Goal: Task Accomplishment & Management: Manage account settings

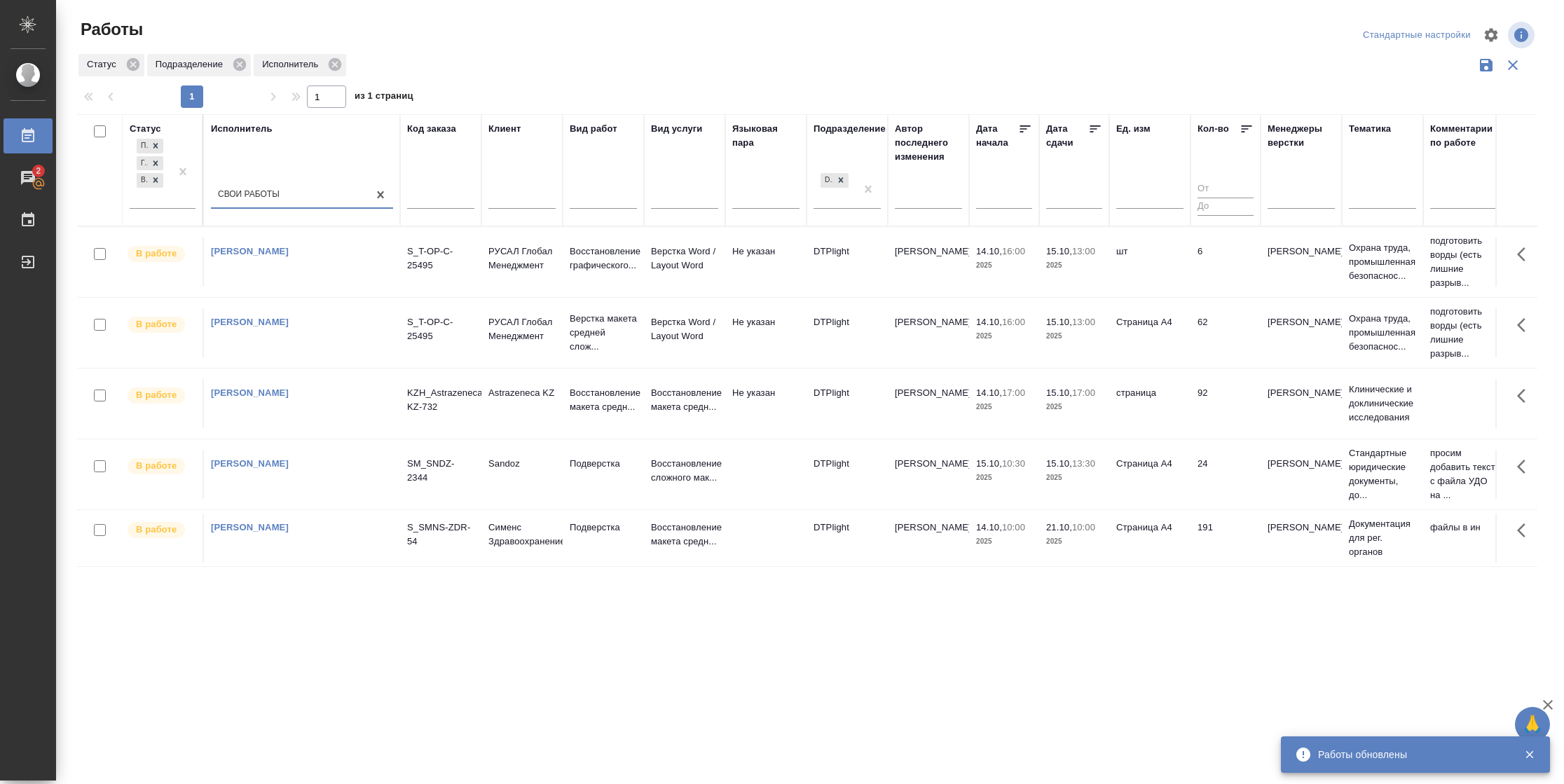
click at [1200, 269] on td "6" at bounding box center [1226, 262] width 70 height 49
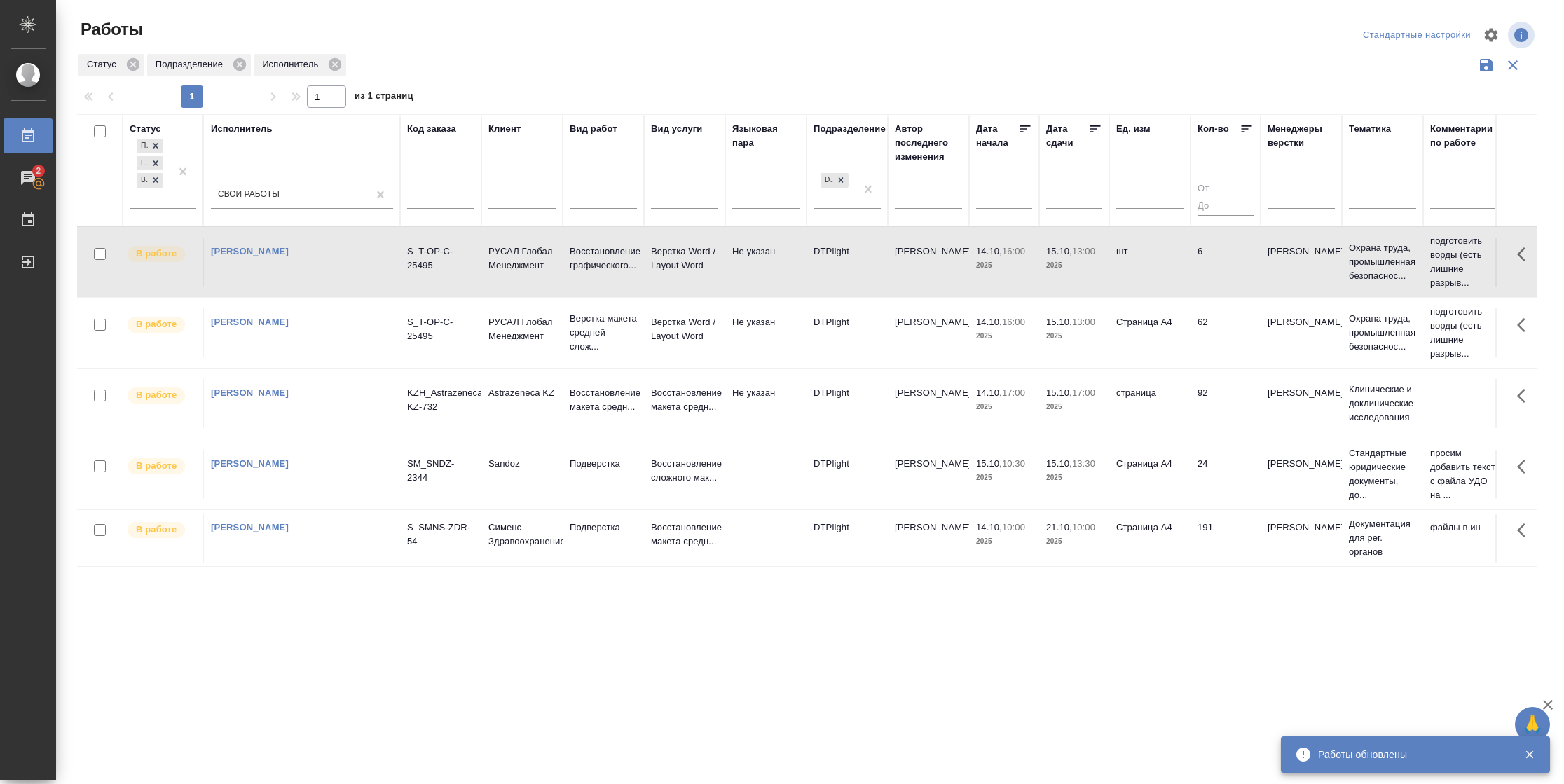
click at [1200, 269] on td "6" at bounding box center [1226, 262] width 70 height 49
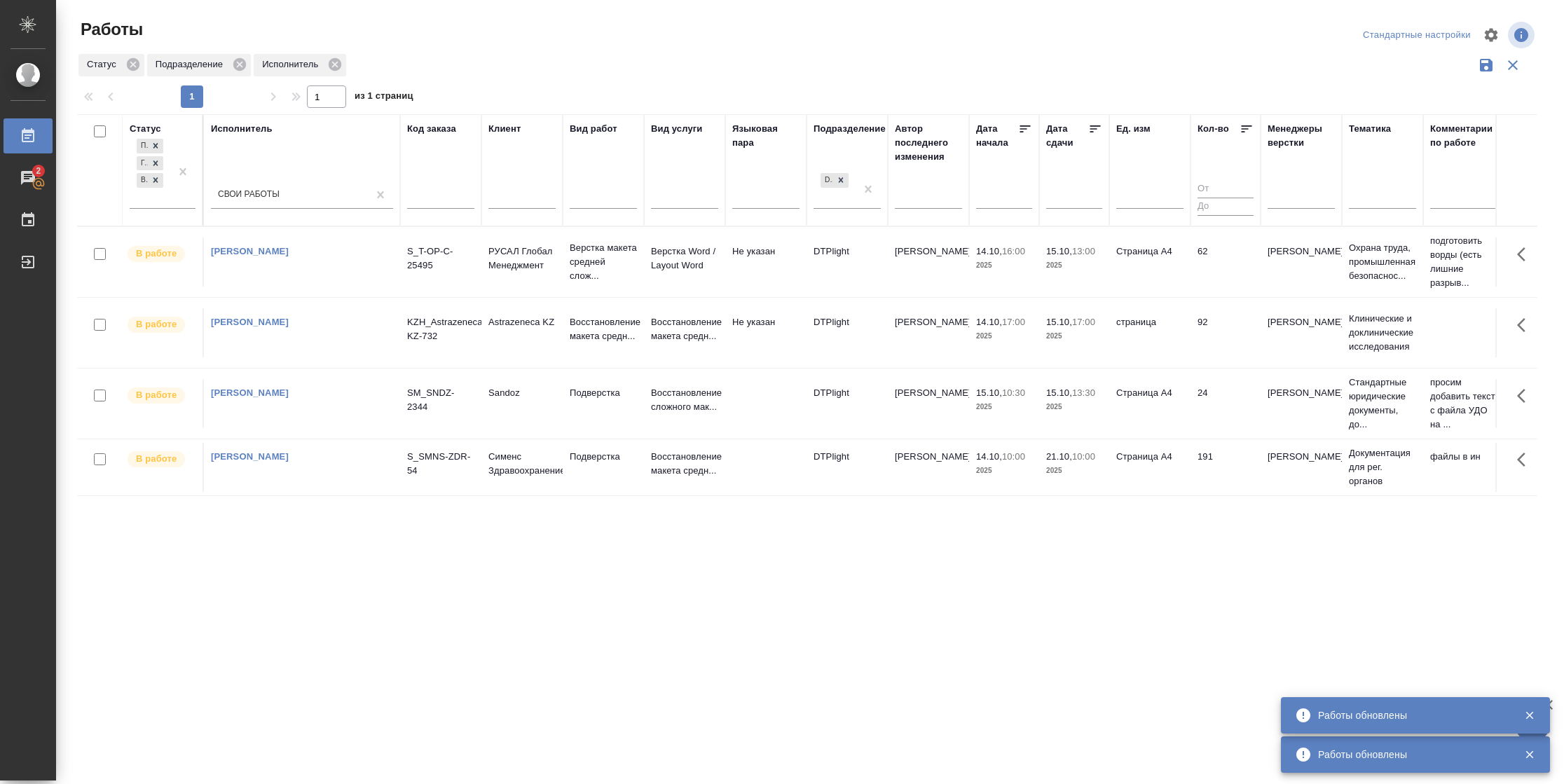
click at [1206, 265] on td "62" at bounding box center [1226, 262] width 70 height 49
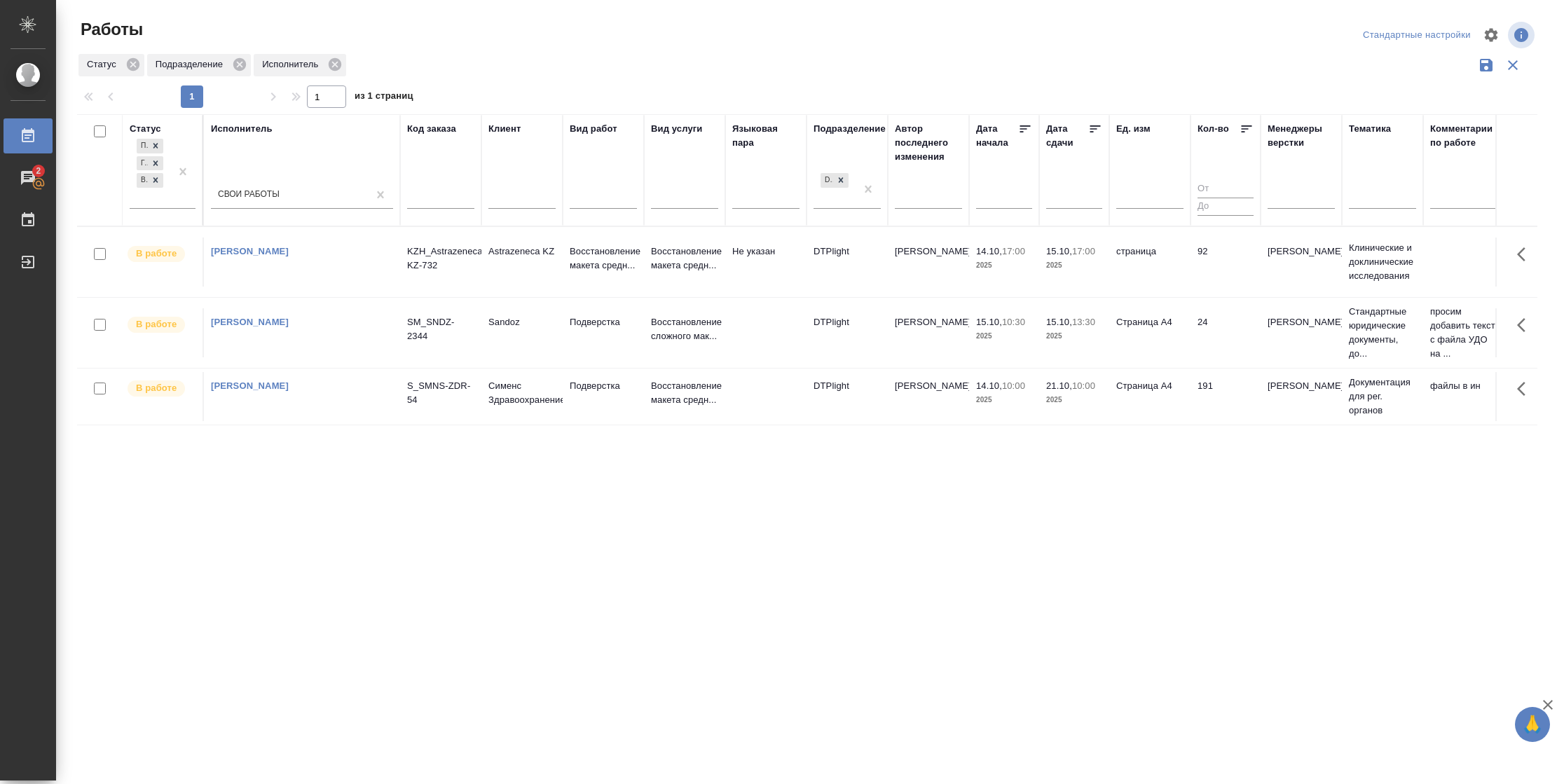
click at [1093, 134] on icon at bounding box center [1095, 129] width 14 height 14
click at [1210, 262] on td "24" at bounding box center [1226, 262] width 70 height 49
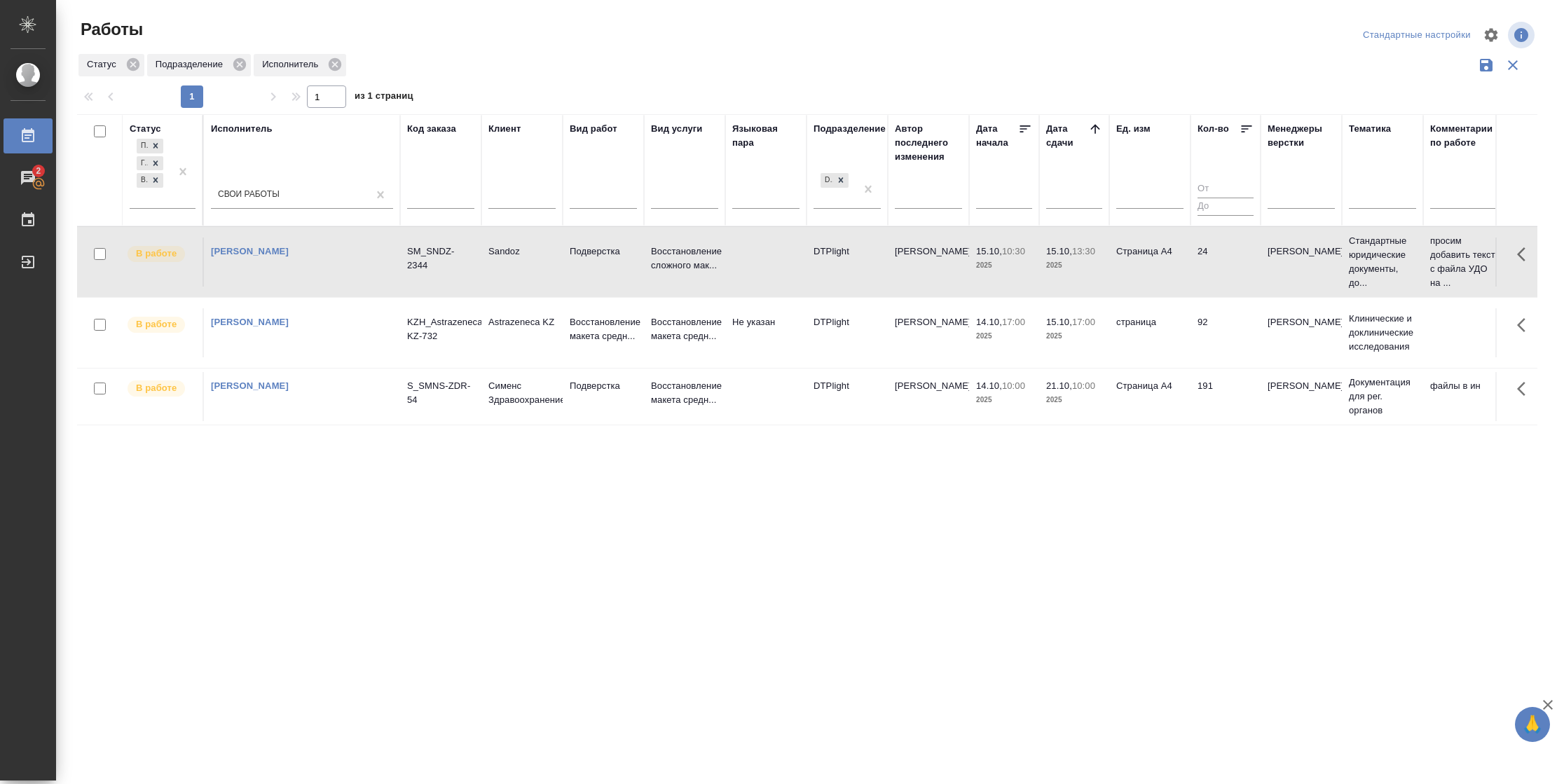
click at [1210, 262] on td "24" at bounding box center [1226, 262] width 70 height 49
click at [1221, 270] on td "24" at bounding box center [1226, 262] width 70 height 49
click at [1234, 277] on td "24" at bounding box center [1226, 262] width 70 height 49
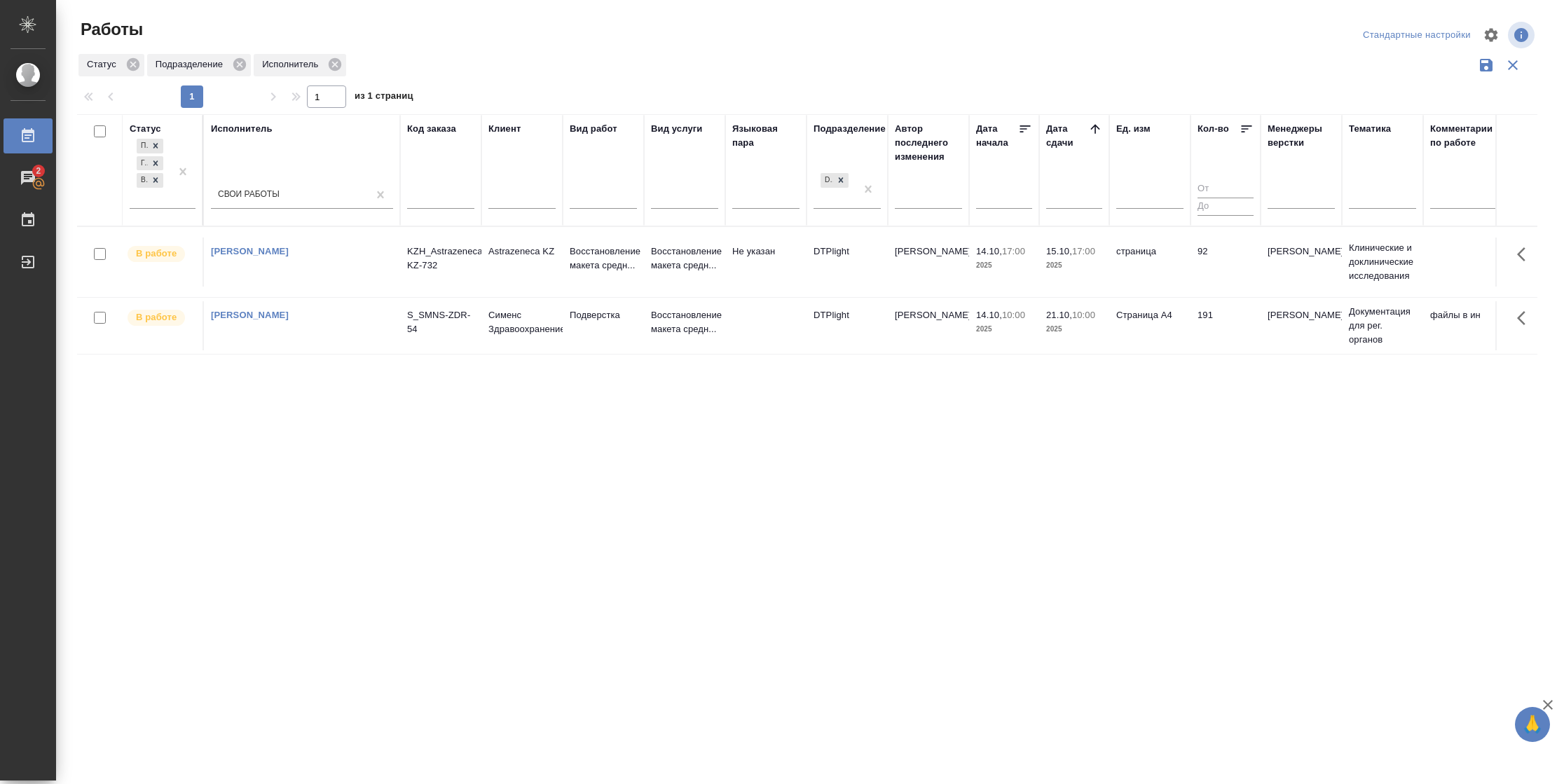
click at [1123, 252] on td "страница" at bounding box center [1150, 262] width 81 height 49
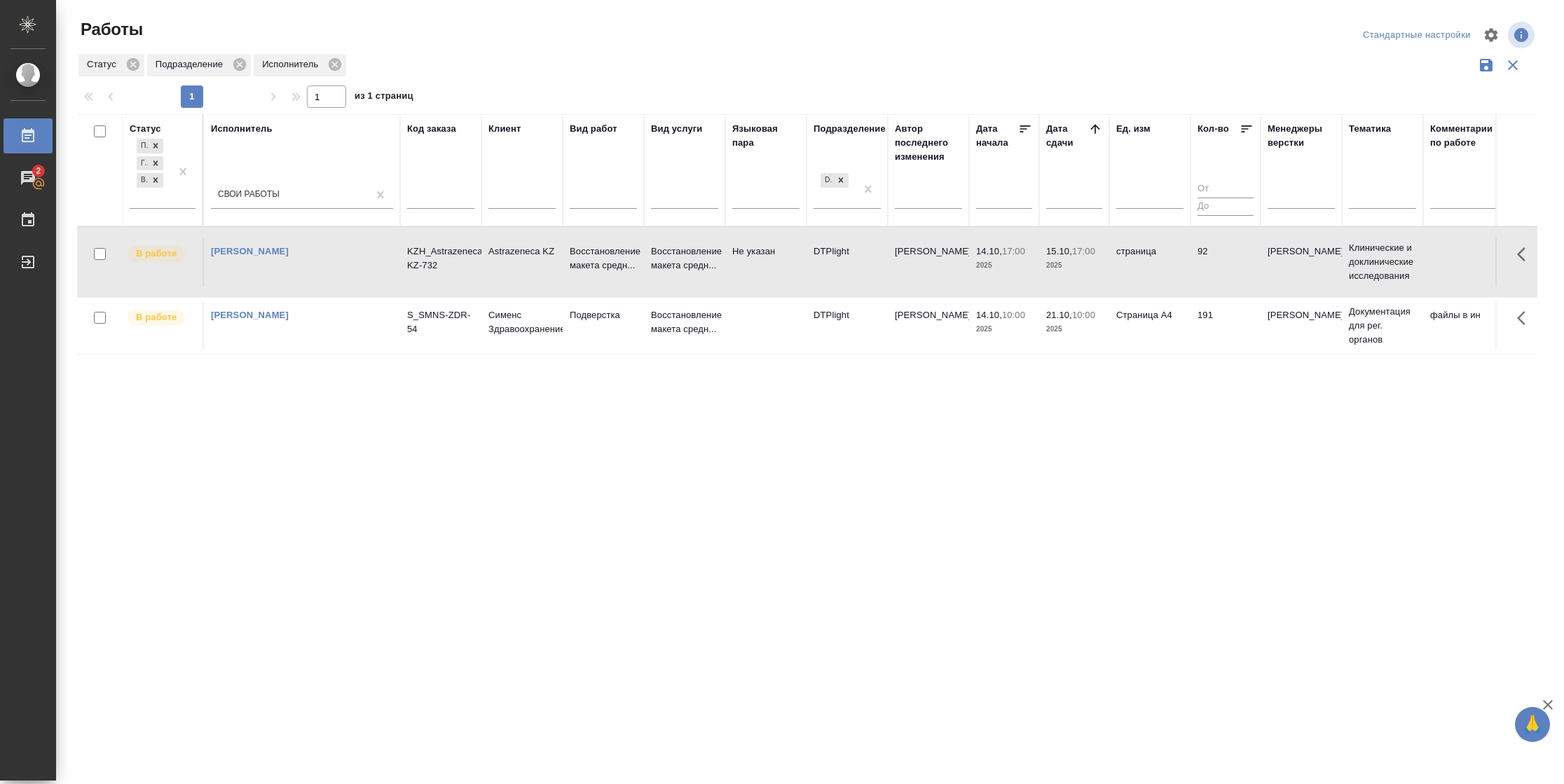
click at [1123, 252] on td "страница" at bounding box center [1150, 262] width 81 height 49
click at [902, 279] on td "Васильева Наталья" at bounding box center [928, 262] width 81 height 49
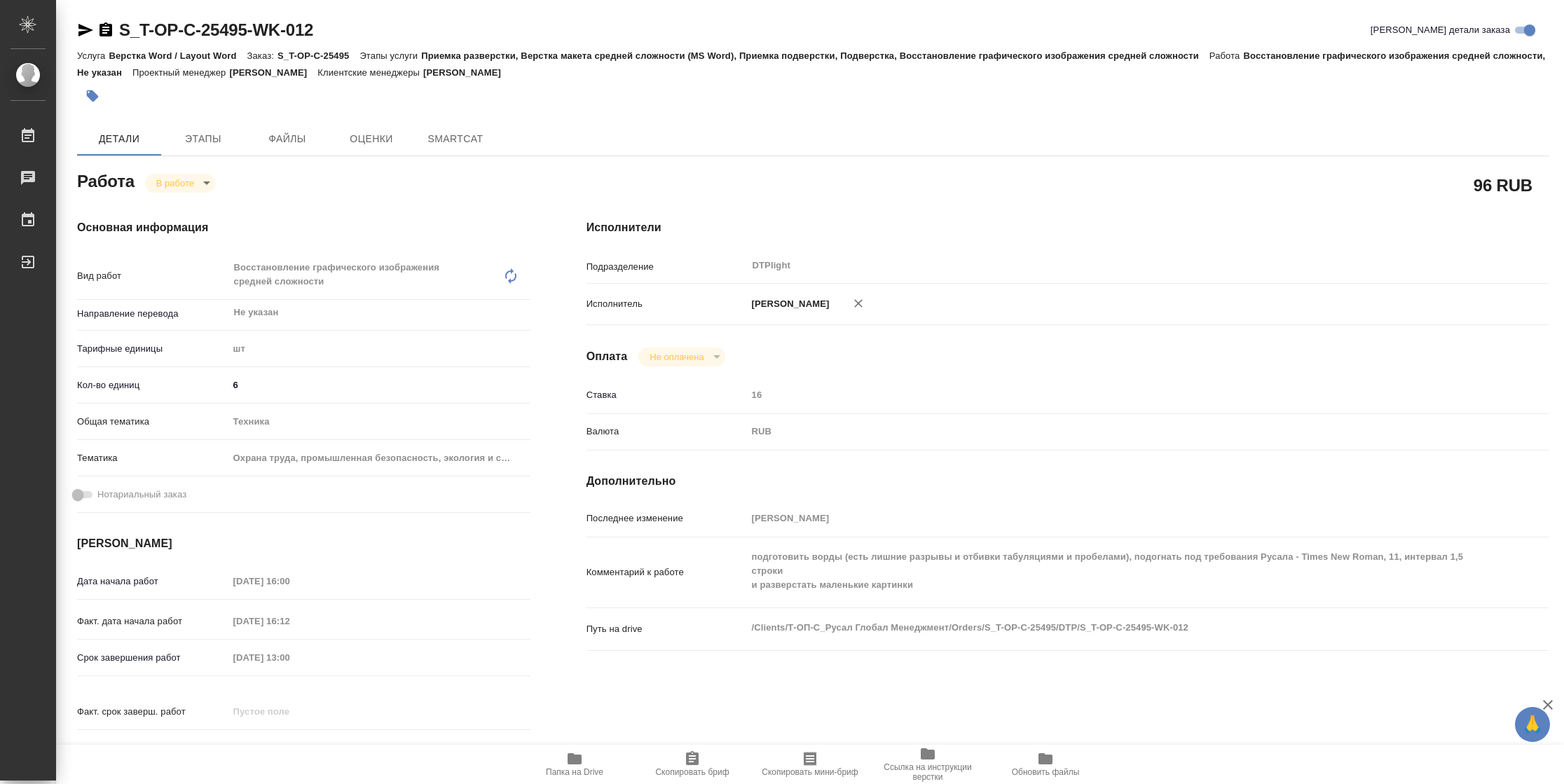
type textarea "x"
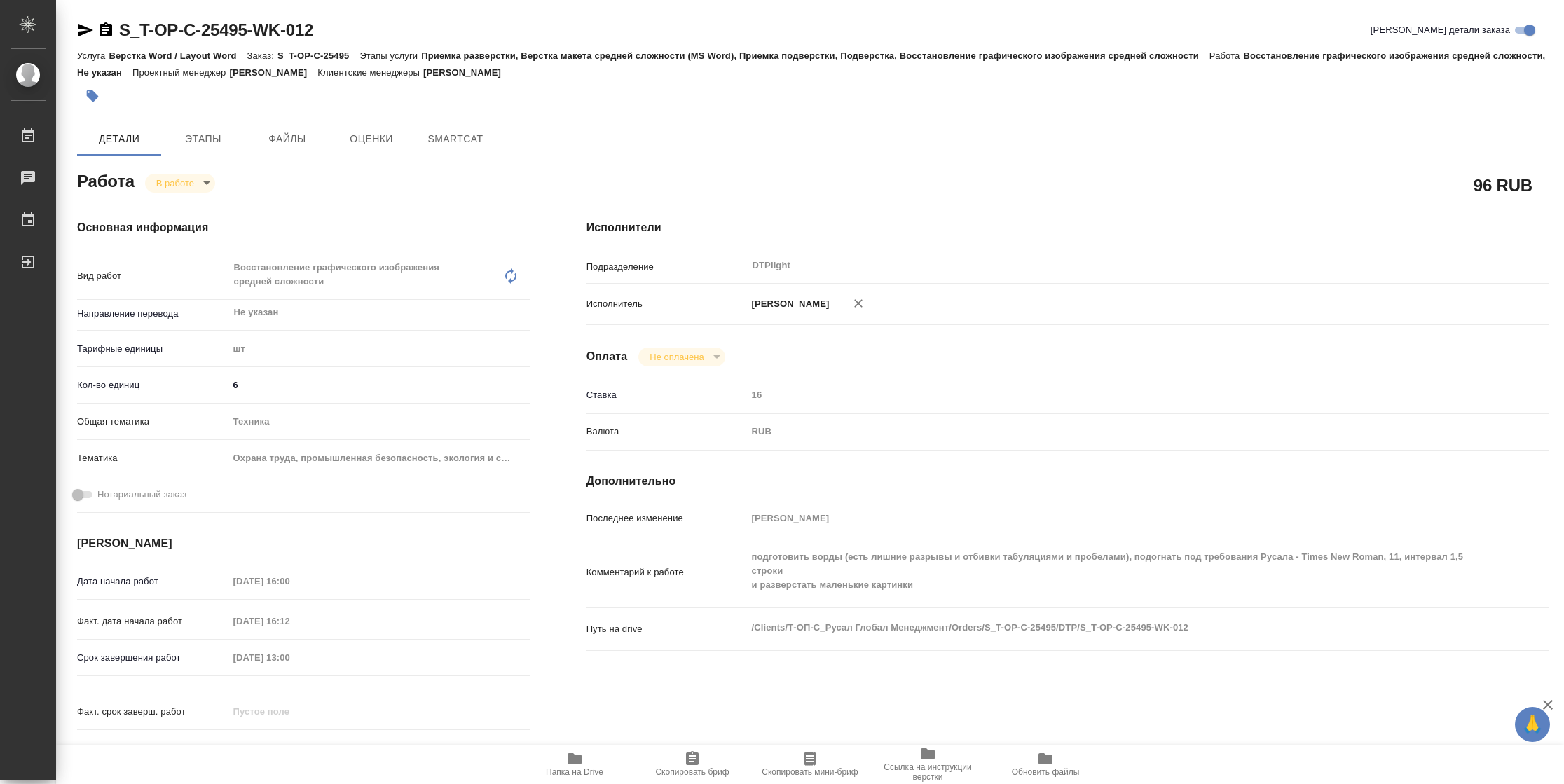
type textarea "x"
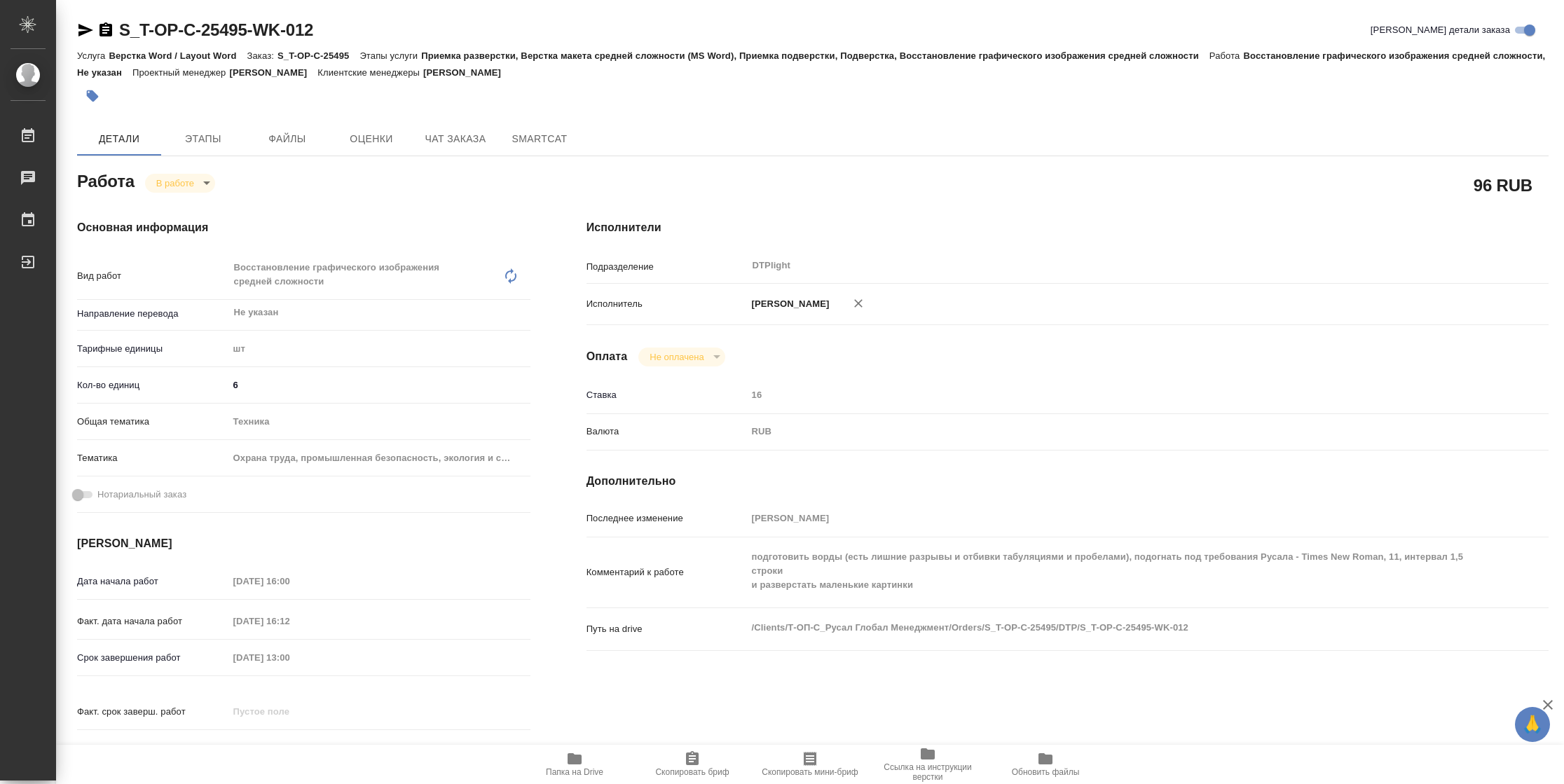
click at [578, 761] on icon "button" at bounding box center [574, 758] width 14 height 11
type textarea "x"
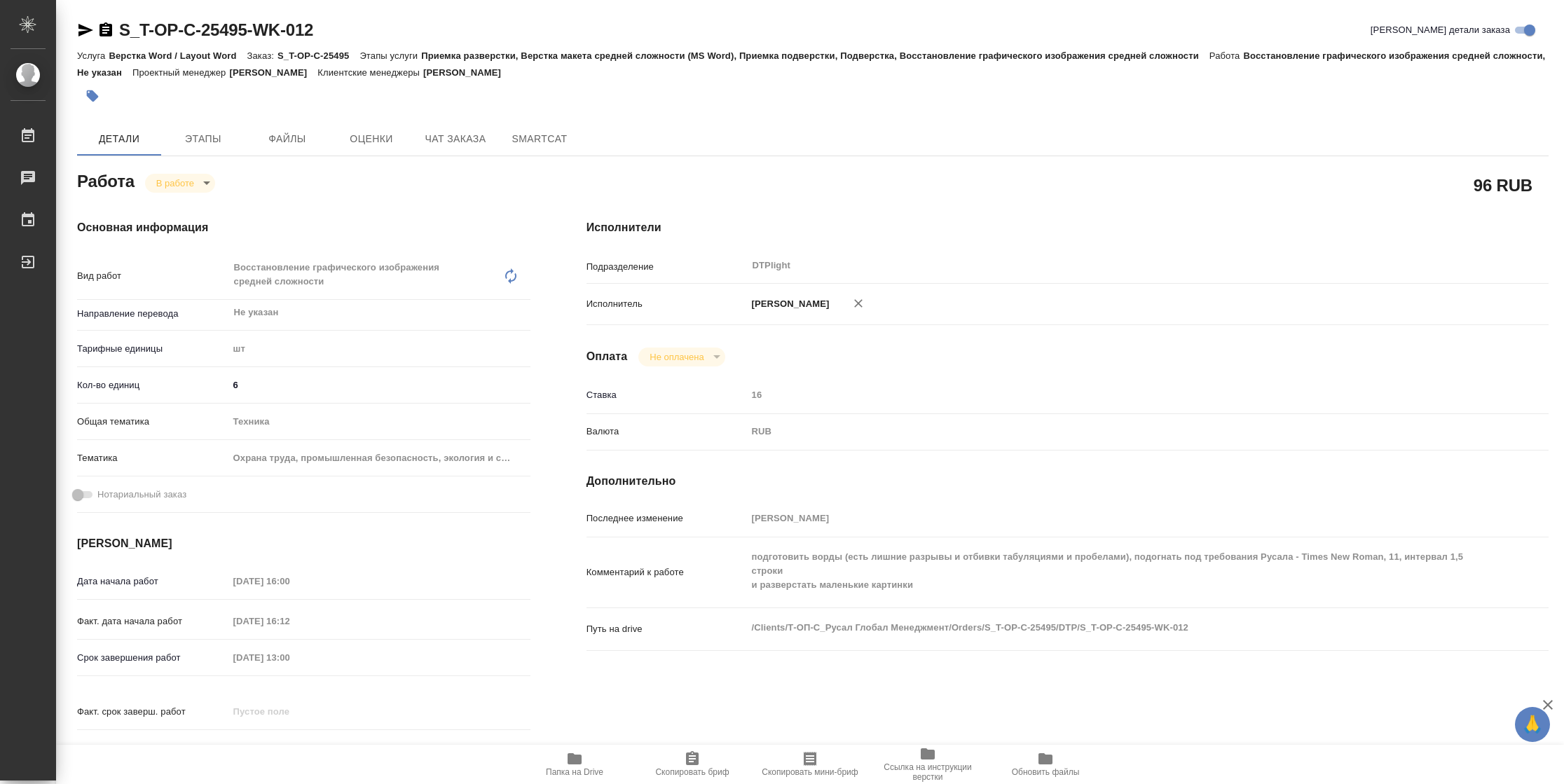
type textarea "x"
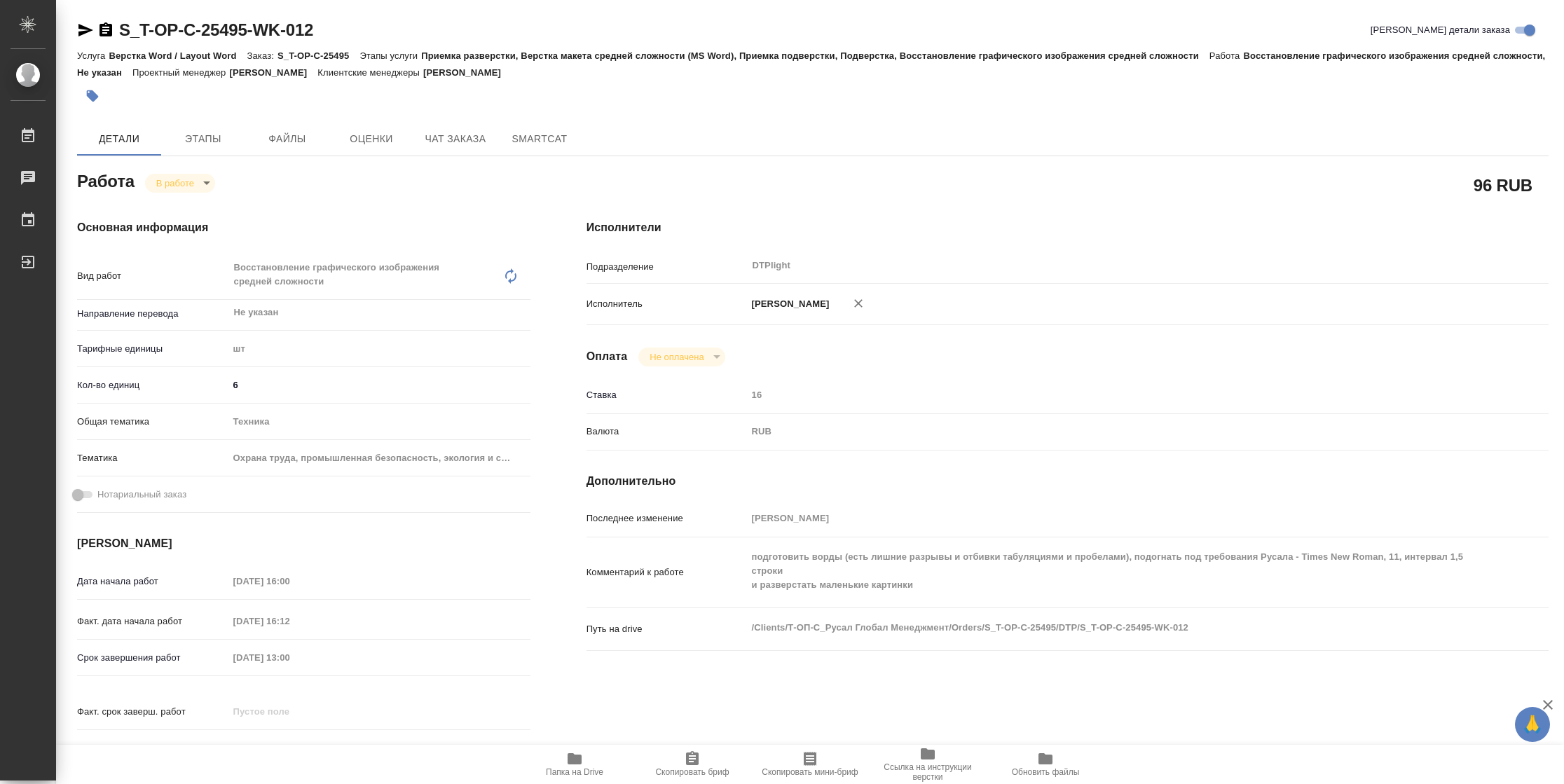
type textarea "x"
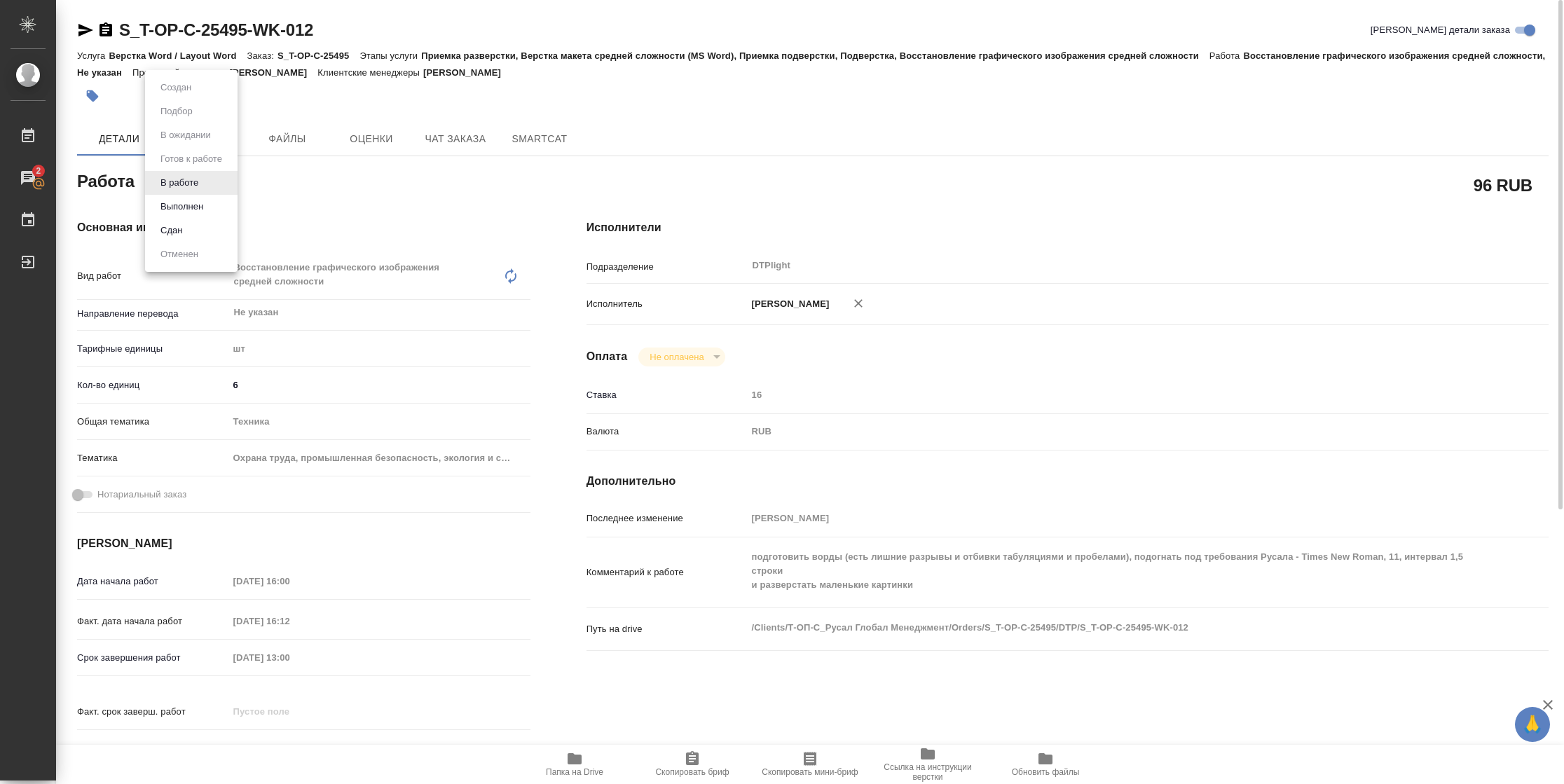
click at [200, 182] on body "🙏 .cls-1 fill:#fff; AWATERA Vasilyeva Natalia Работы 2 Чаты График Выйти S_T-OP…" at bounding box center [782, 392] width 1564 height 784
click at [198, 209] on button "Выполнен" at bounding box center [182, 206] width 51 height 15
type textarea "x"
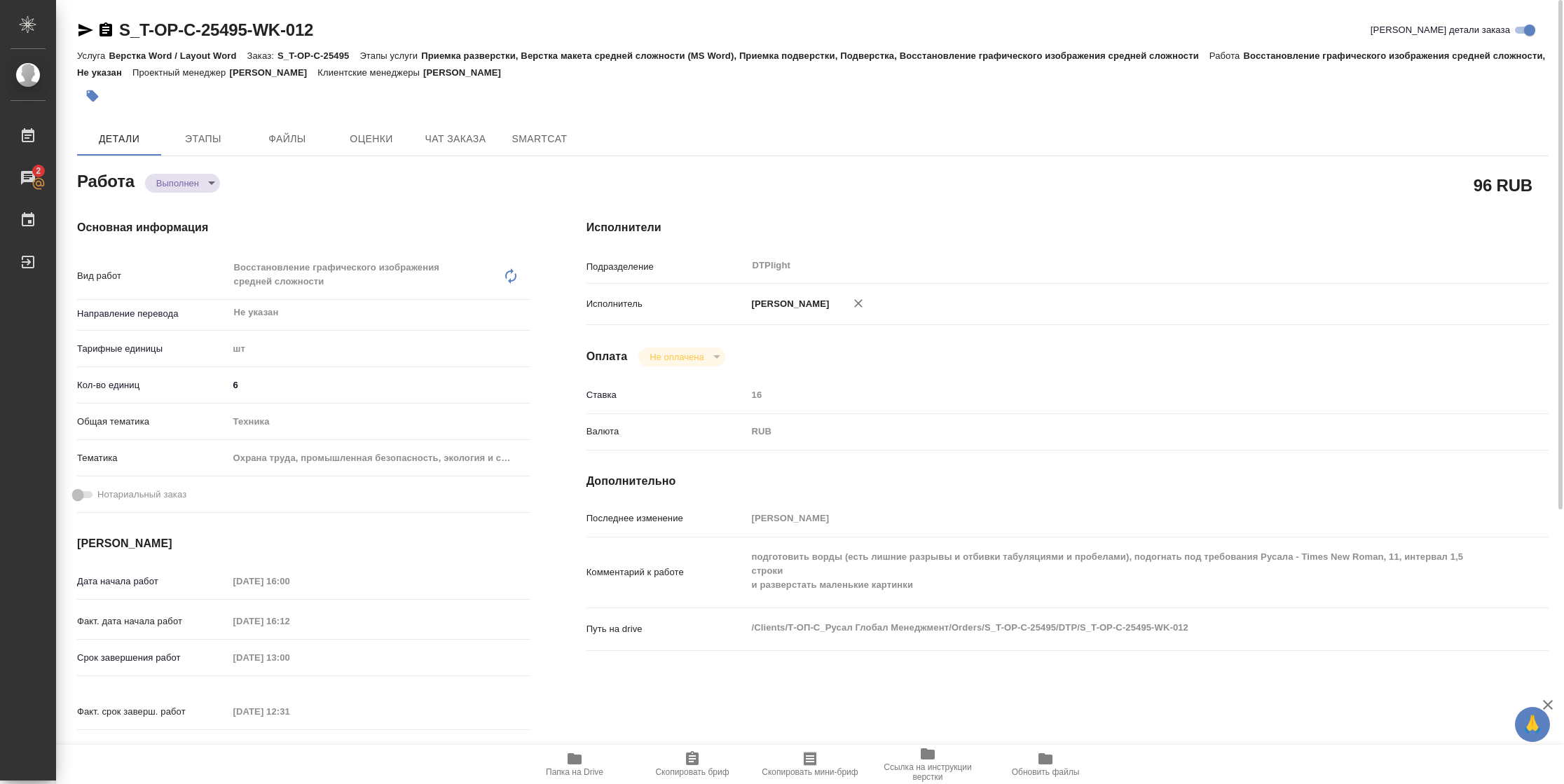
type textarea "x"
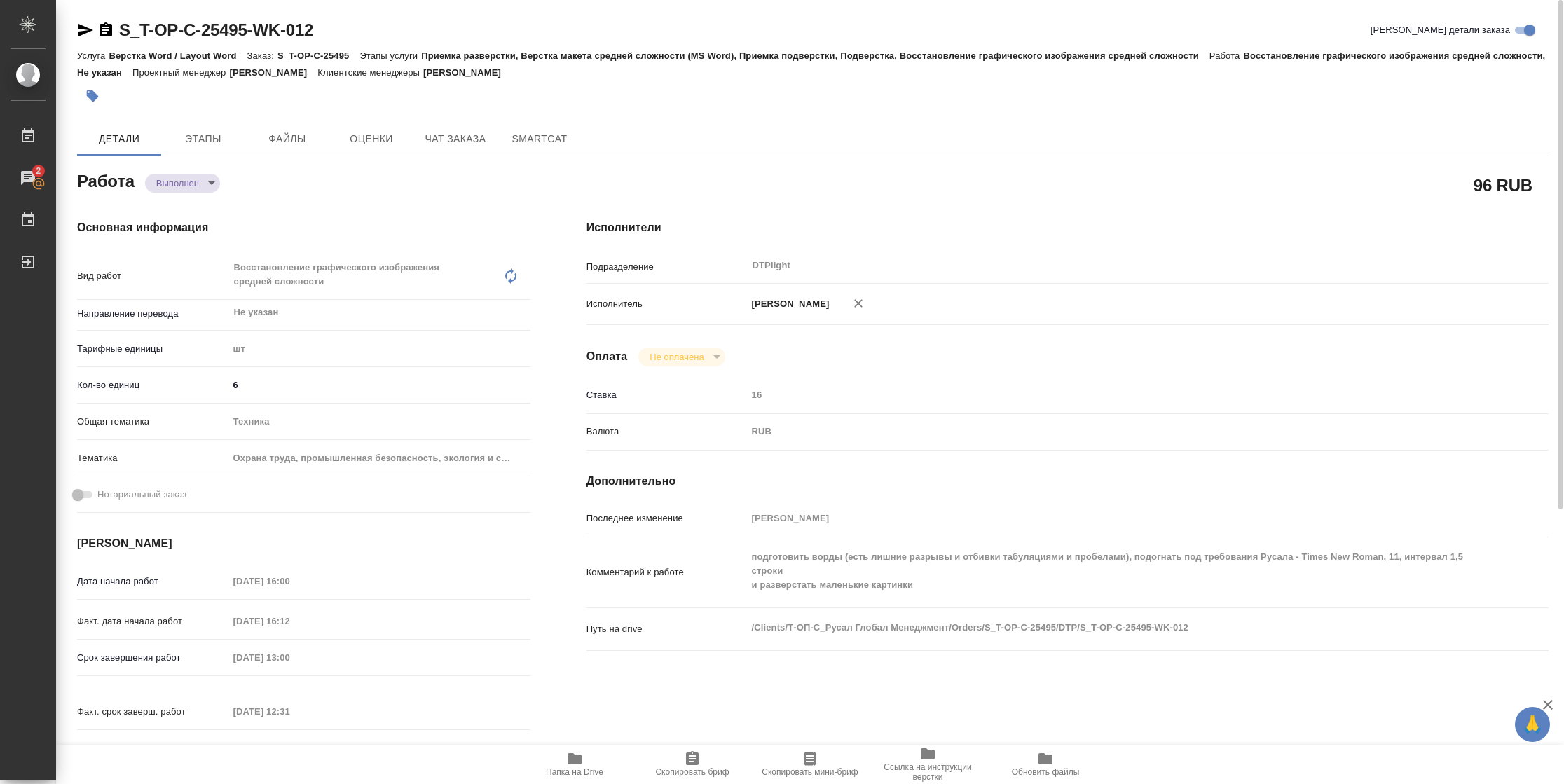
type textarea "x"
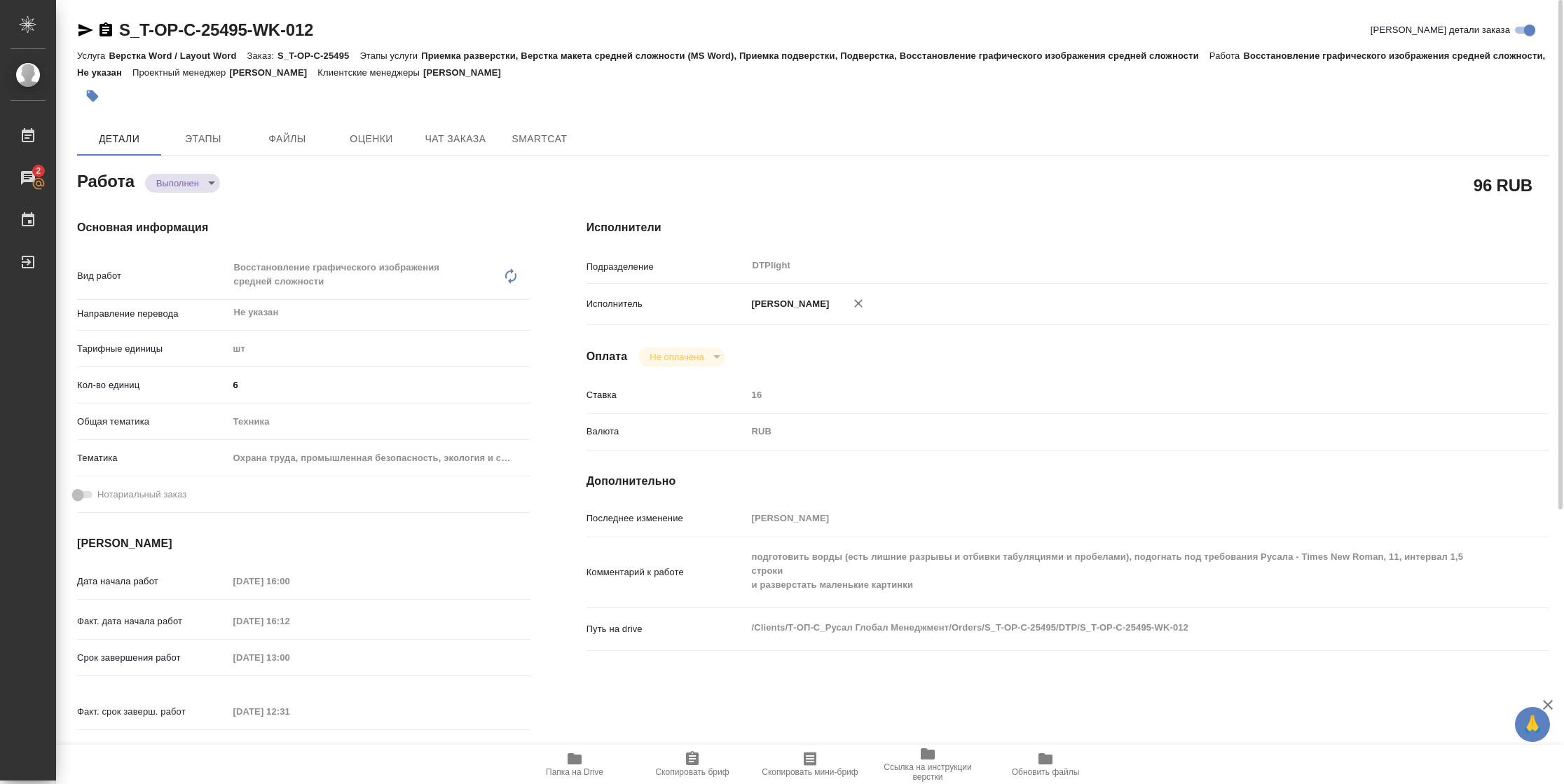
type textarea "x"
click at [89, 30] on icon "button" at bounding box center [86, 30] width 15 height 12
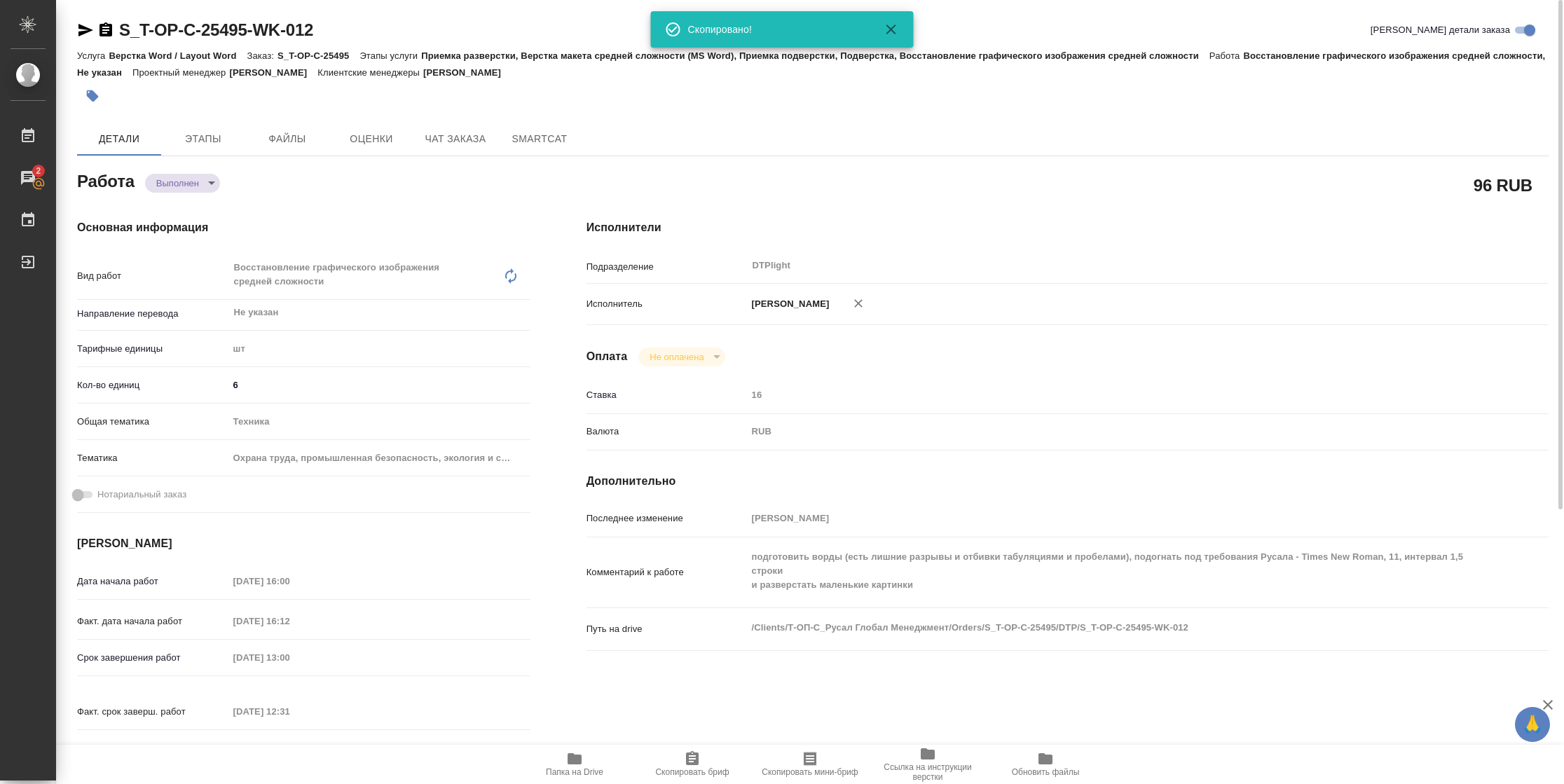
type textarea "x"
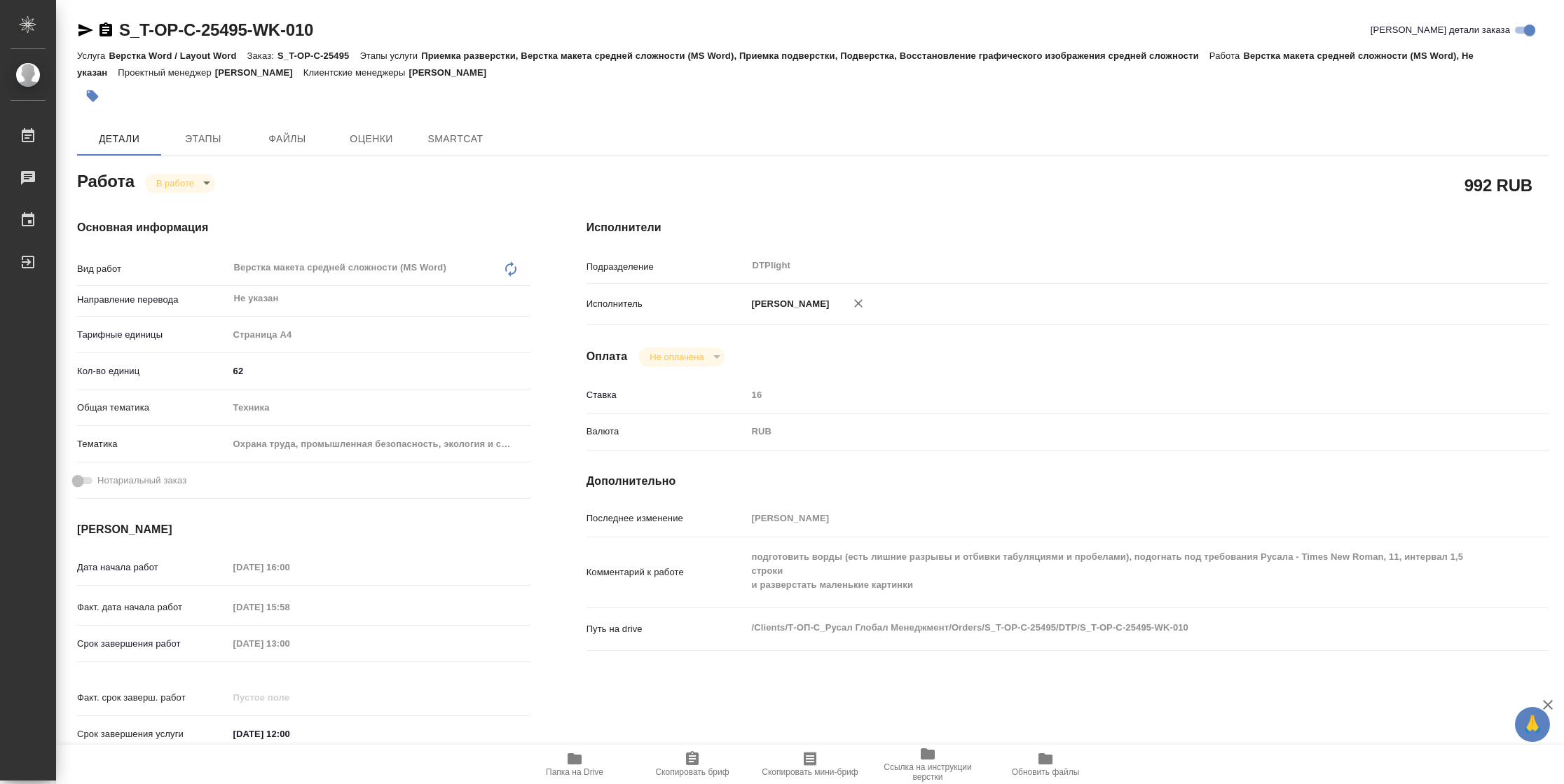
type textarea "x"
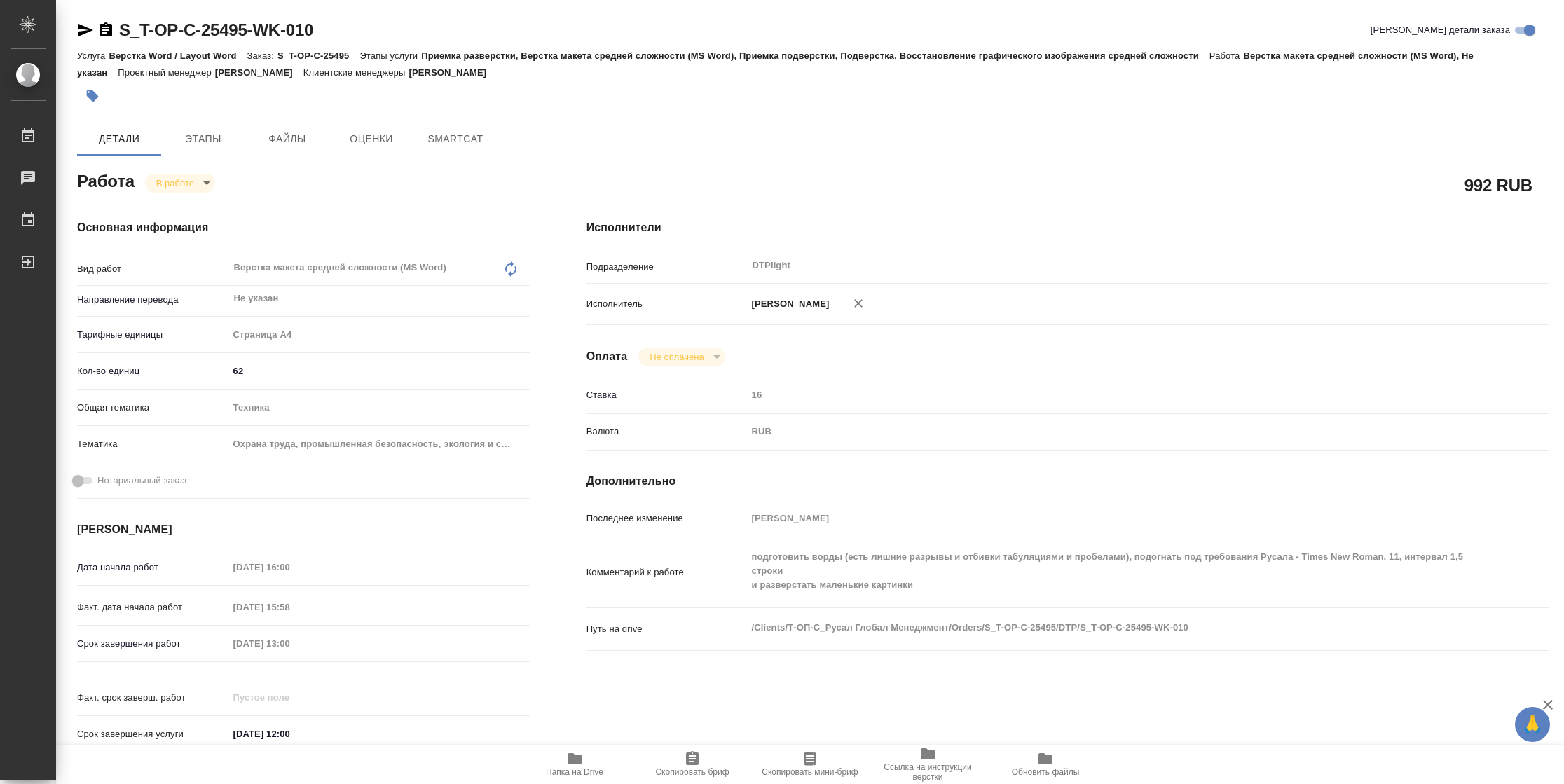
type textarea "x"
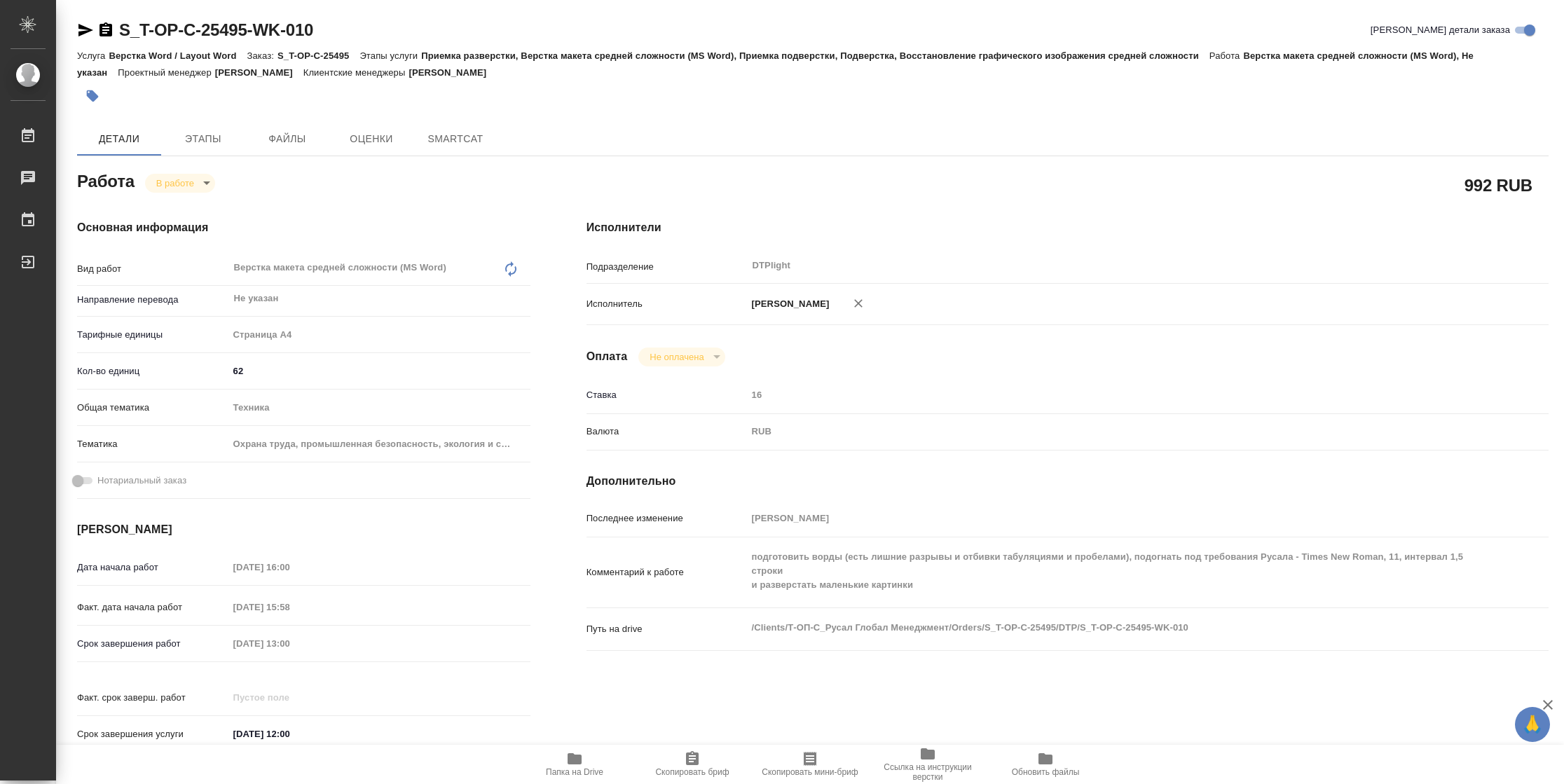
type textarea "x"
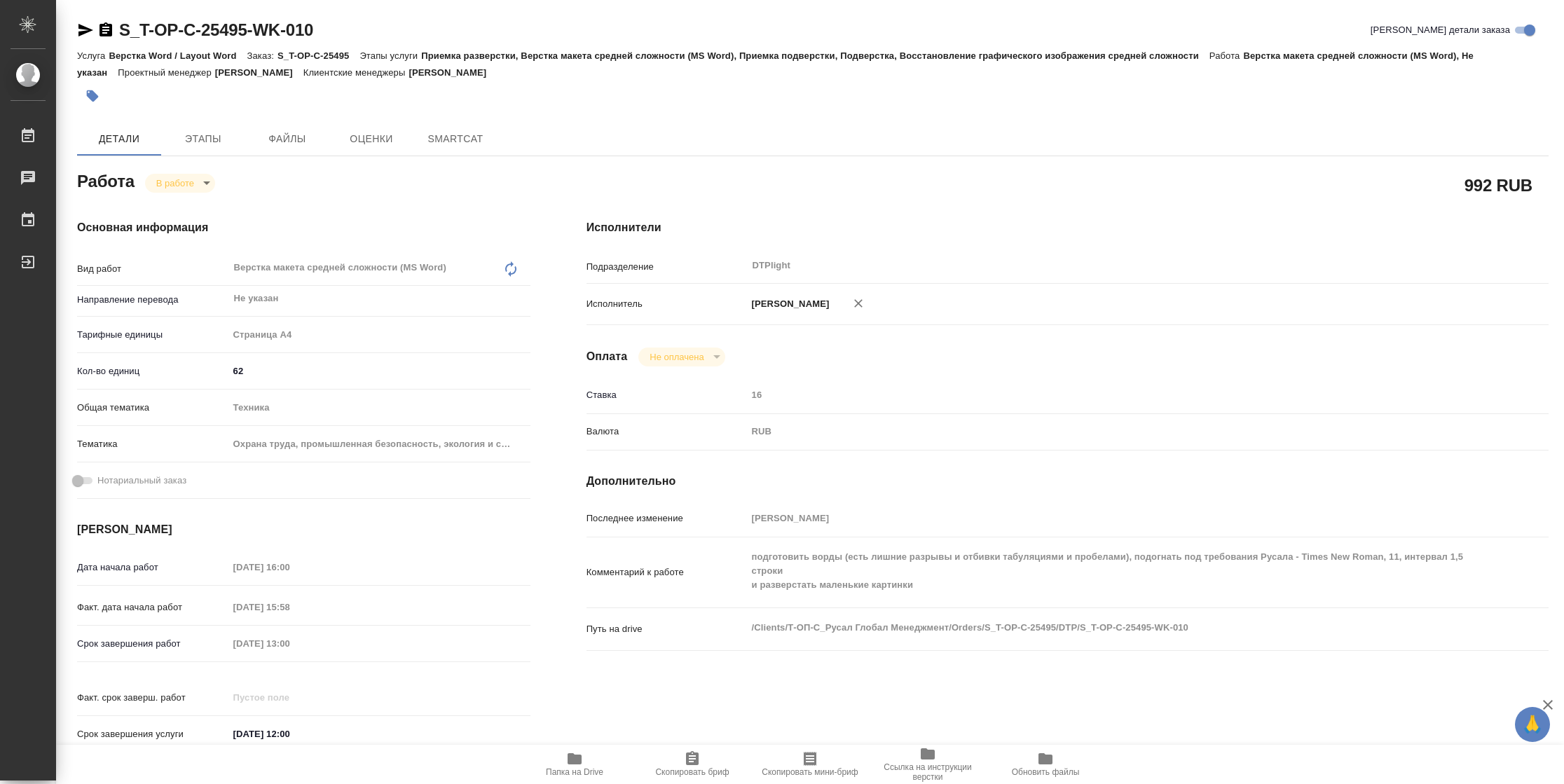
type textarea "x"
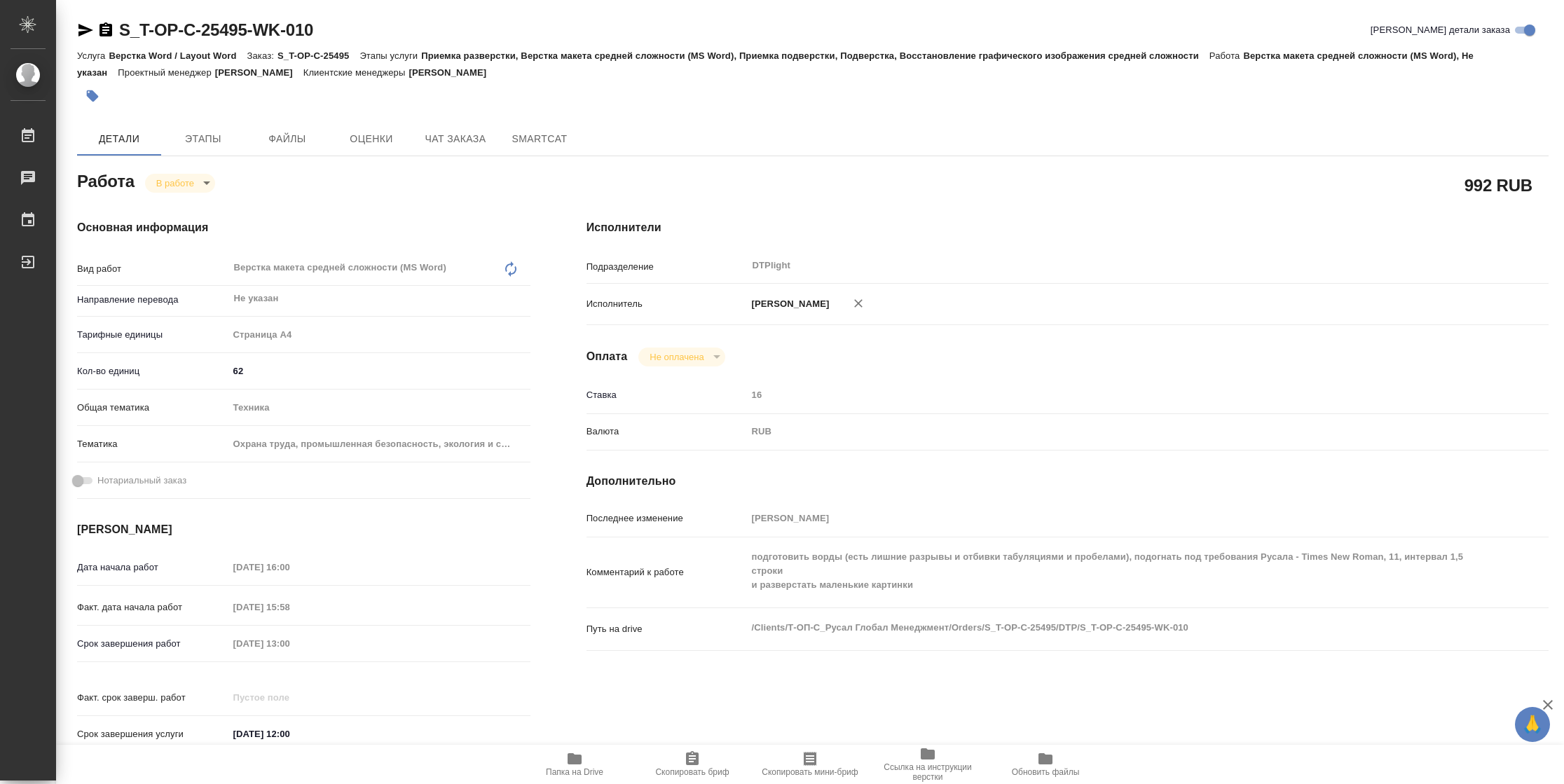
click at [578, 771] on span "Папка на Drive" at bounding box center [574, 772] width 58 height 9
type textarea "x"
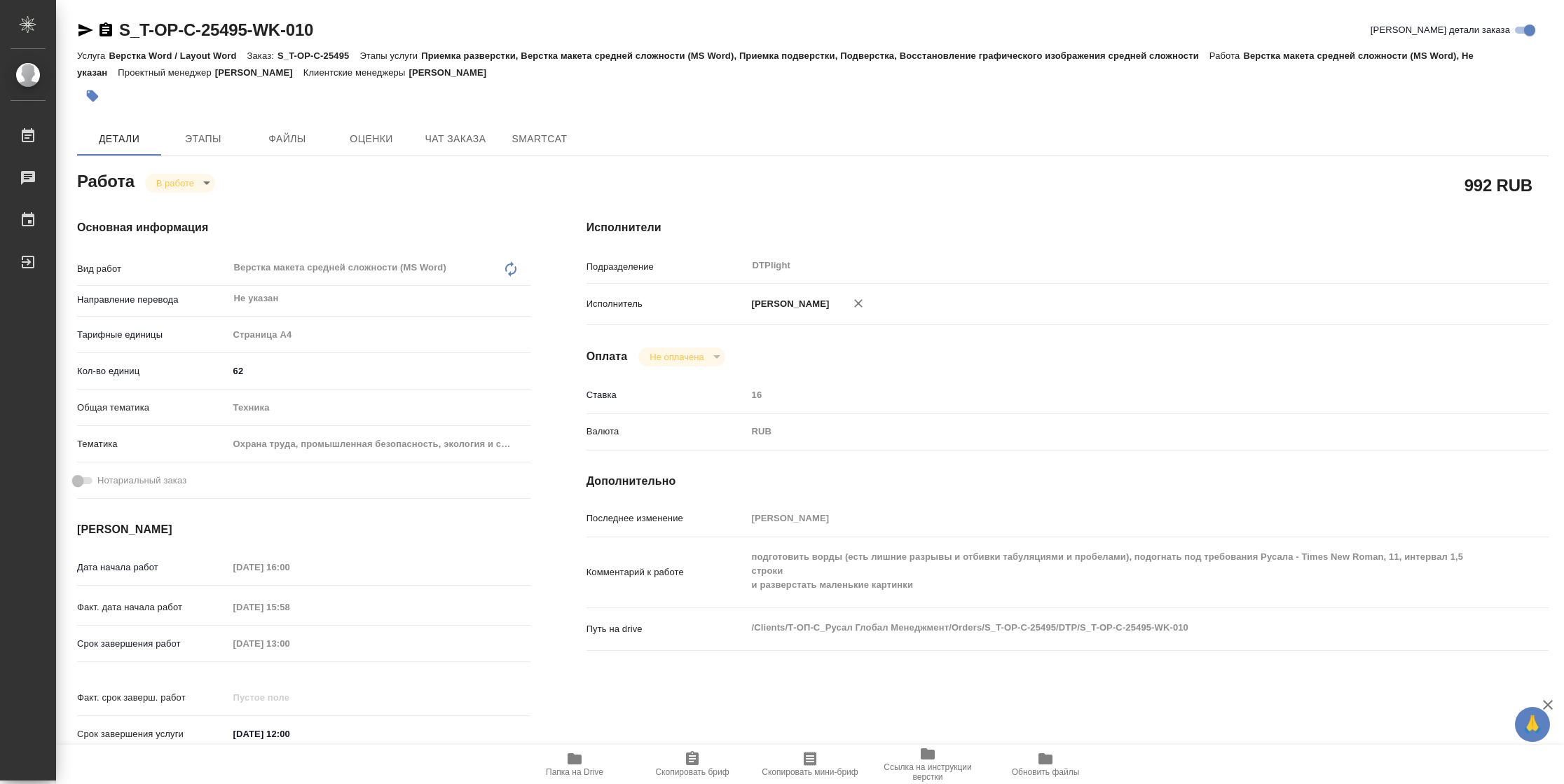
type textarea "x"
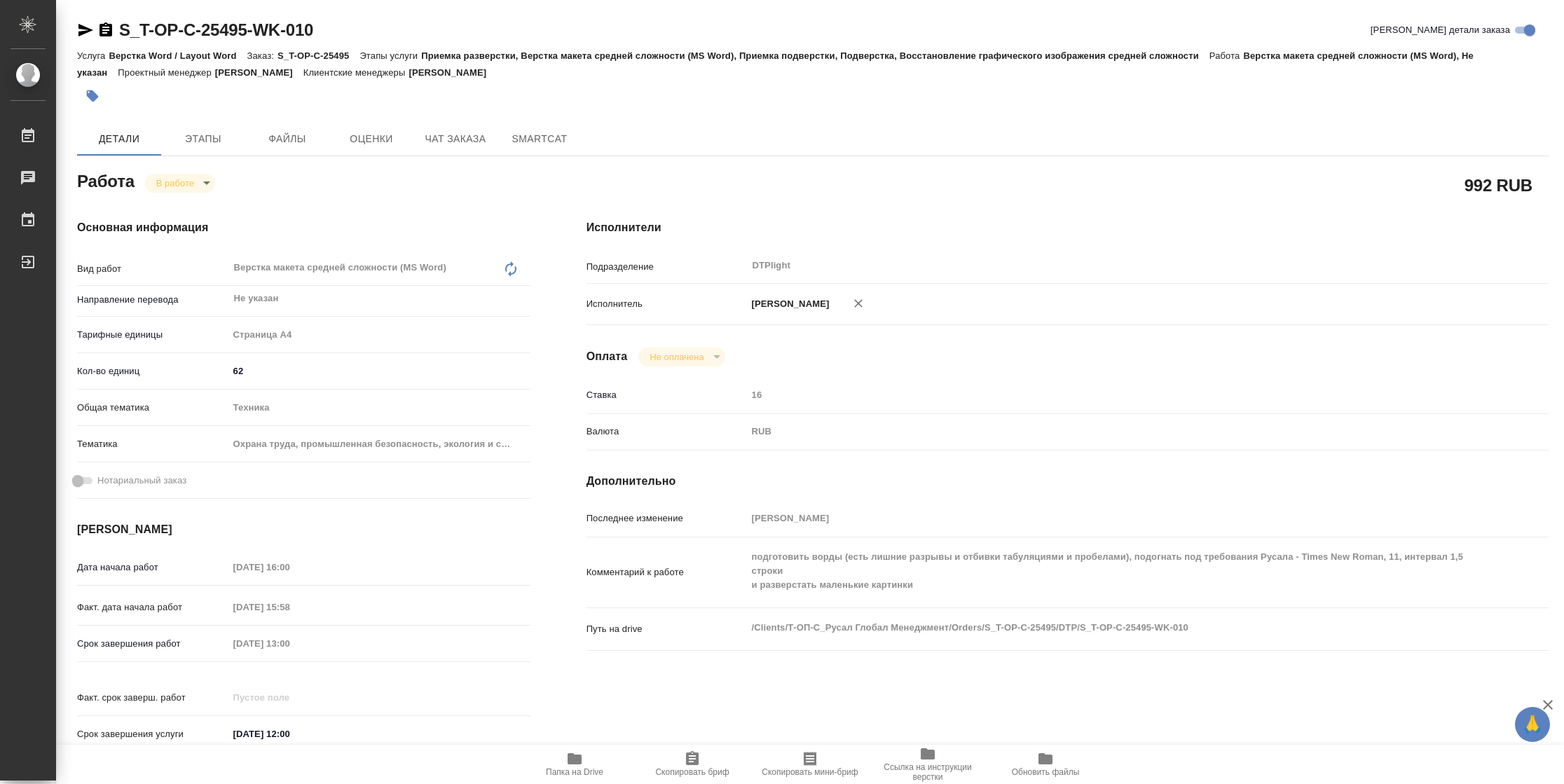
type textarea "x"
click at [153, 185] on body "🙏 .cls-1 fill:#fff; AWATERA Vasilyeva Natalia Работы 2 Чаты График Выйти S_T-OP…" at bounding box center [782, 392] width 1564 height 784
click at [159, 209] on button "Выполнен" at bounding box center [182, 206] width 51 height 15
type textarea "x"
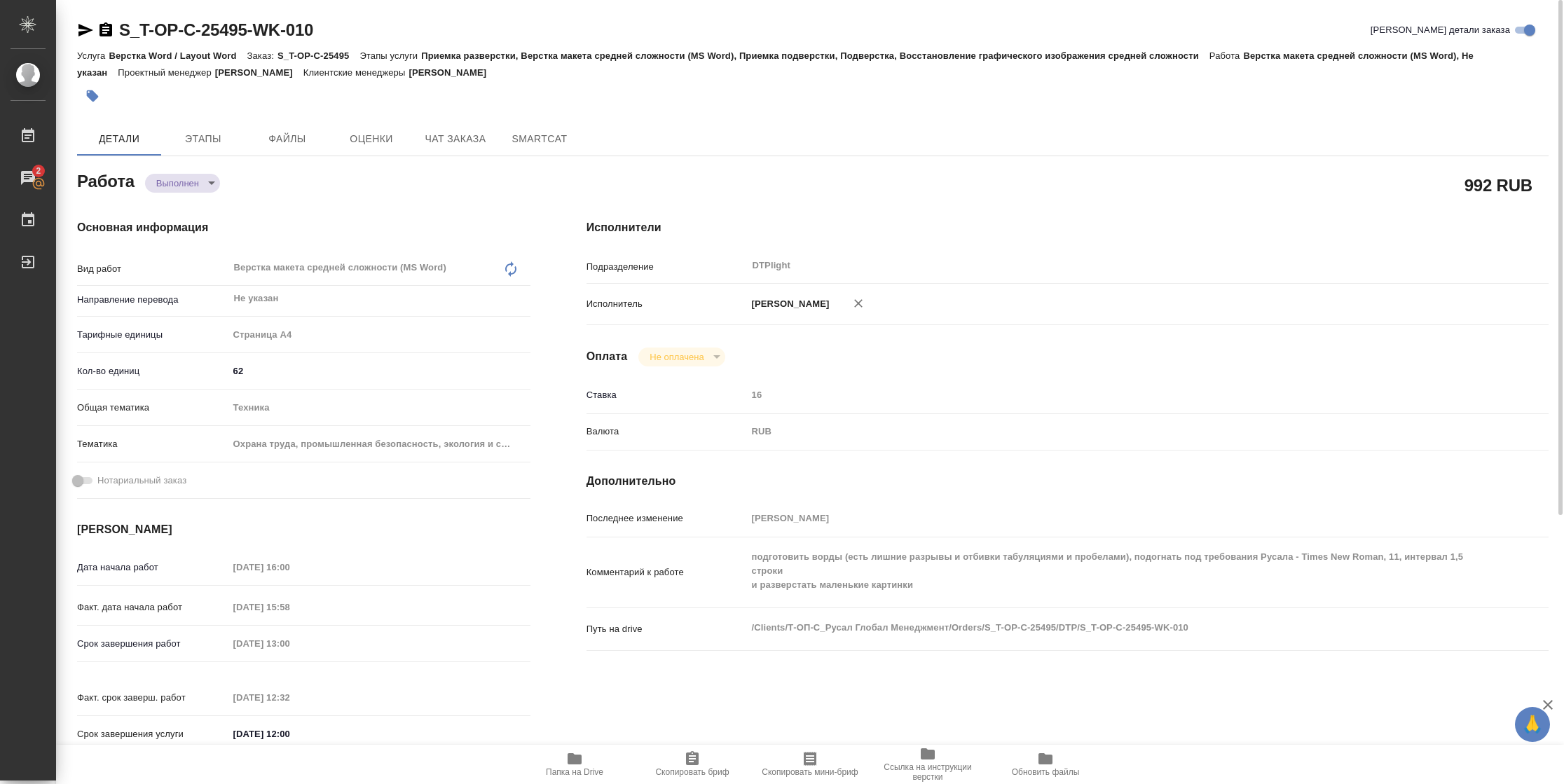
type textarea "x"
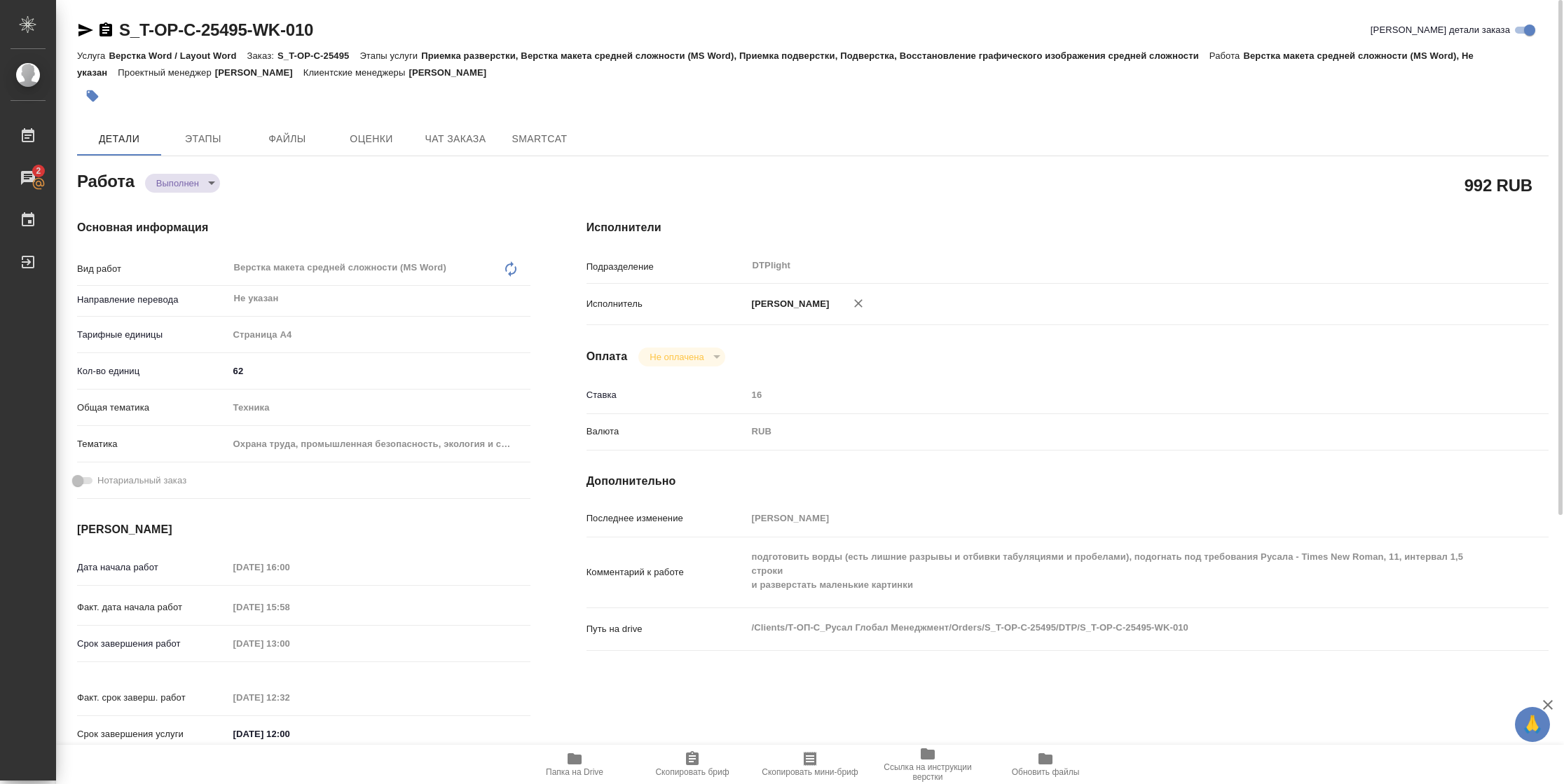
type textarea "x"
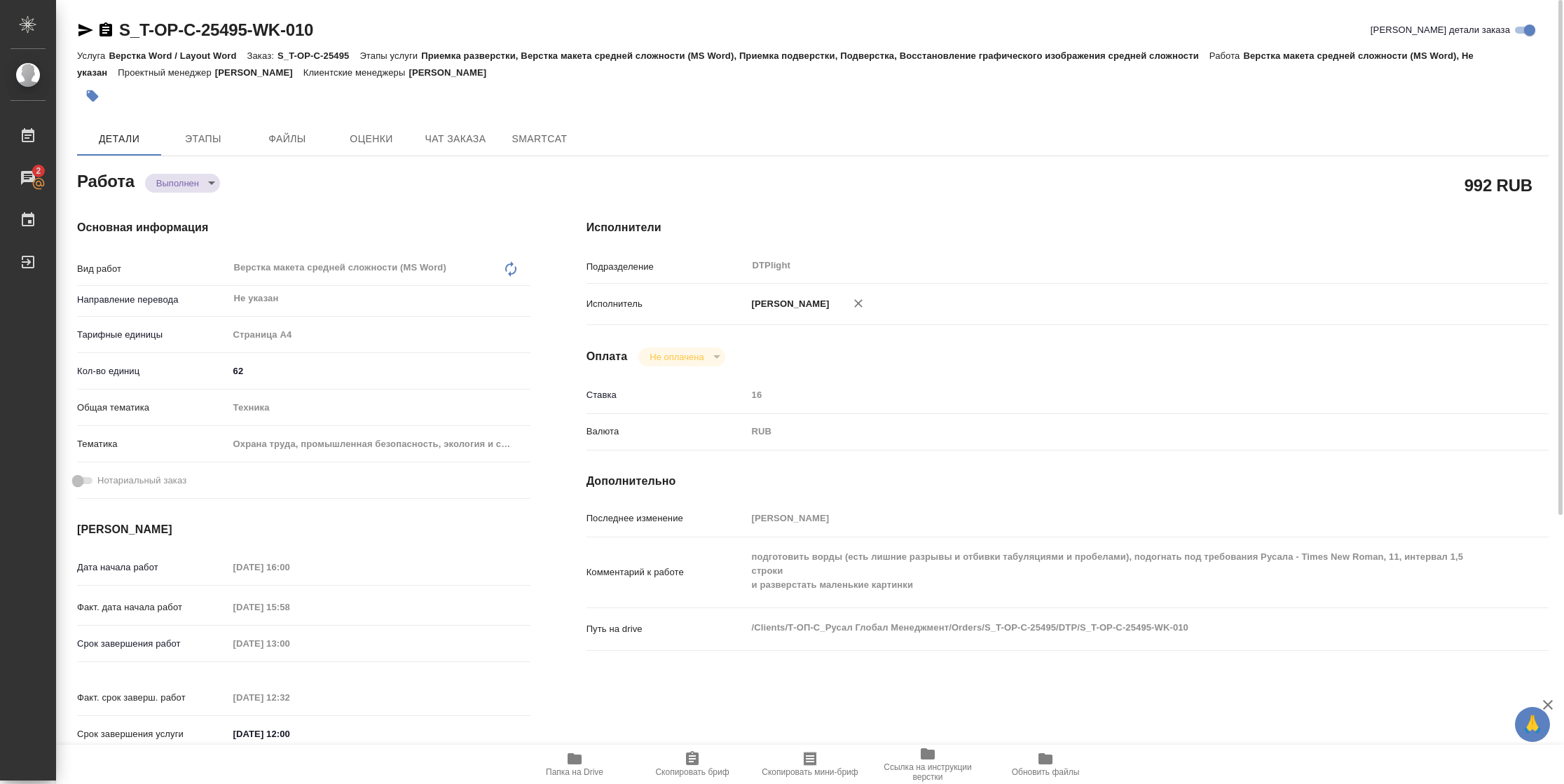
type textarea "x"
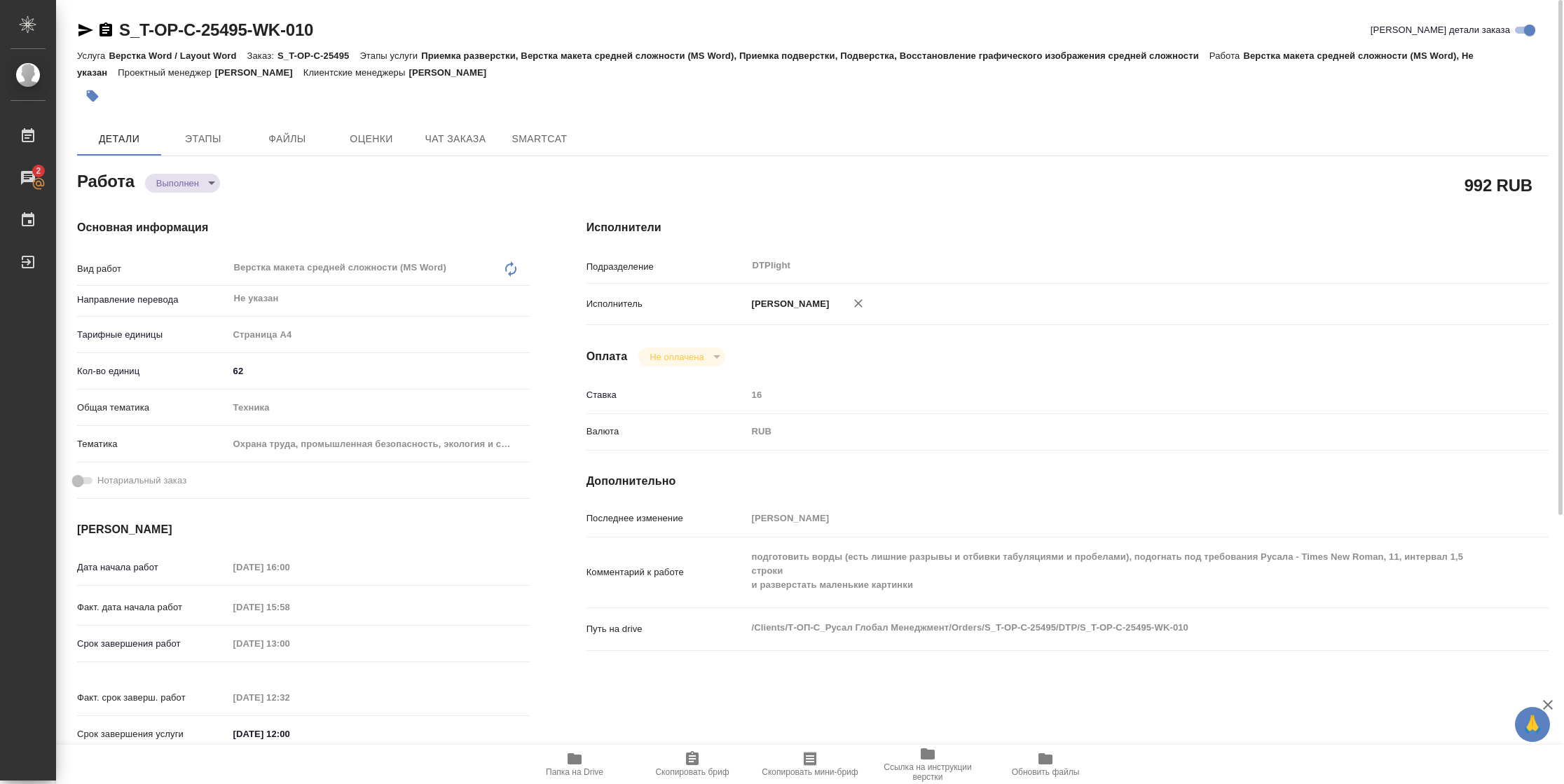
type textarea "x"
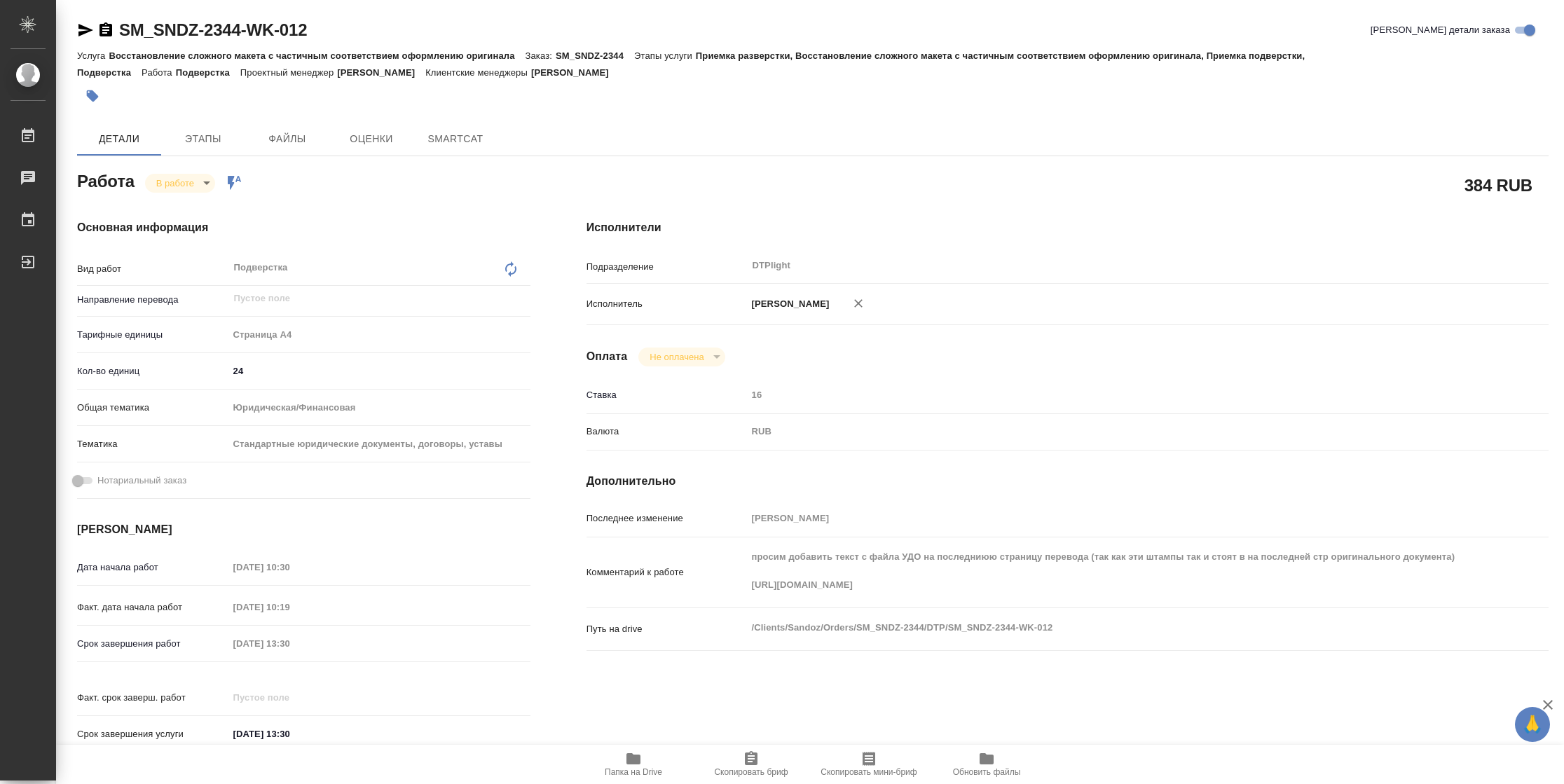
type textarea "x"
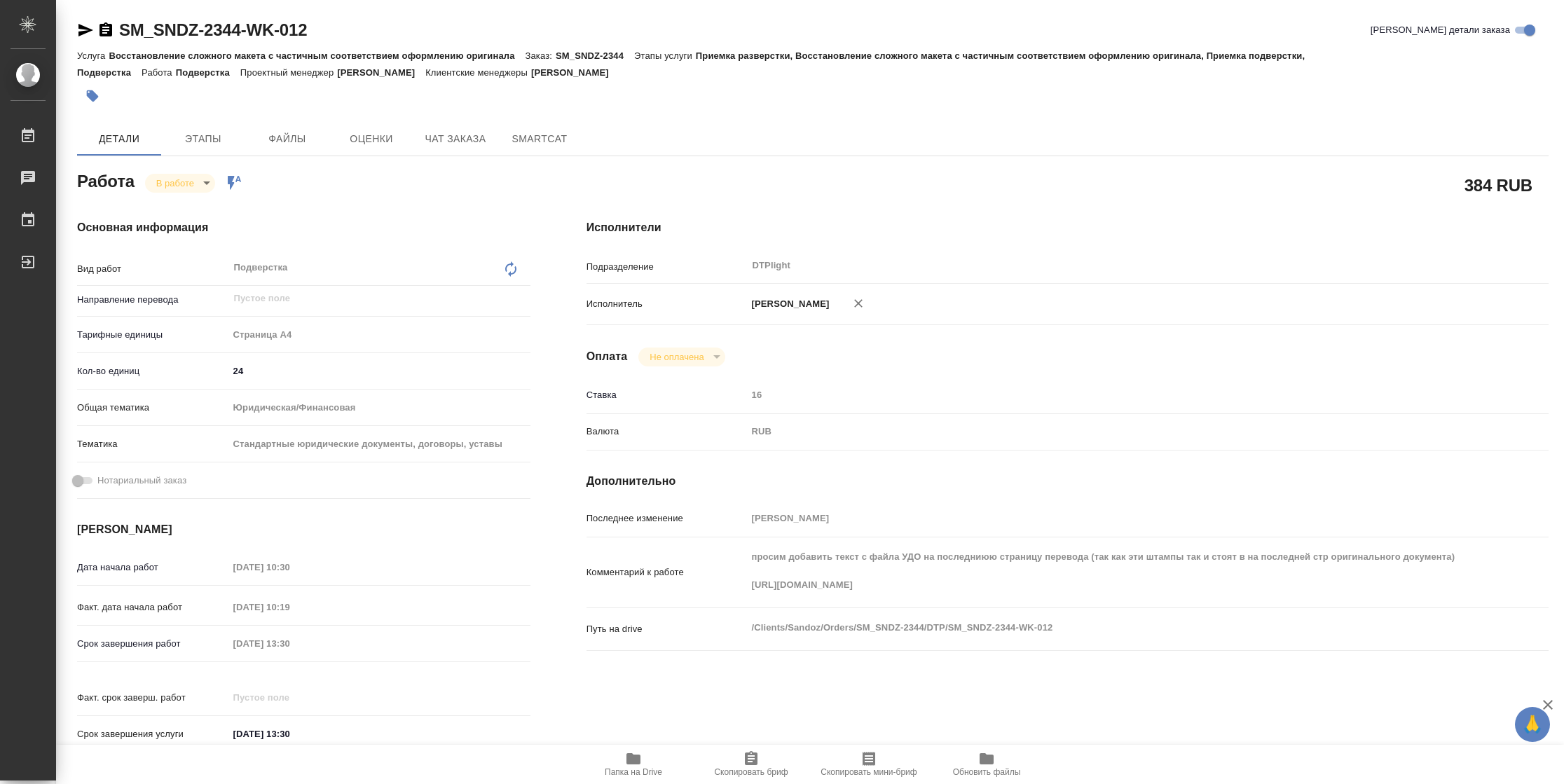
type textarea "x"
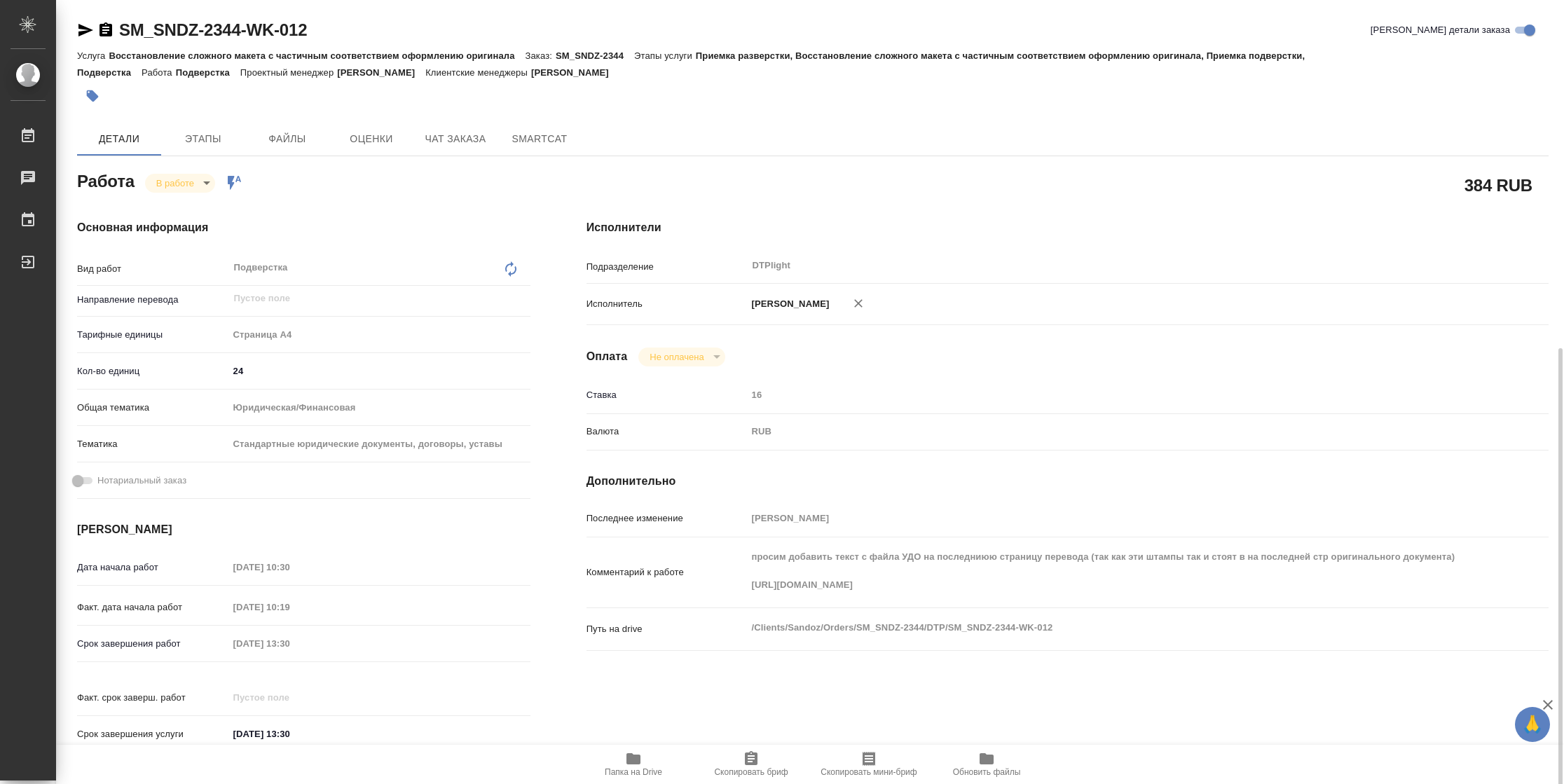
scroll to position [410, 0]
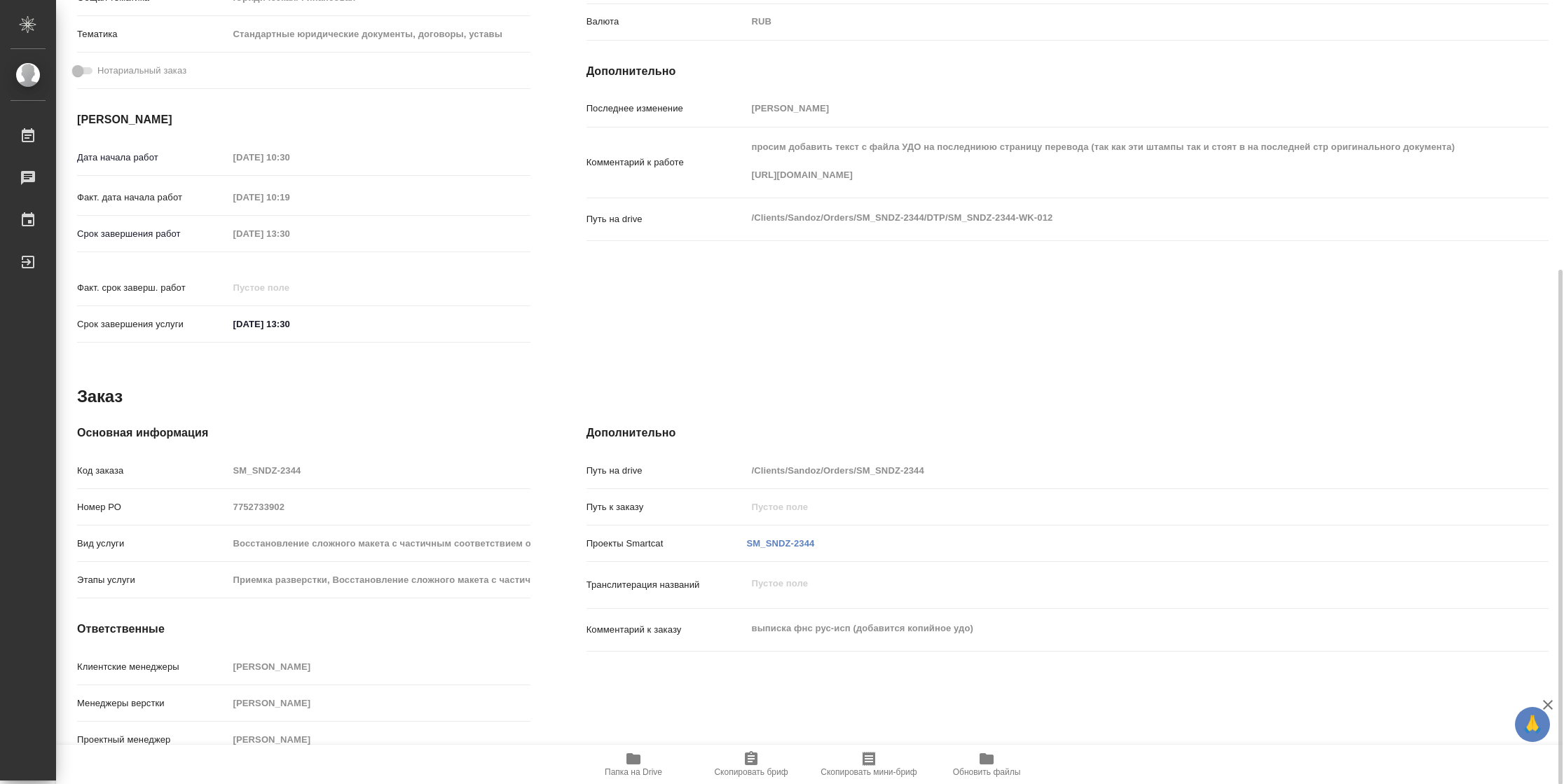
type textarea "x"
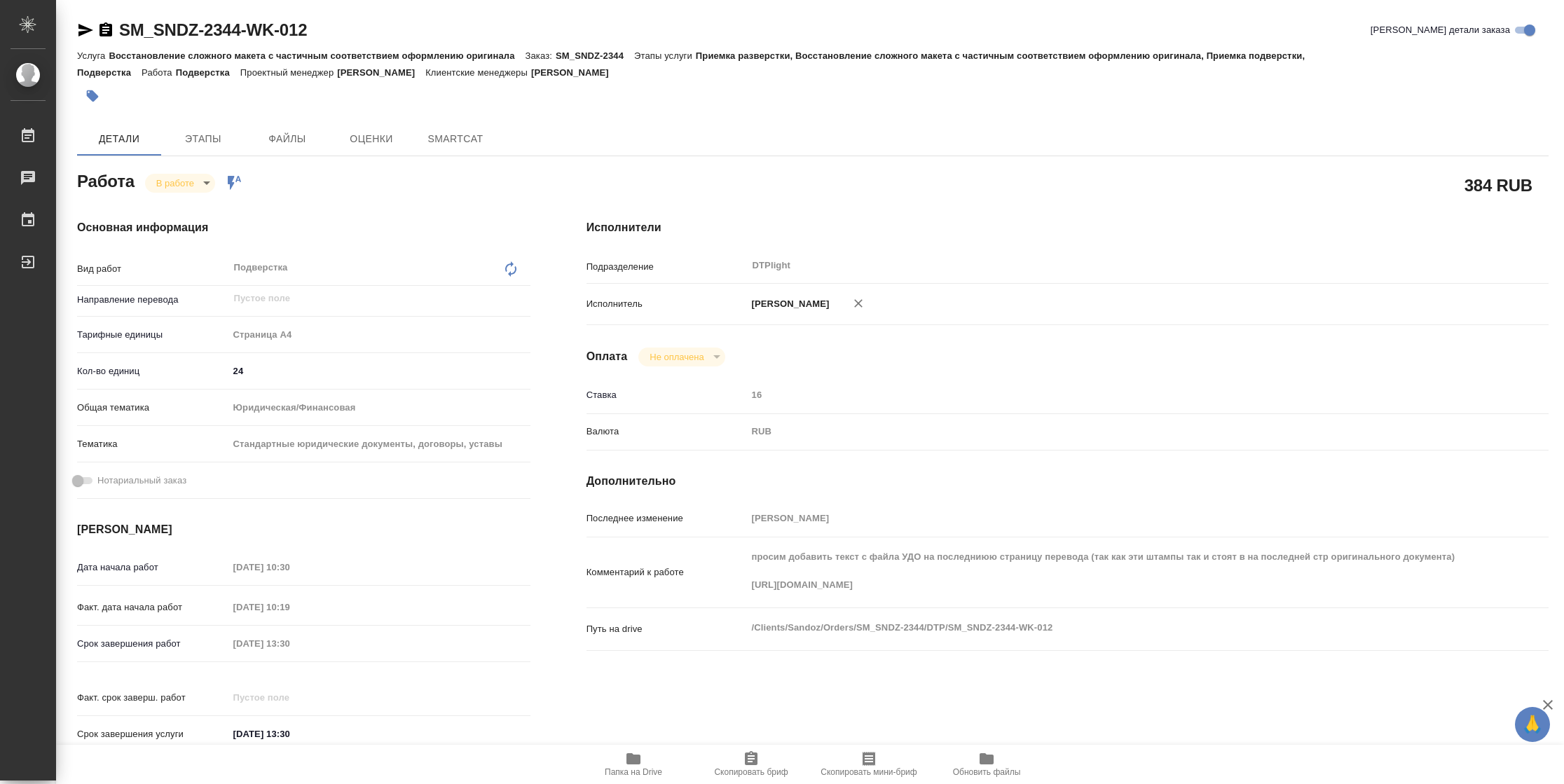
type textarea "x"
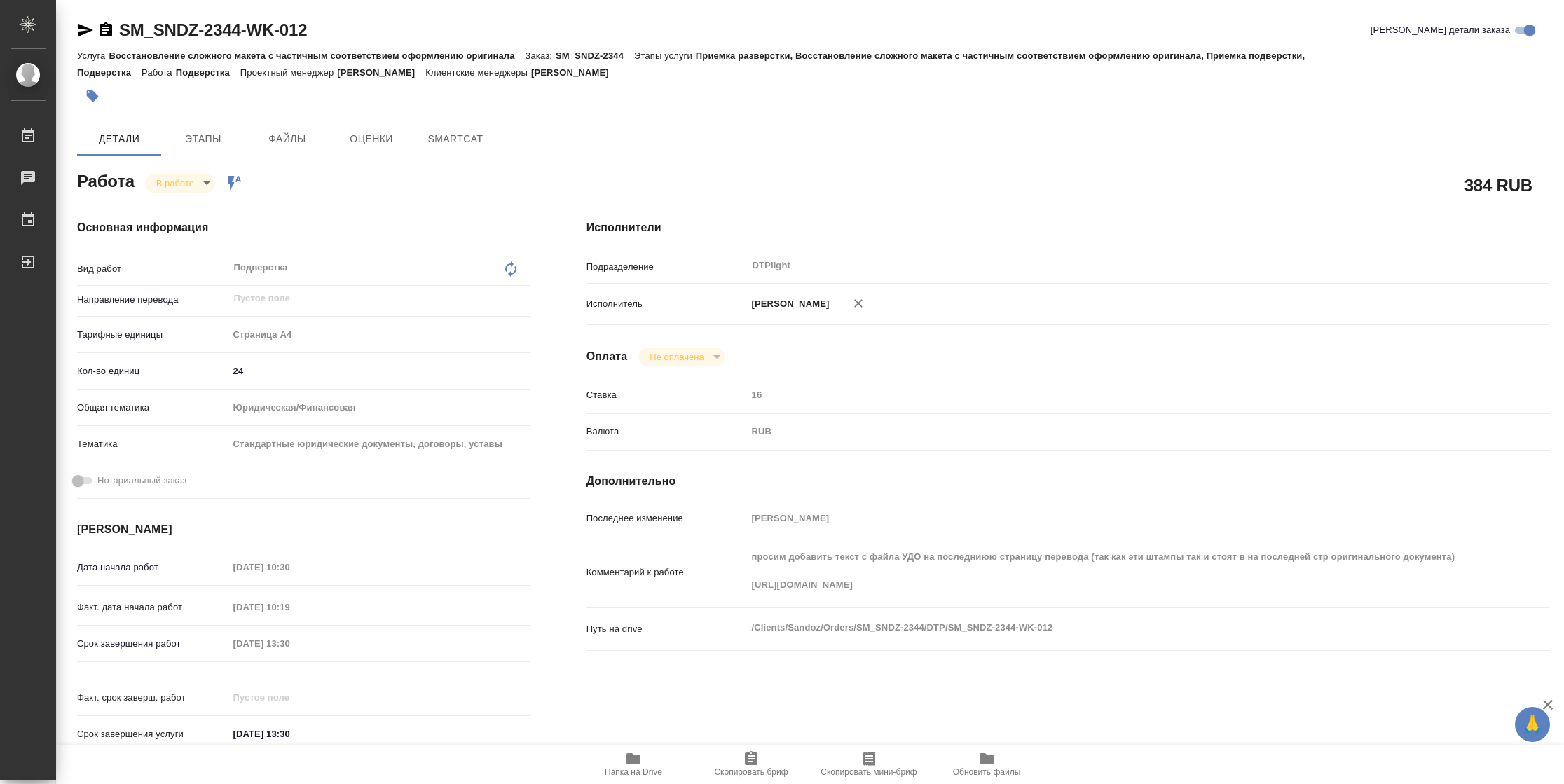
type textarea "x"
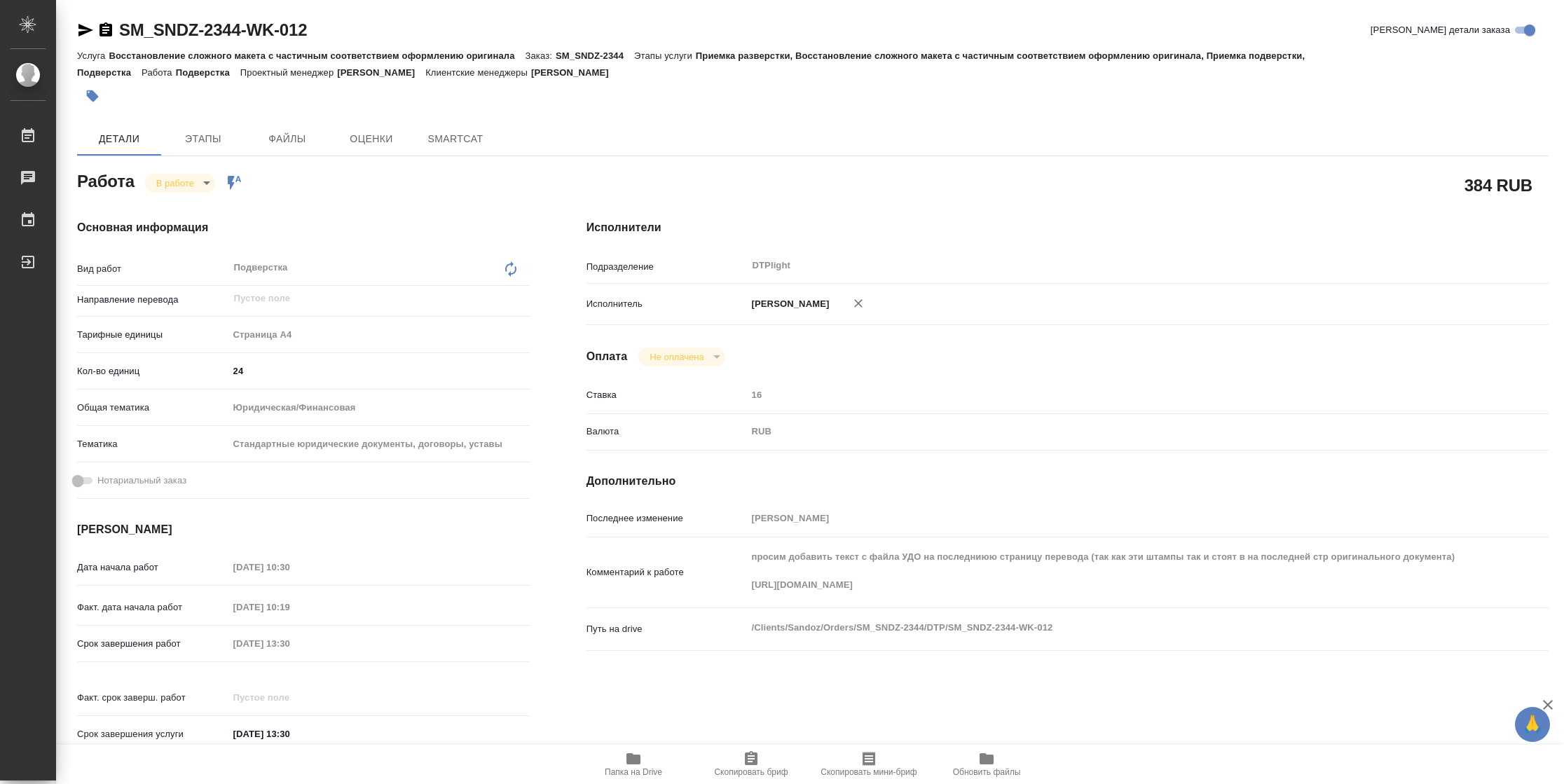
type textarea "x"
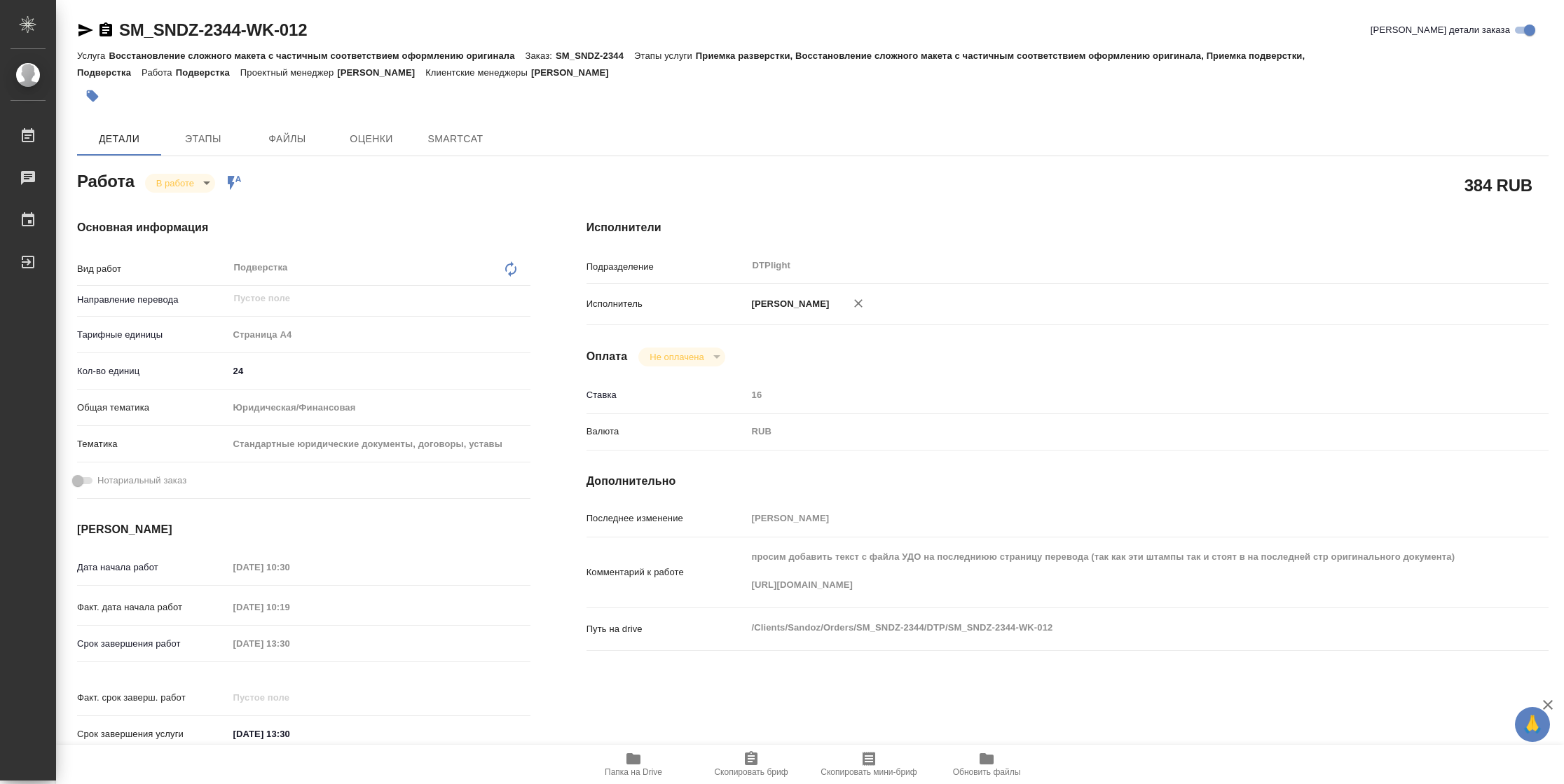
type textarea "x"
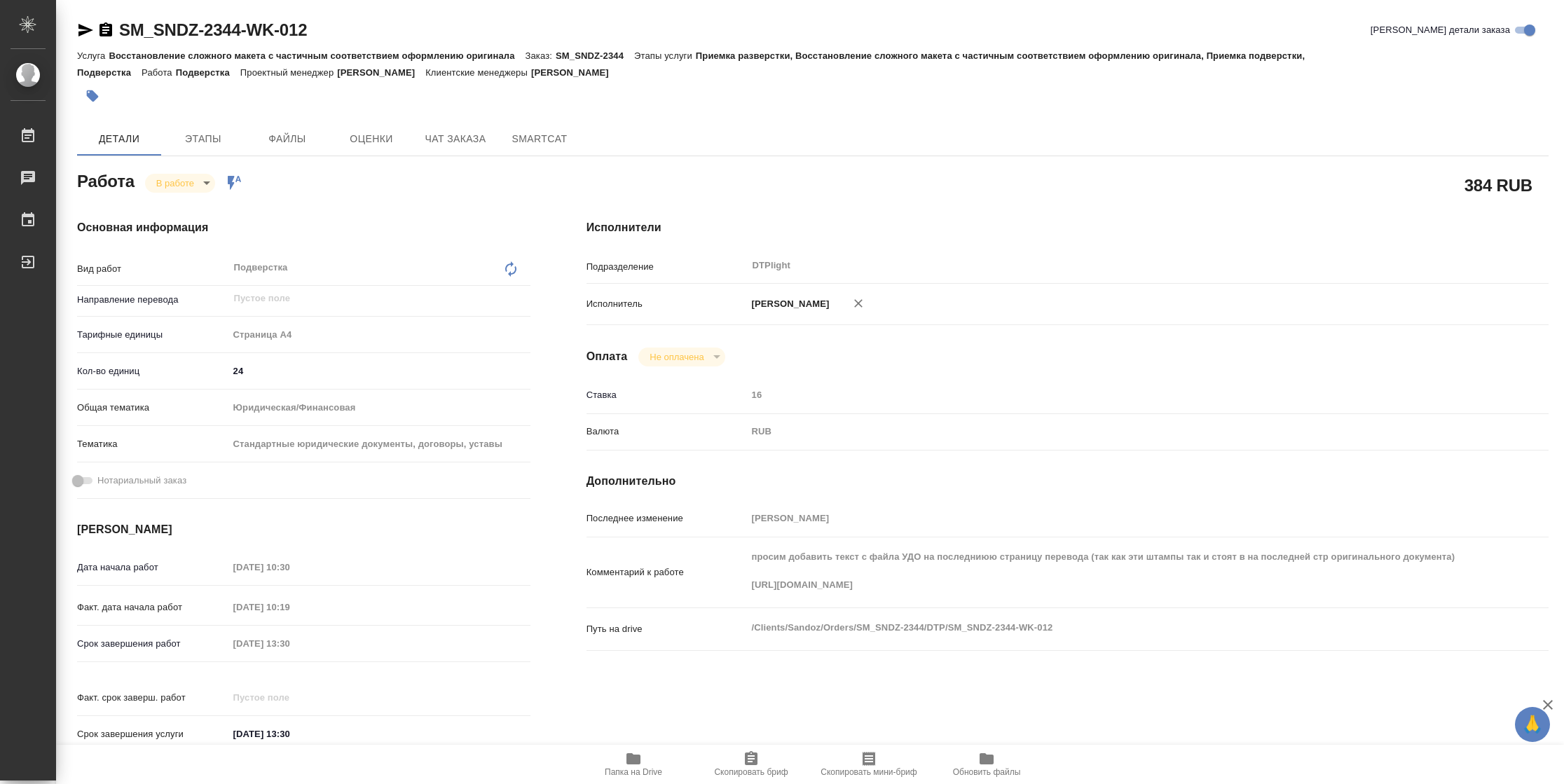
type textarea "x"
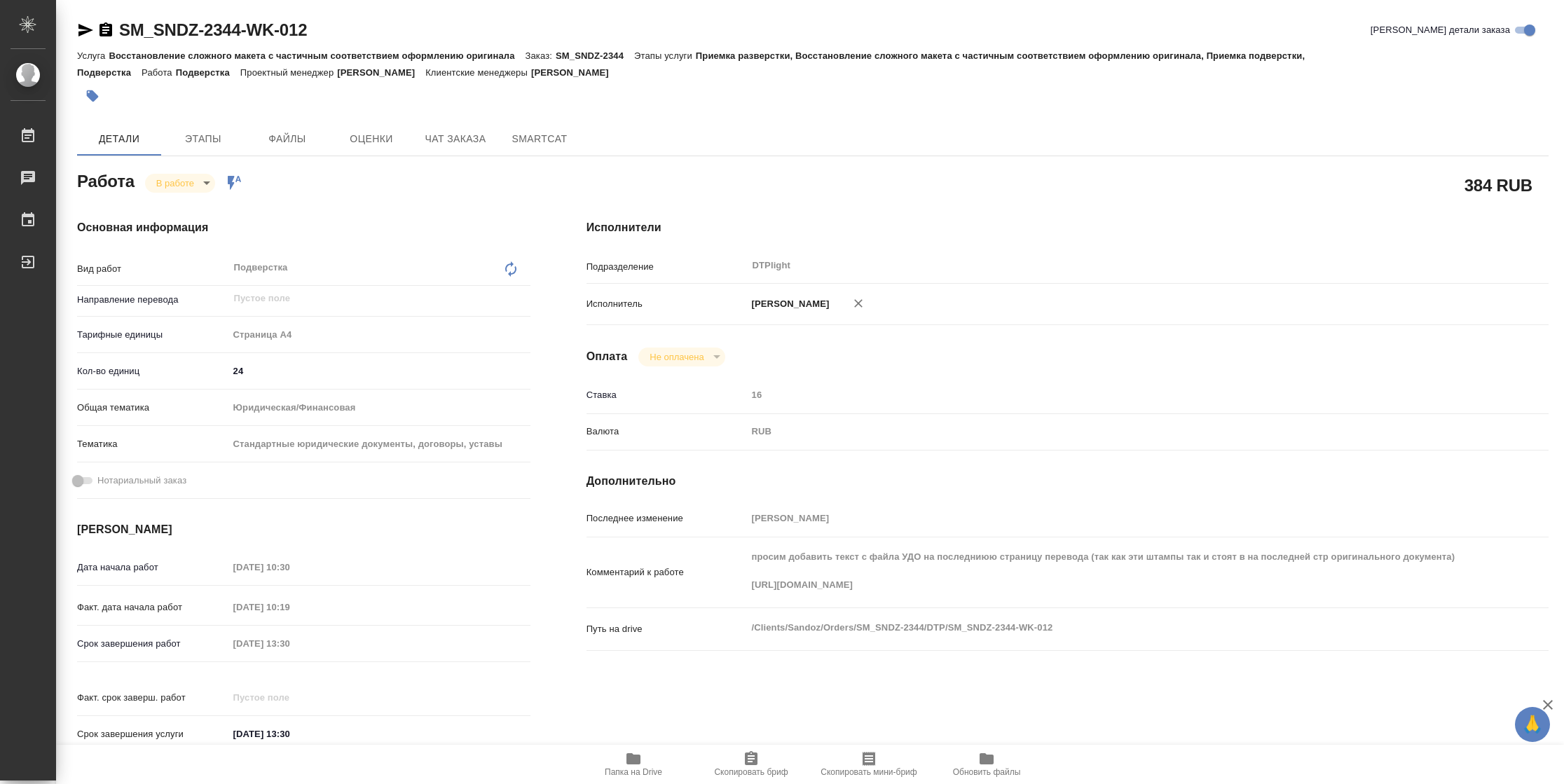
type textarea "x"
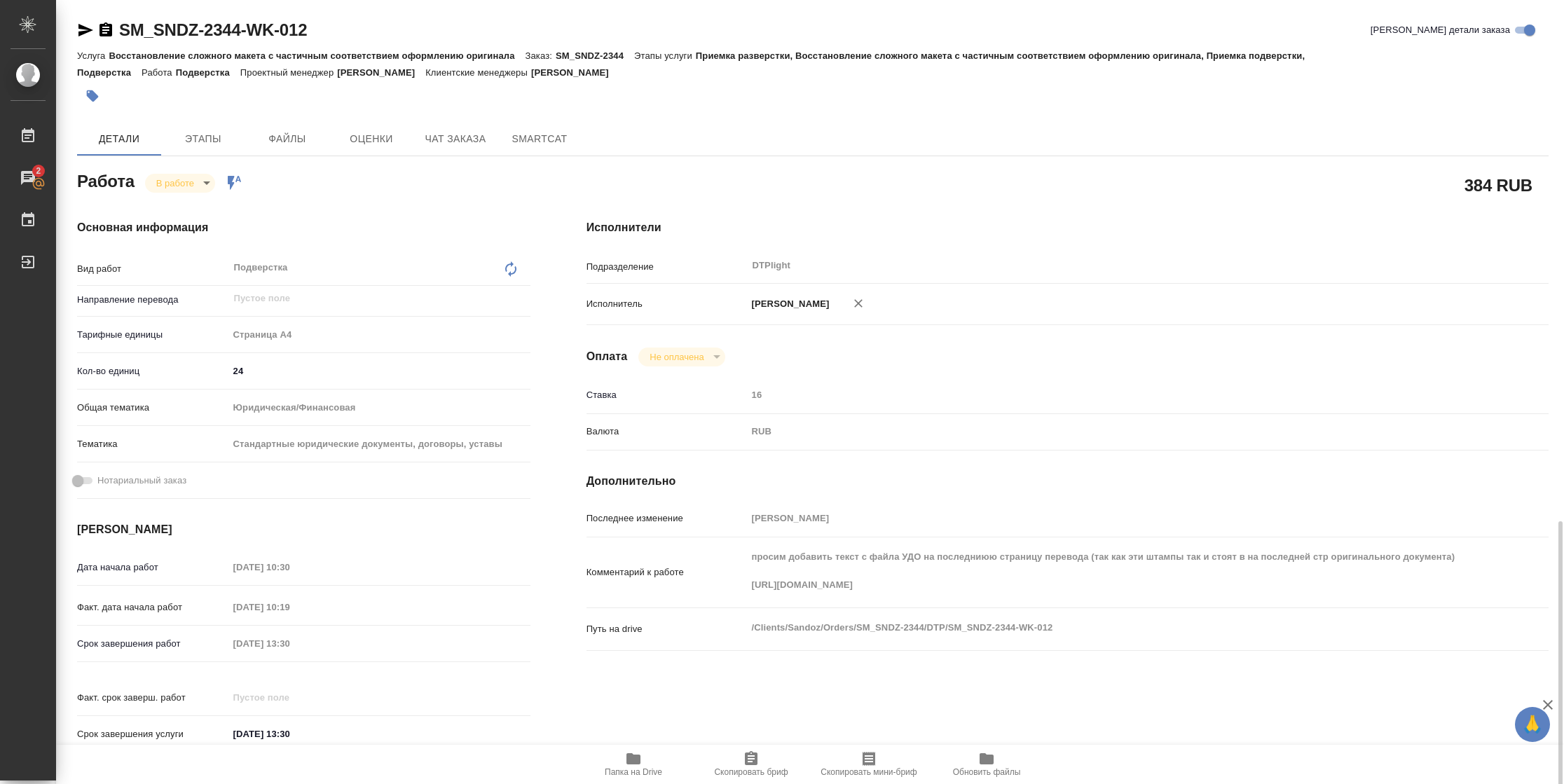
scroll to position [410, 0]
type textarea "x"
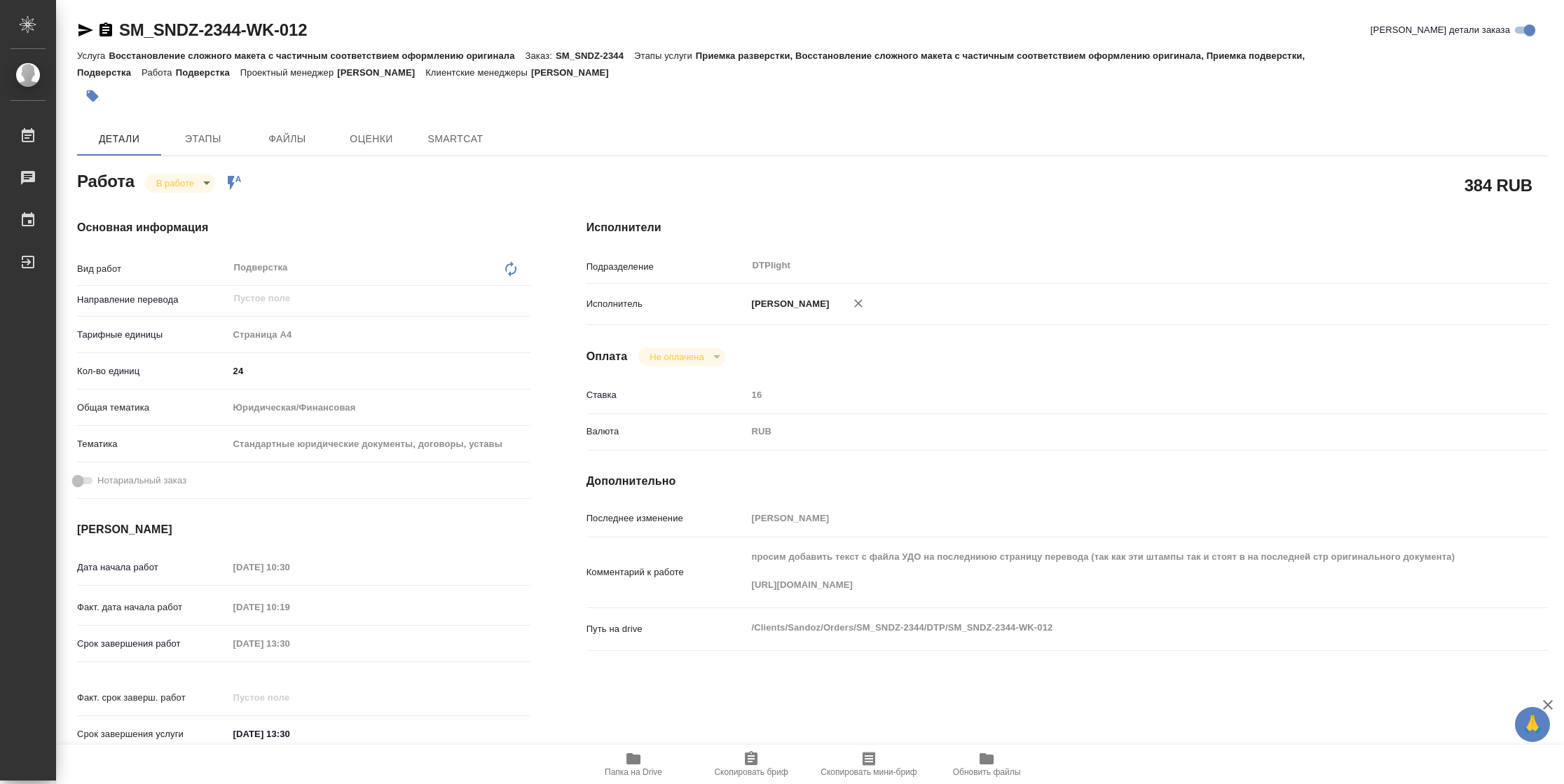
type textarea "x"
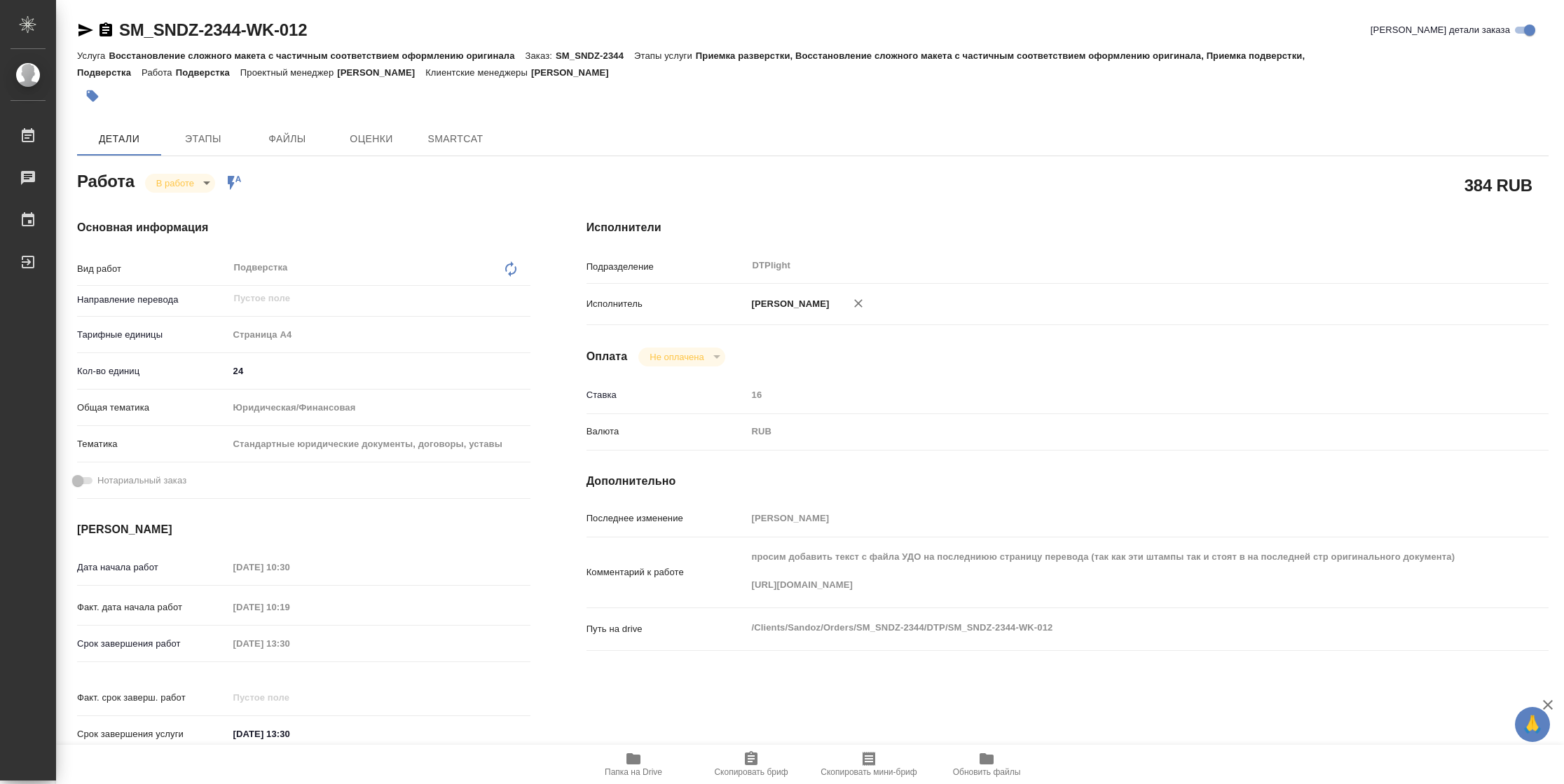
type textarea "x"
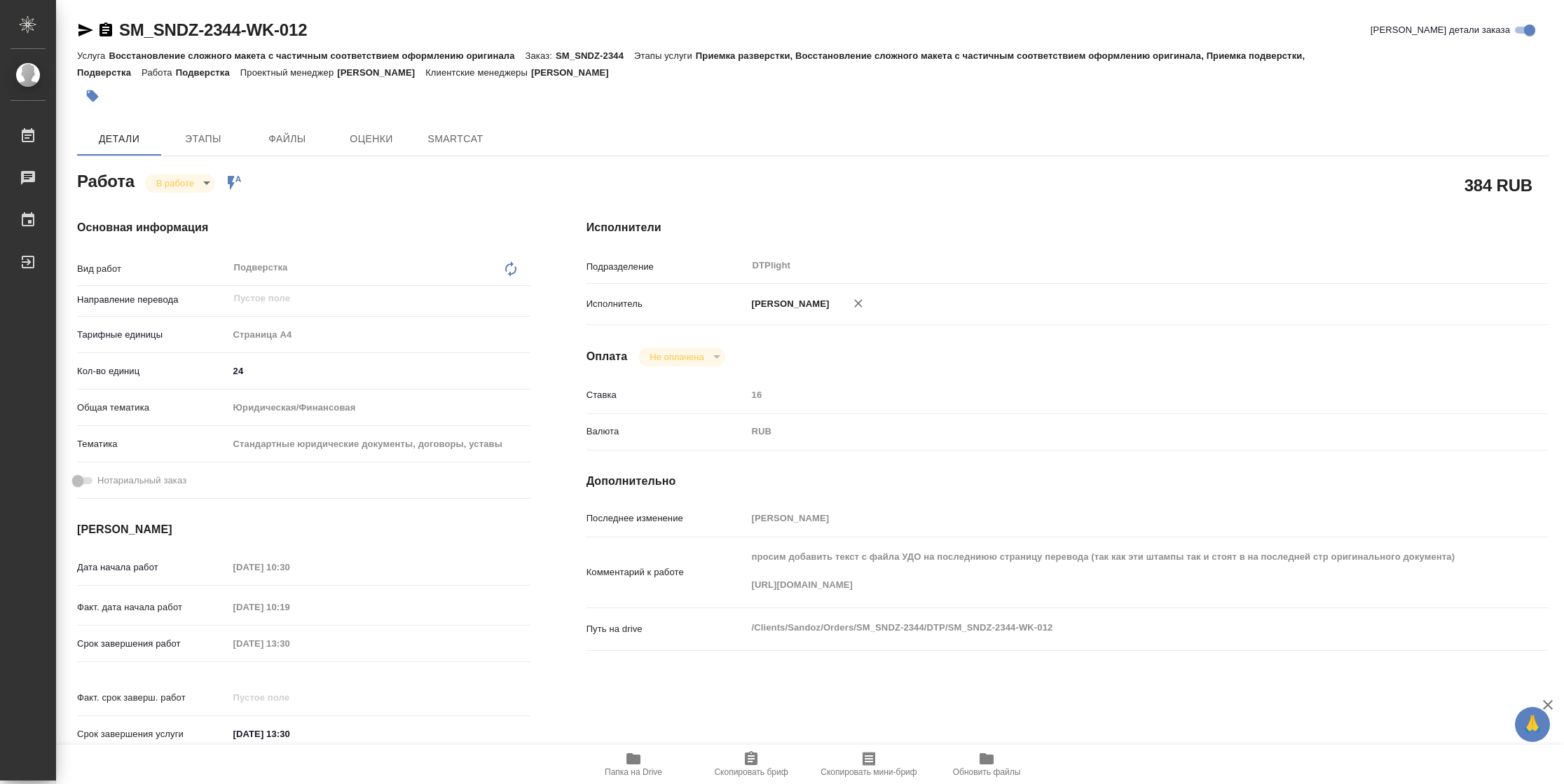
type textarea "x"
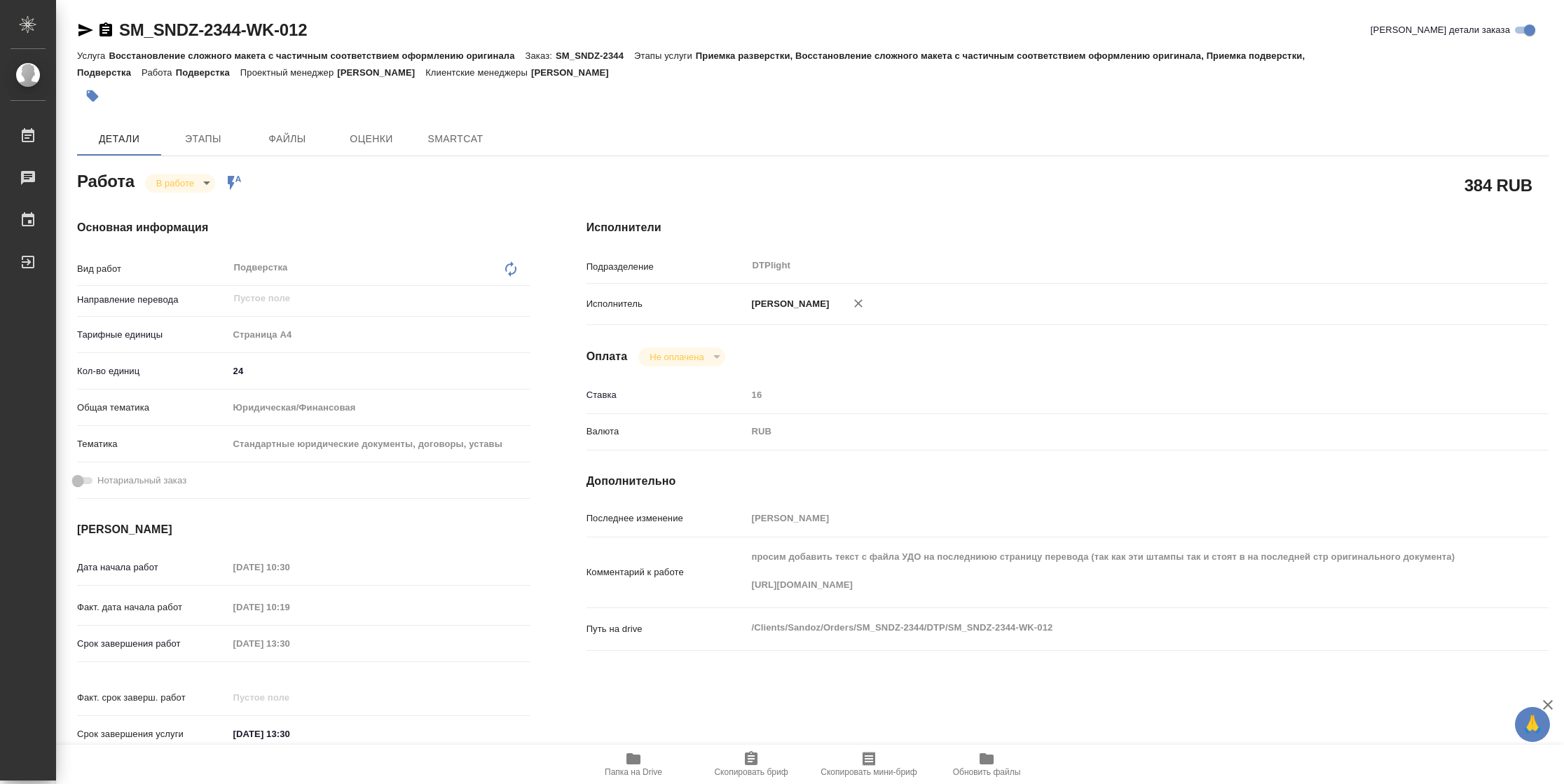
type textarea "x"
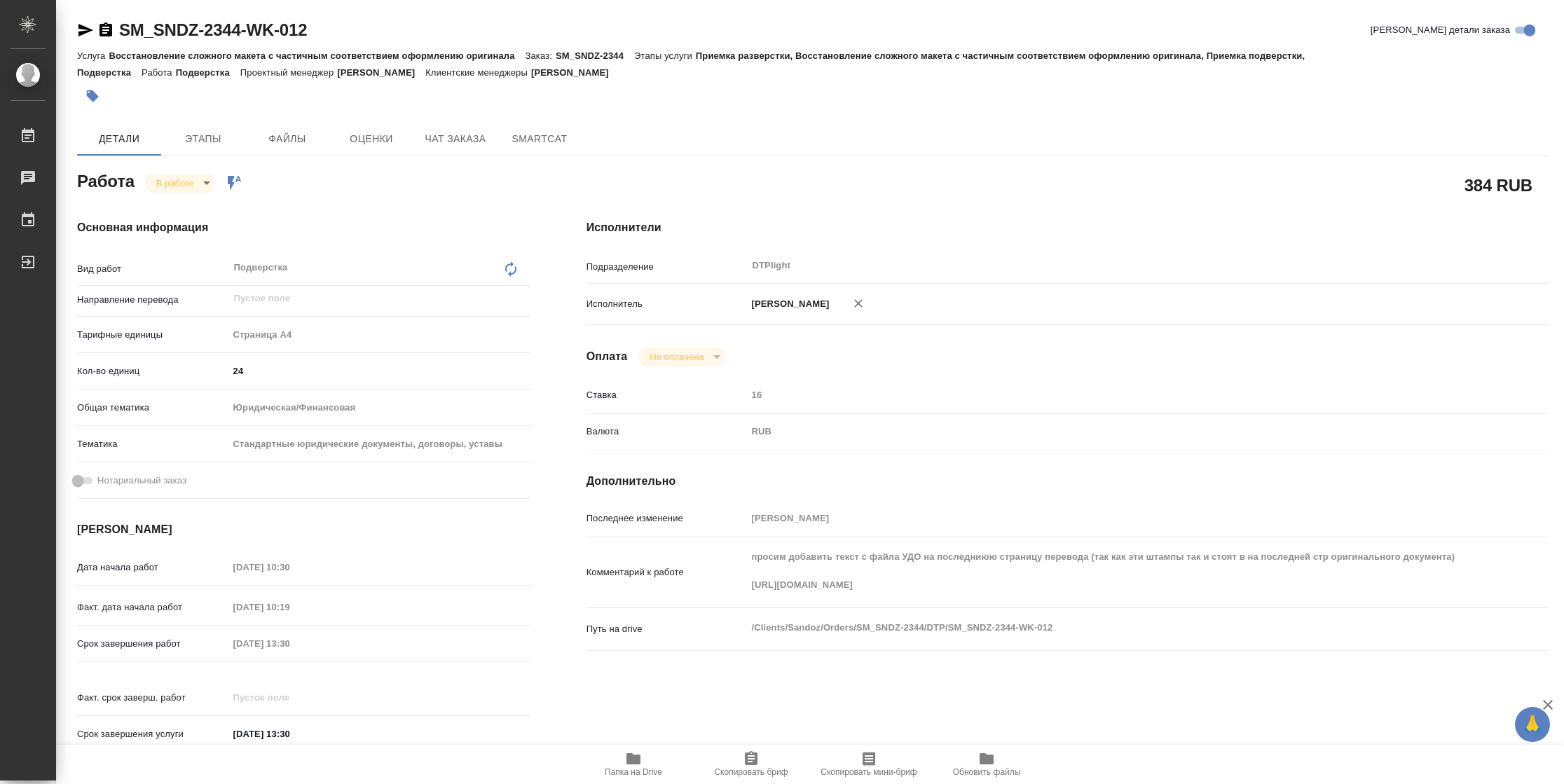
type textarea "x"
click at [640, 767] on span "Папка на Drive" at bounding box center [633, 772] width 58 height 9
type textarea "x"
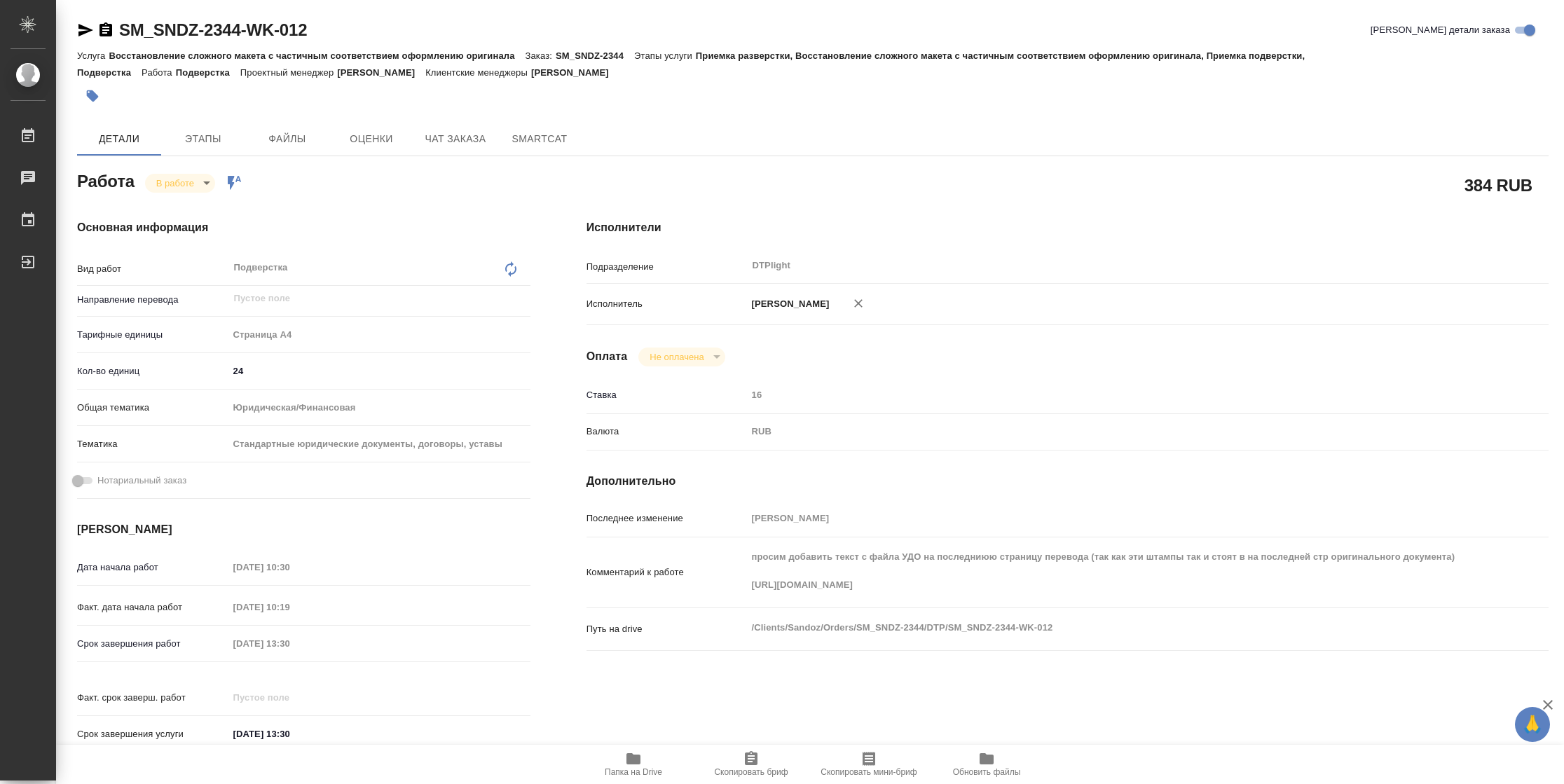
type textarea "x"
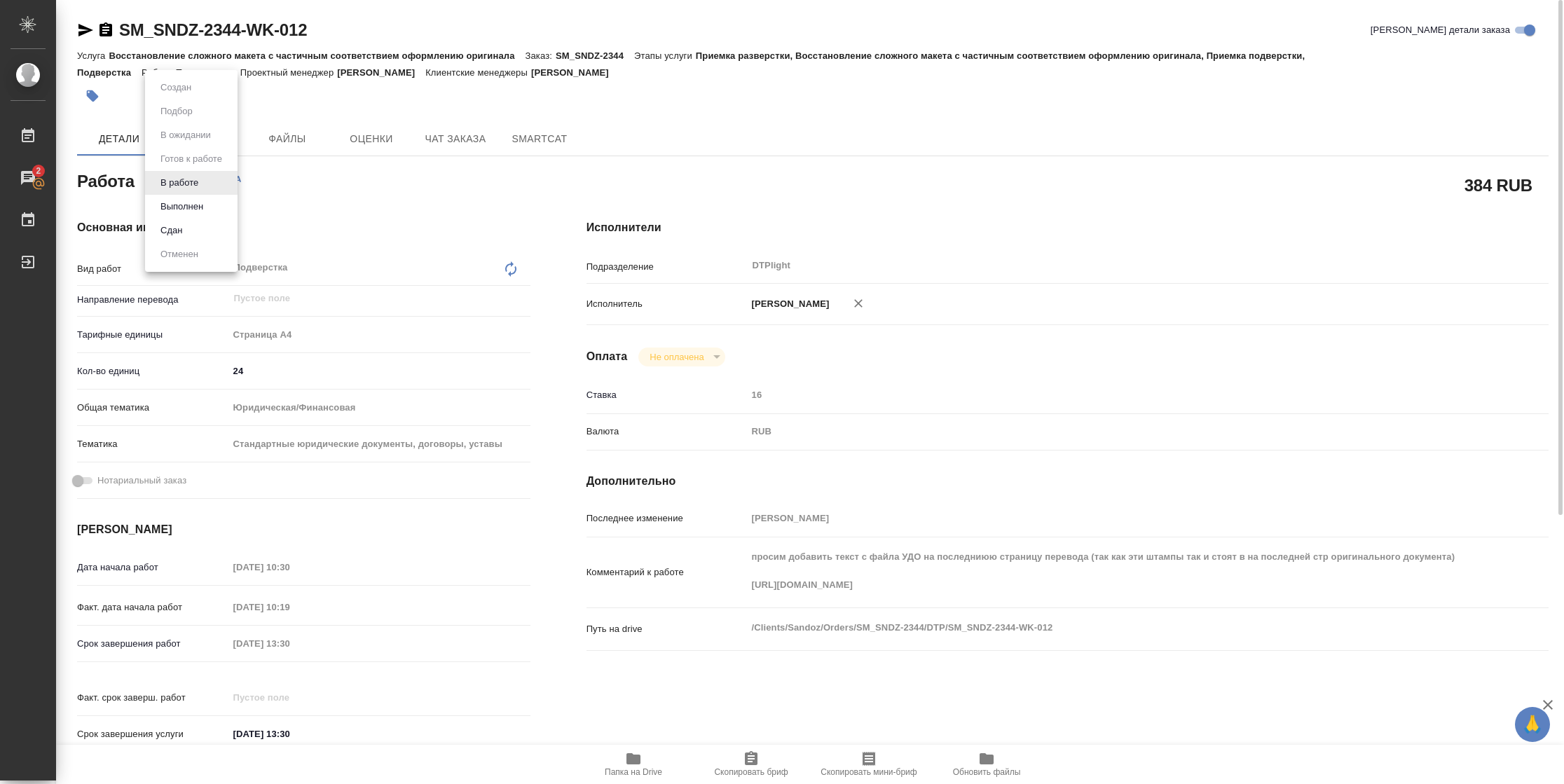
click at [200, 184] on body "🙏 .cls-1 fill:#fff; AWATERA [PERSON_NAME] 2 Чаты График Выйти SM_SNDZ-2344-WK-0…" at bounding box center [782, 392] width 1564 height 784
click at [201, 206] on button "Выполнен" at bounding box center [182, 206] width 51 height 15
type textarea "x"
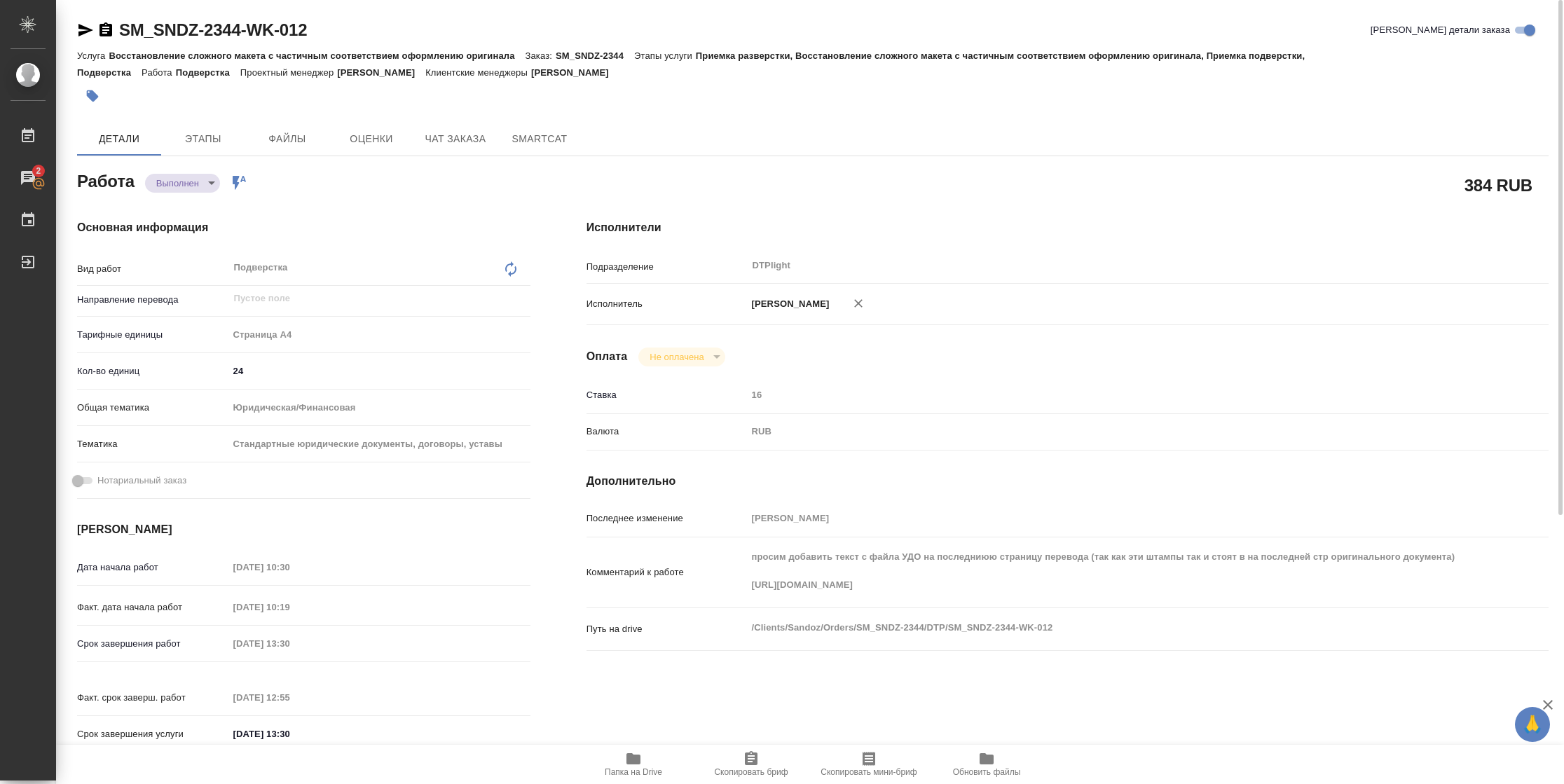
type textarea "x"
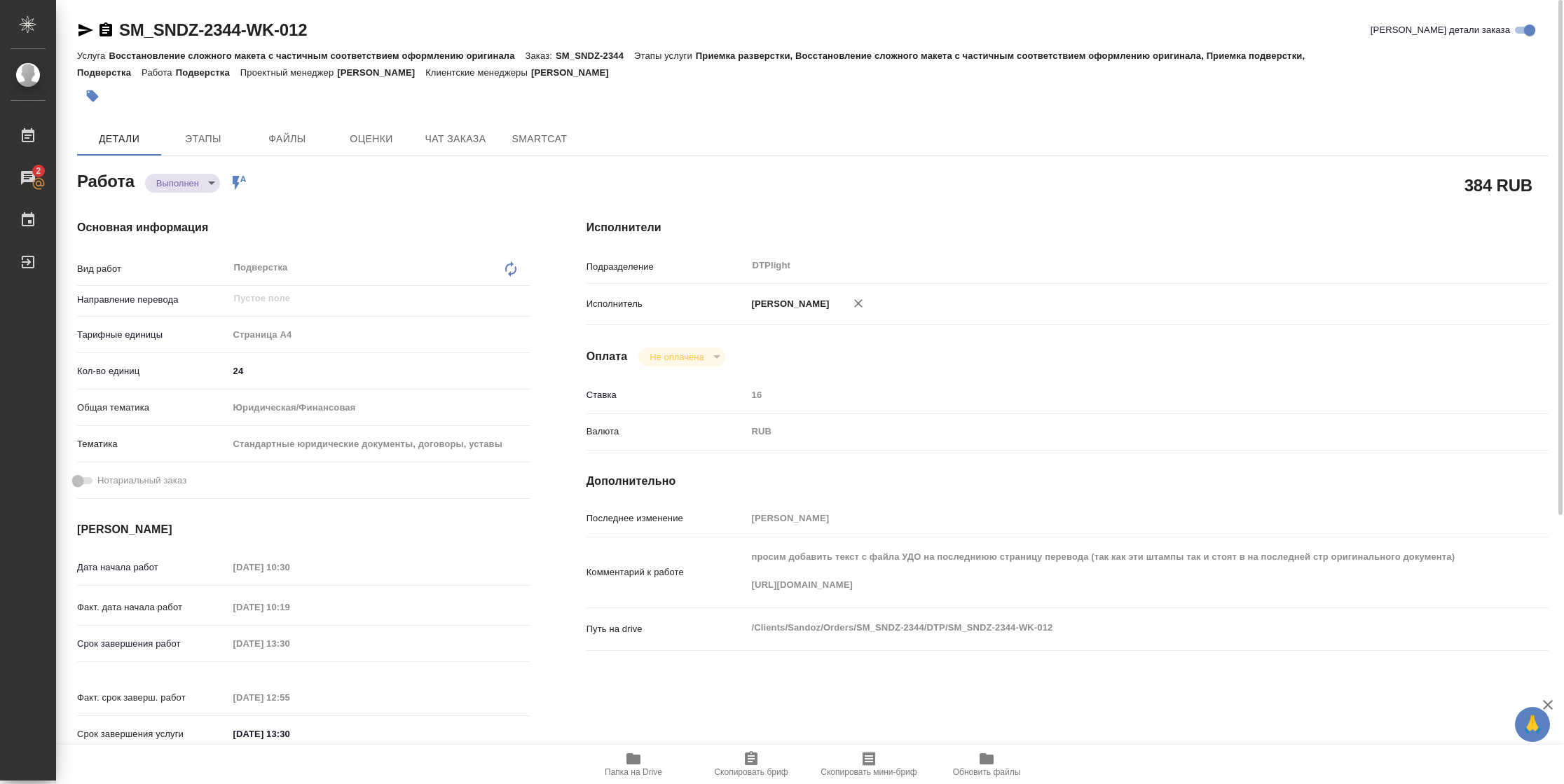
type textarea "x"
drag, startPoint x: 86, startPoint y: 28, endPoint x: 138, endPoint y: 18, distance: 53.0
click at [86, 28] on icon "button" at bounding box center [86, 30] width 15 height 12
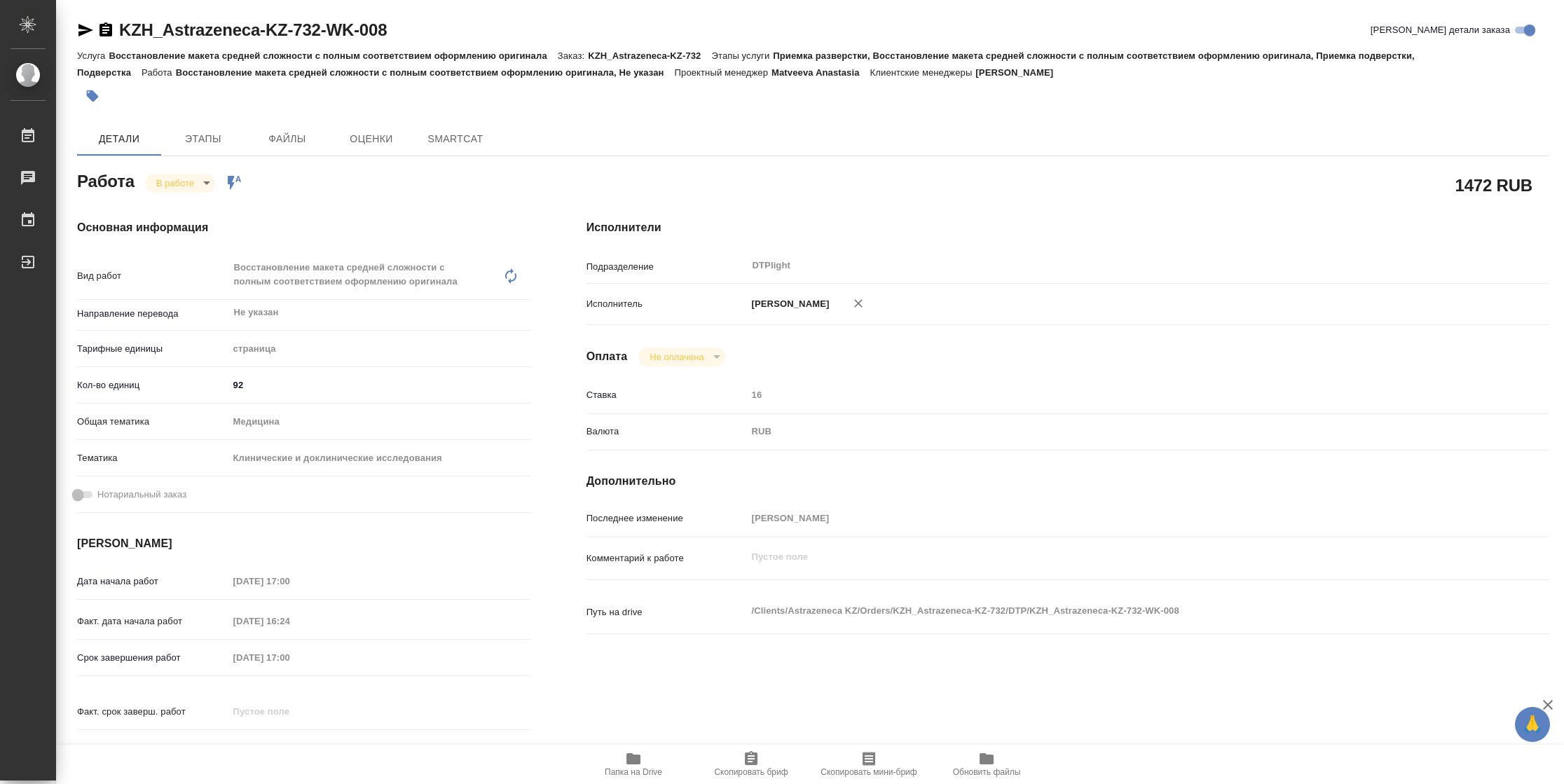
type textarea "x"
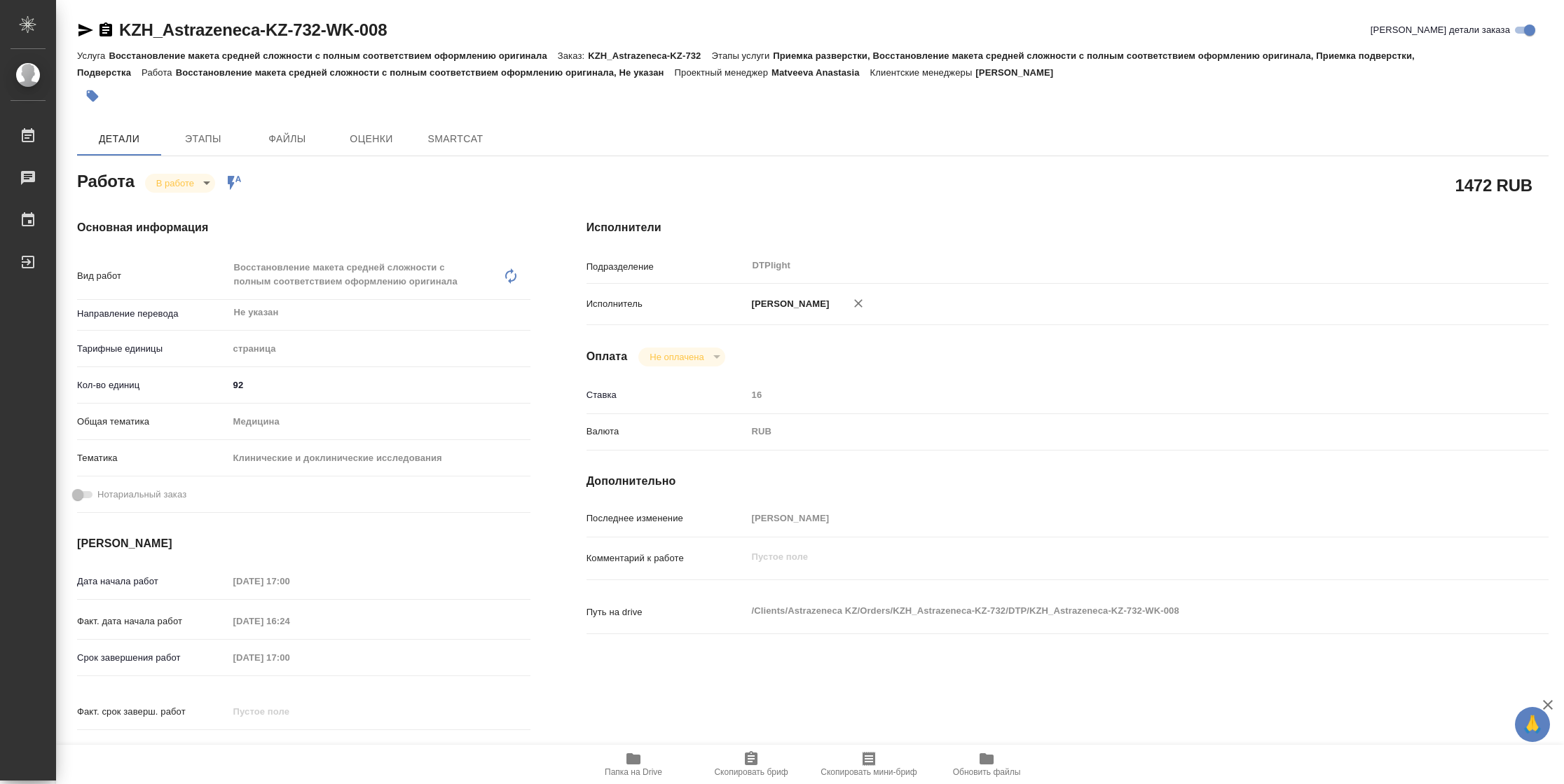
type textarea "x"
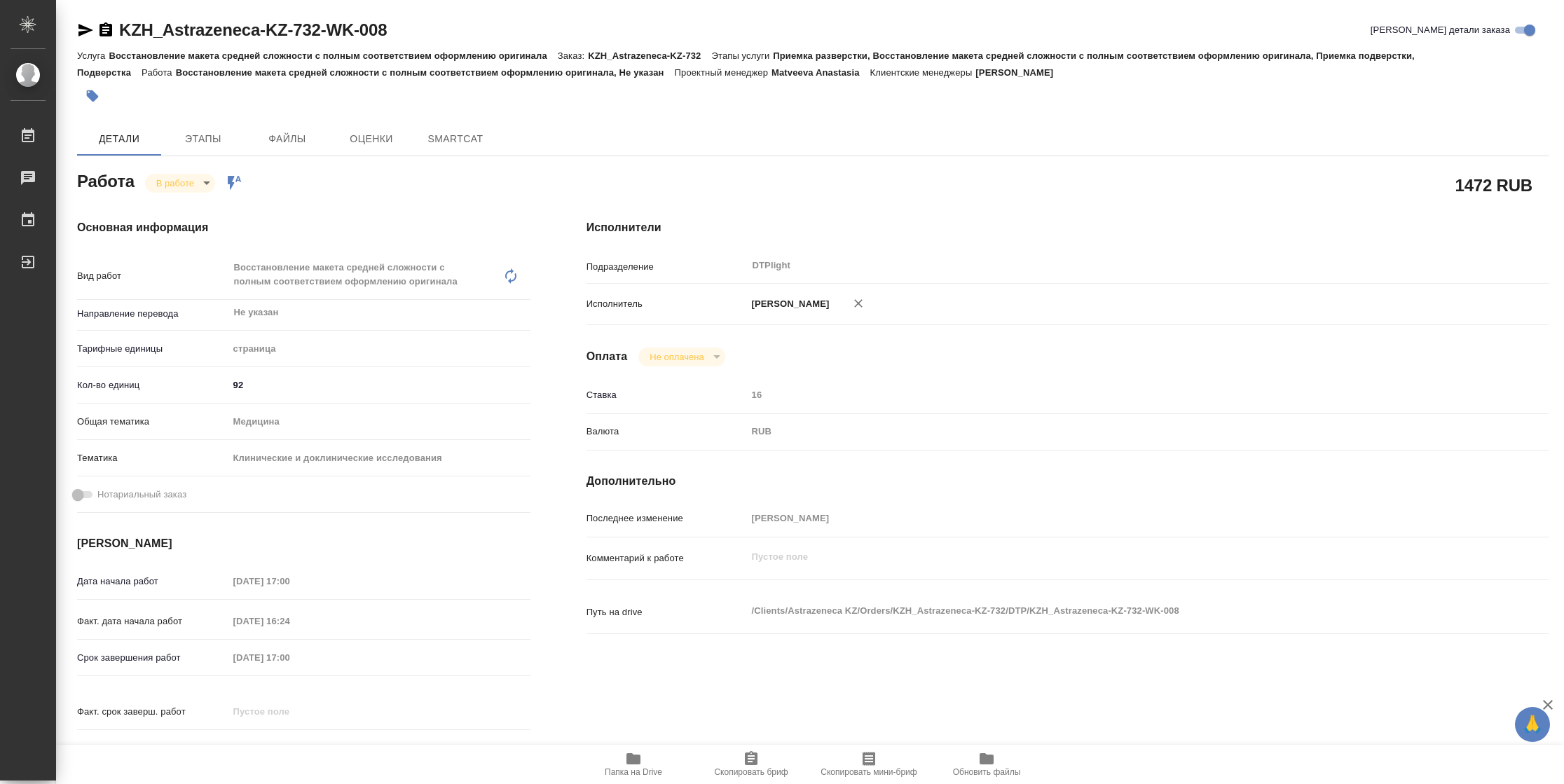
type textarea "x"
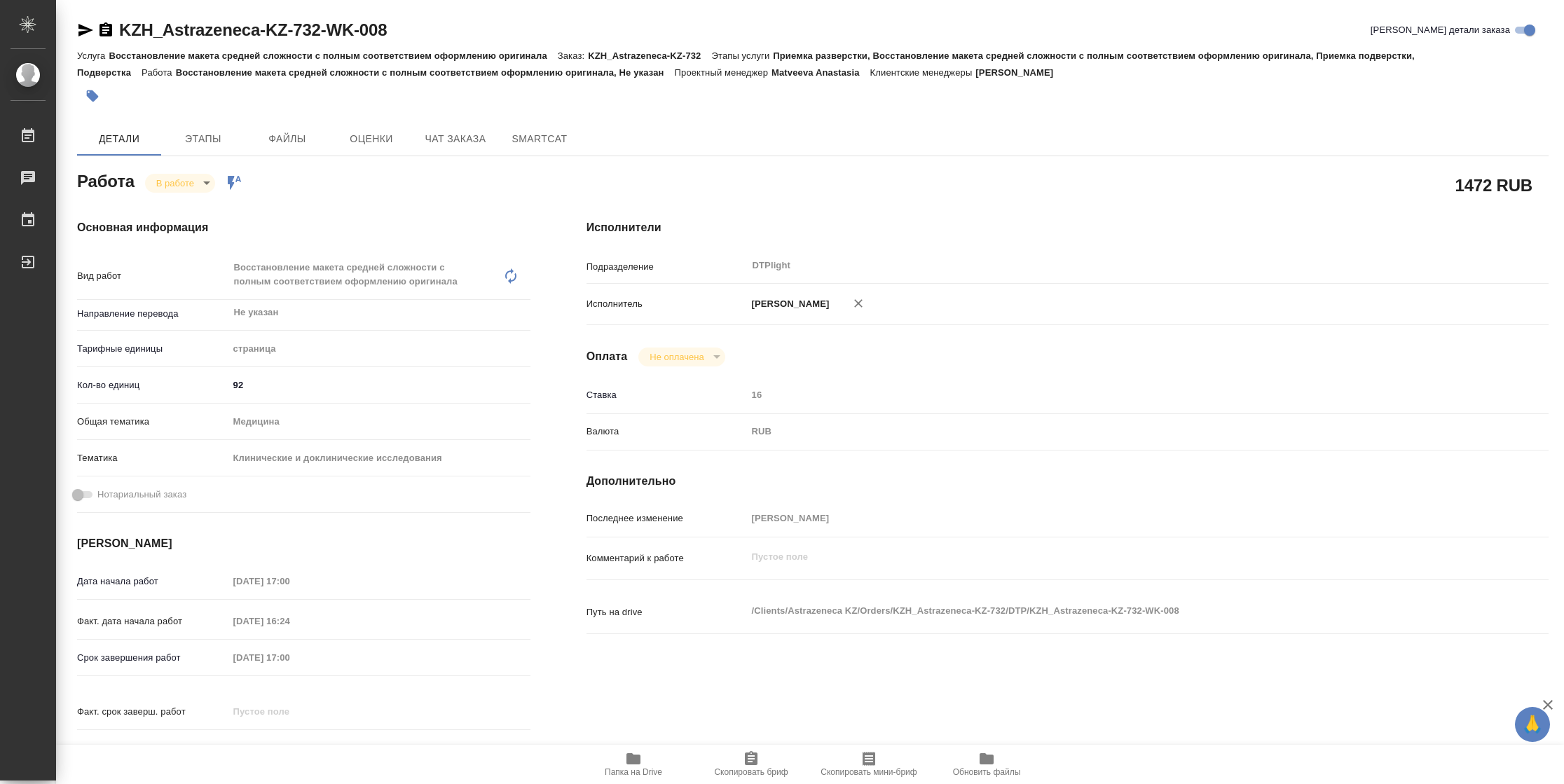
type textarea "x"
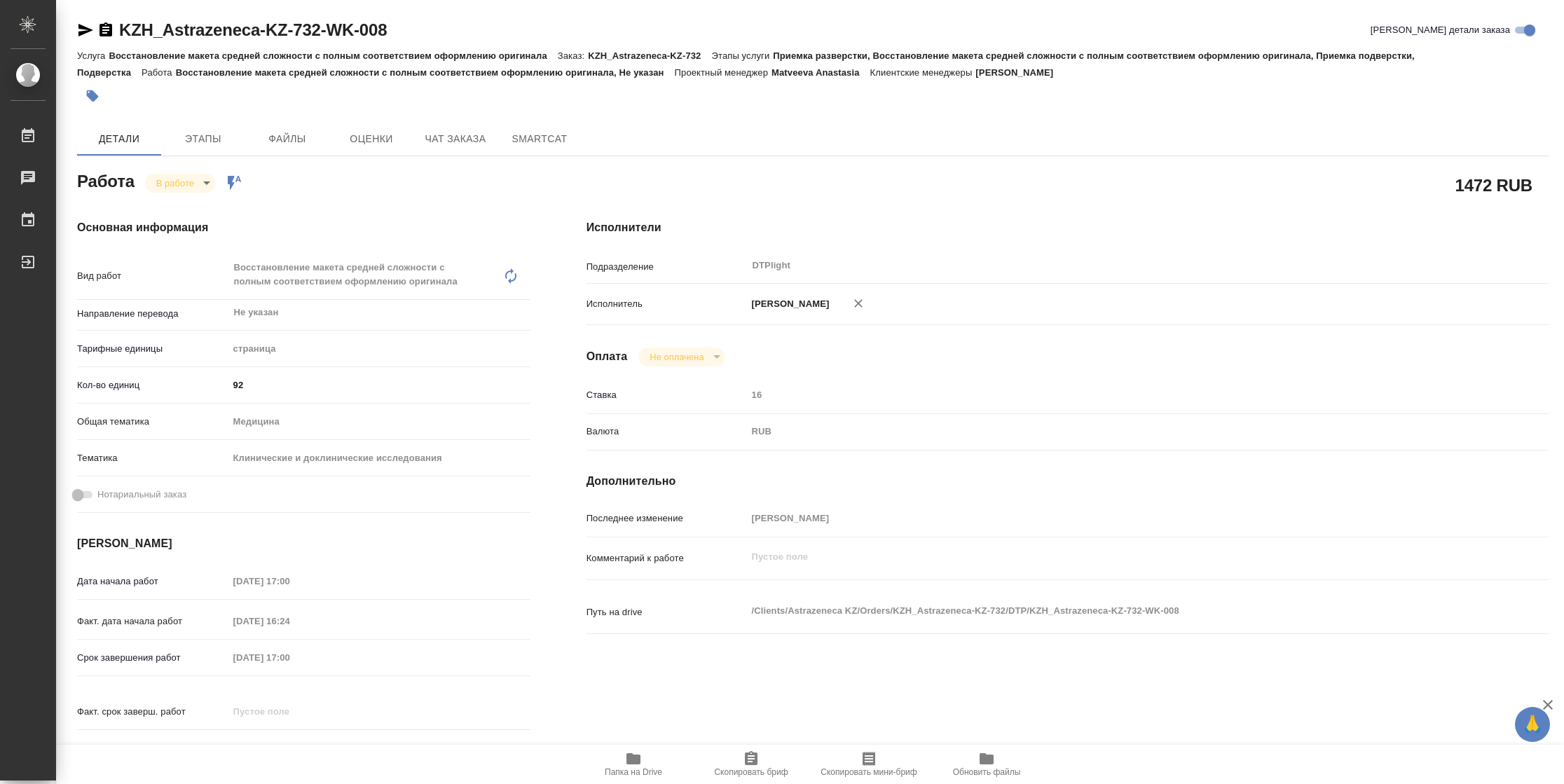
type textarea "x"
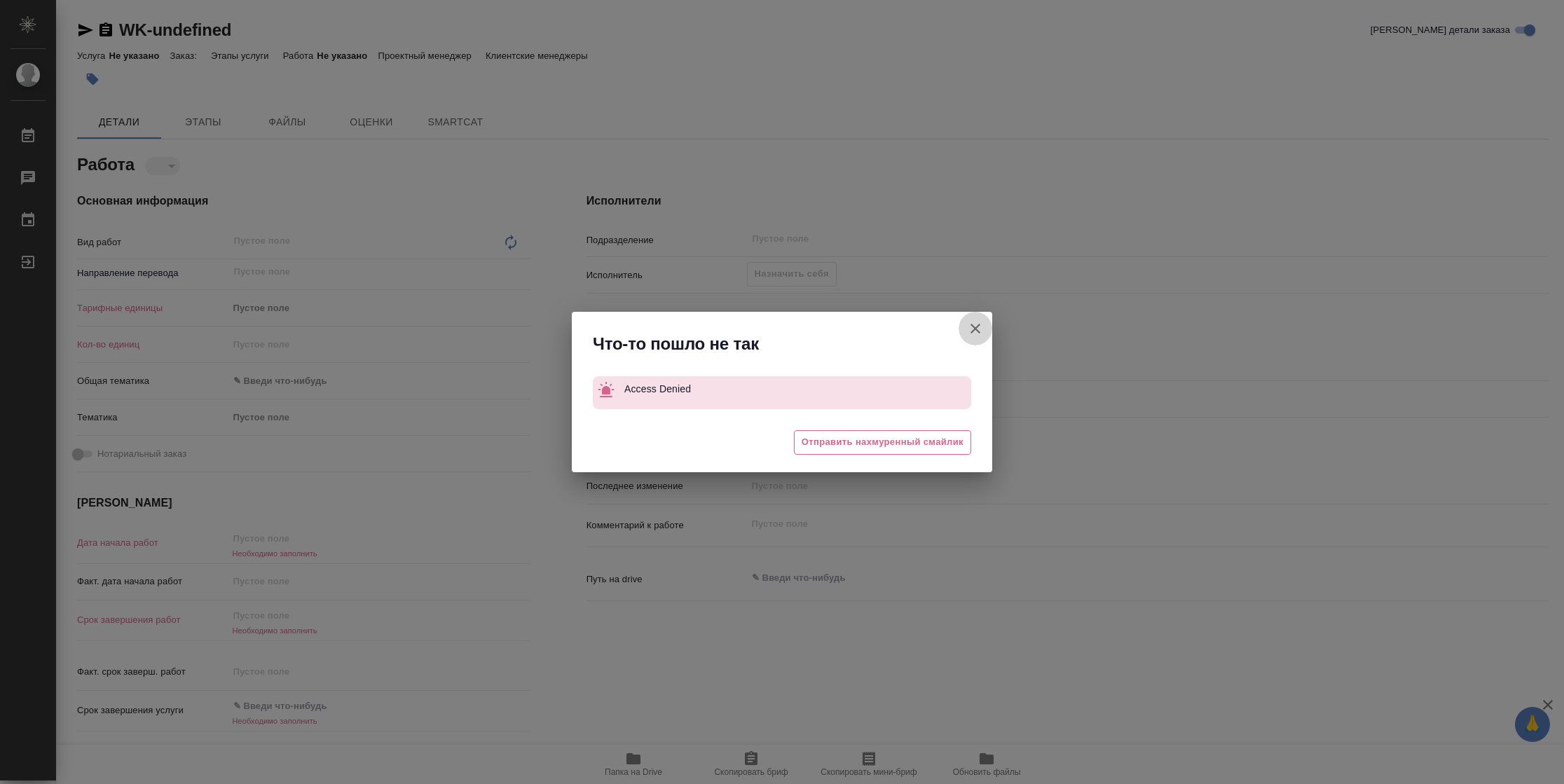
click at [973, 327] on icon "button" at bounding box center [975, 328] width 10 height 9
type textarea "x"
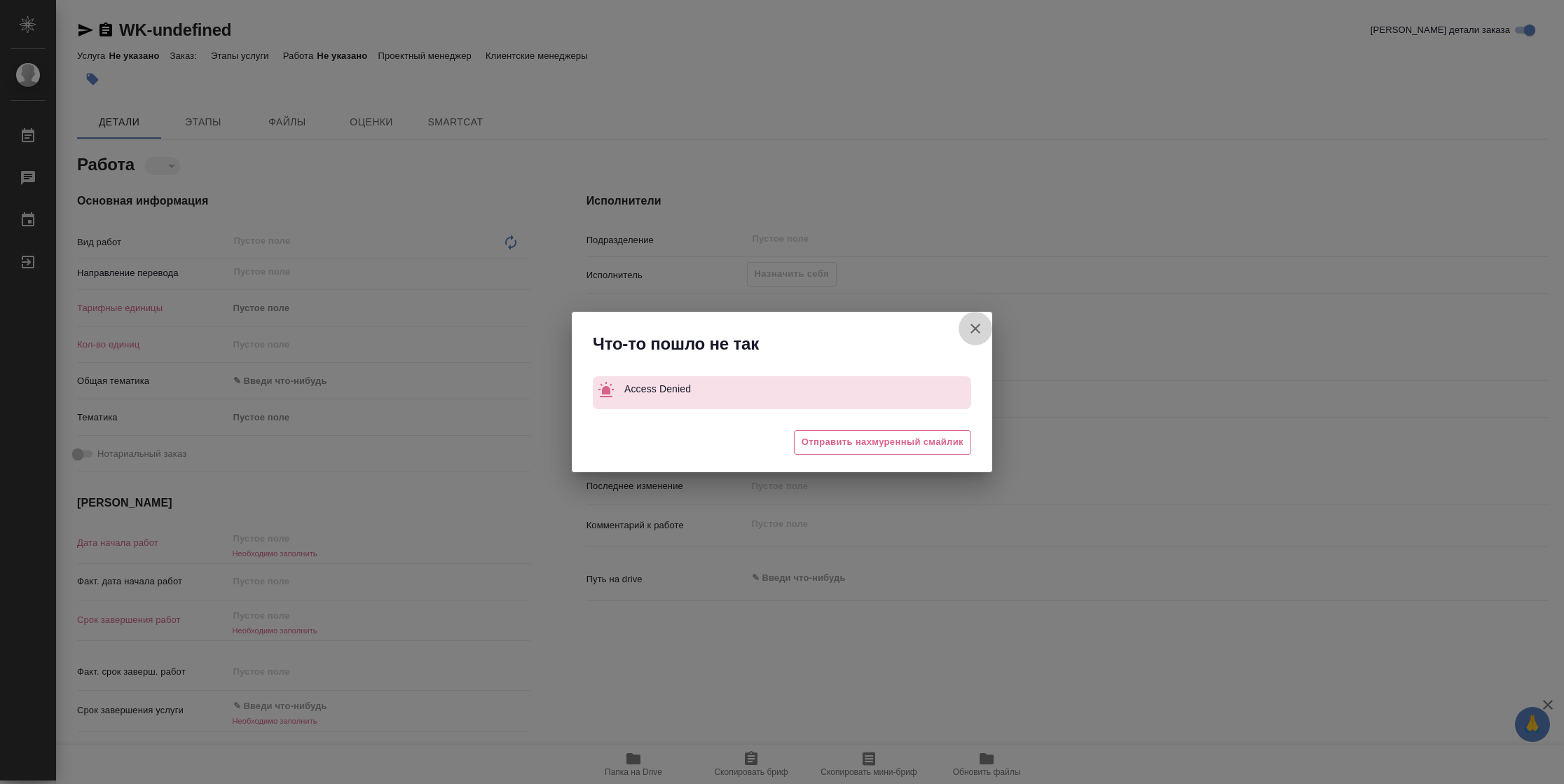
type textarea "x"
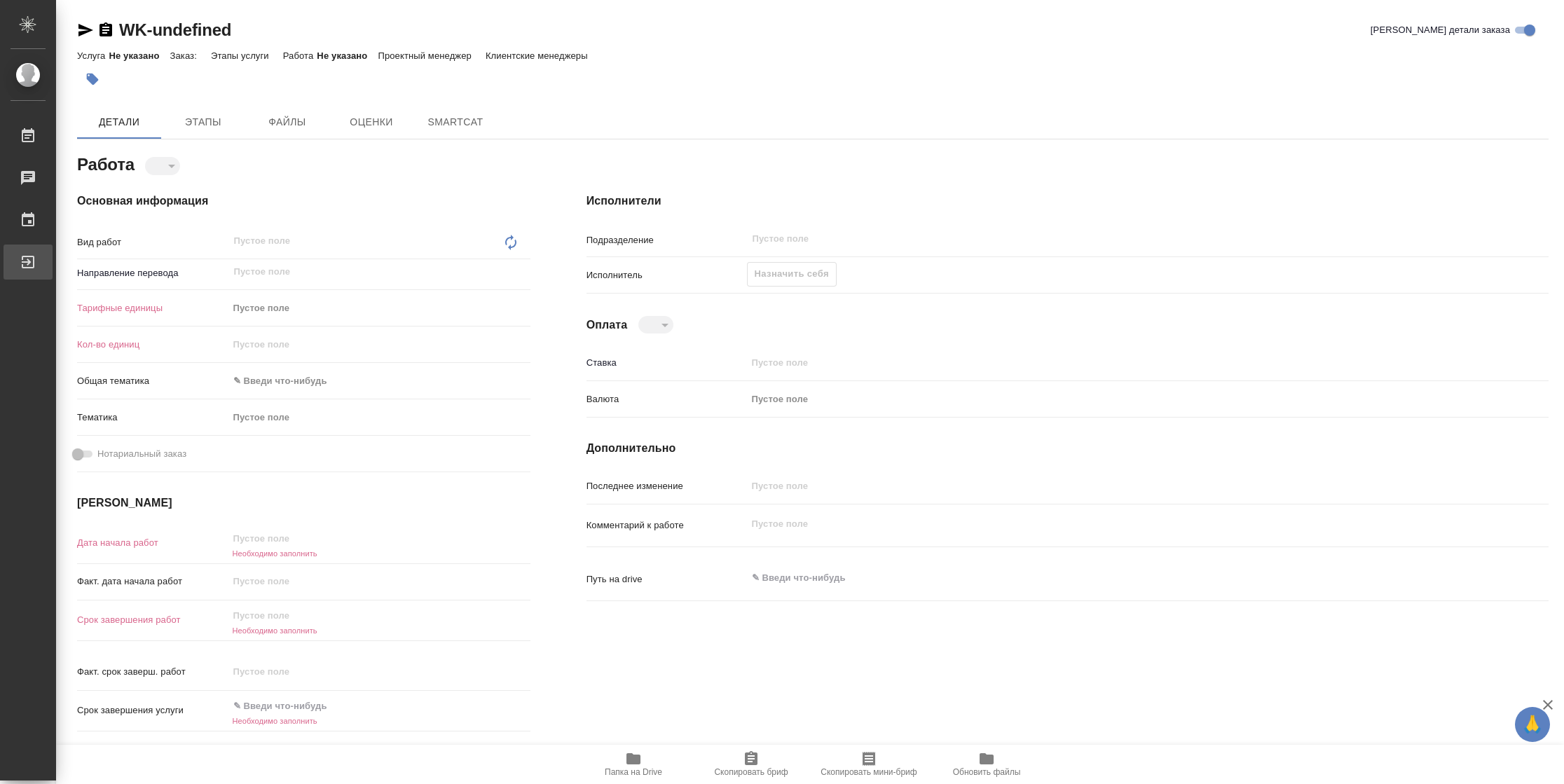
type textarea "x"
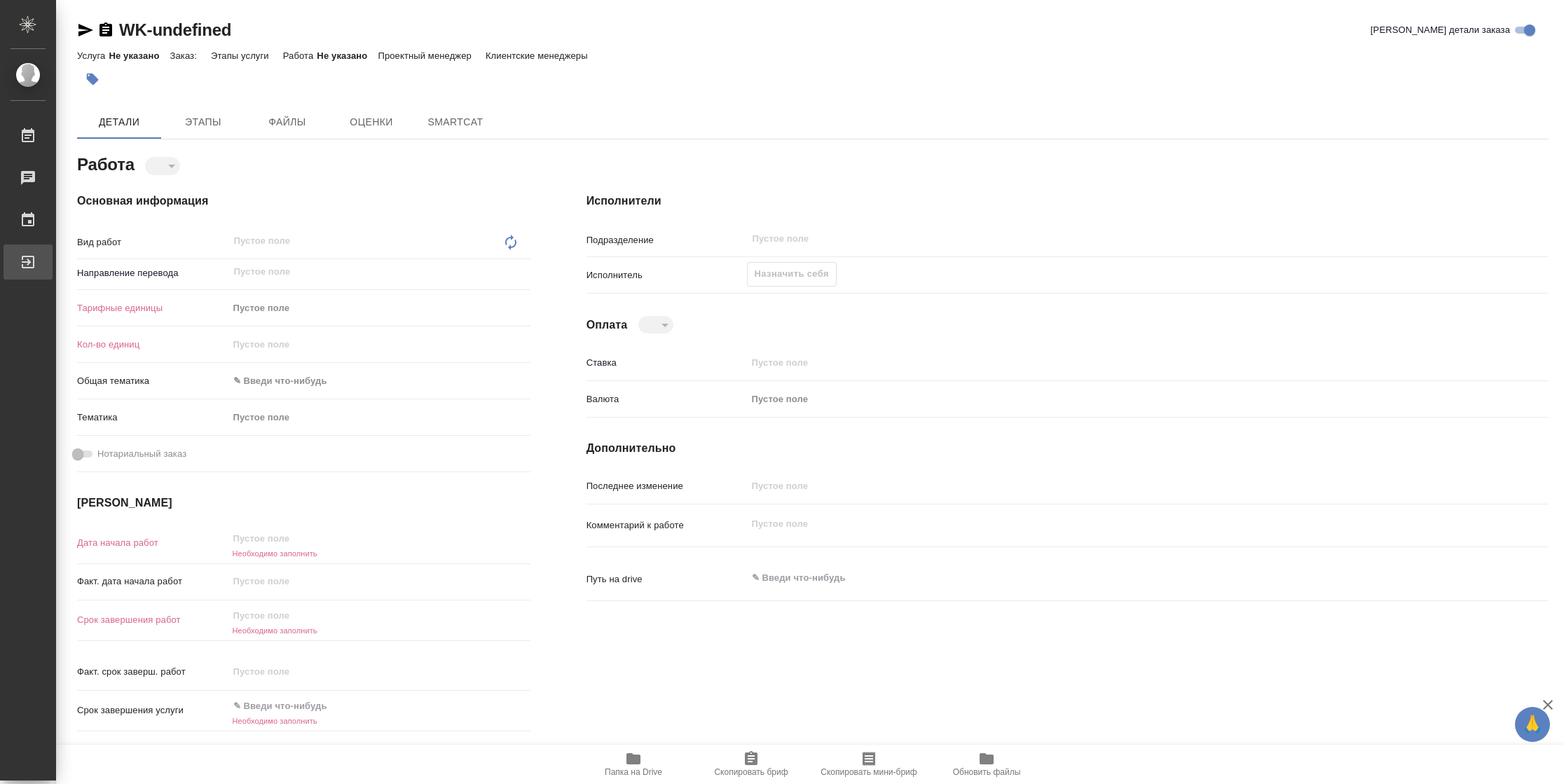
type textarea "x"
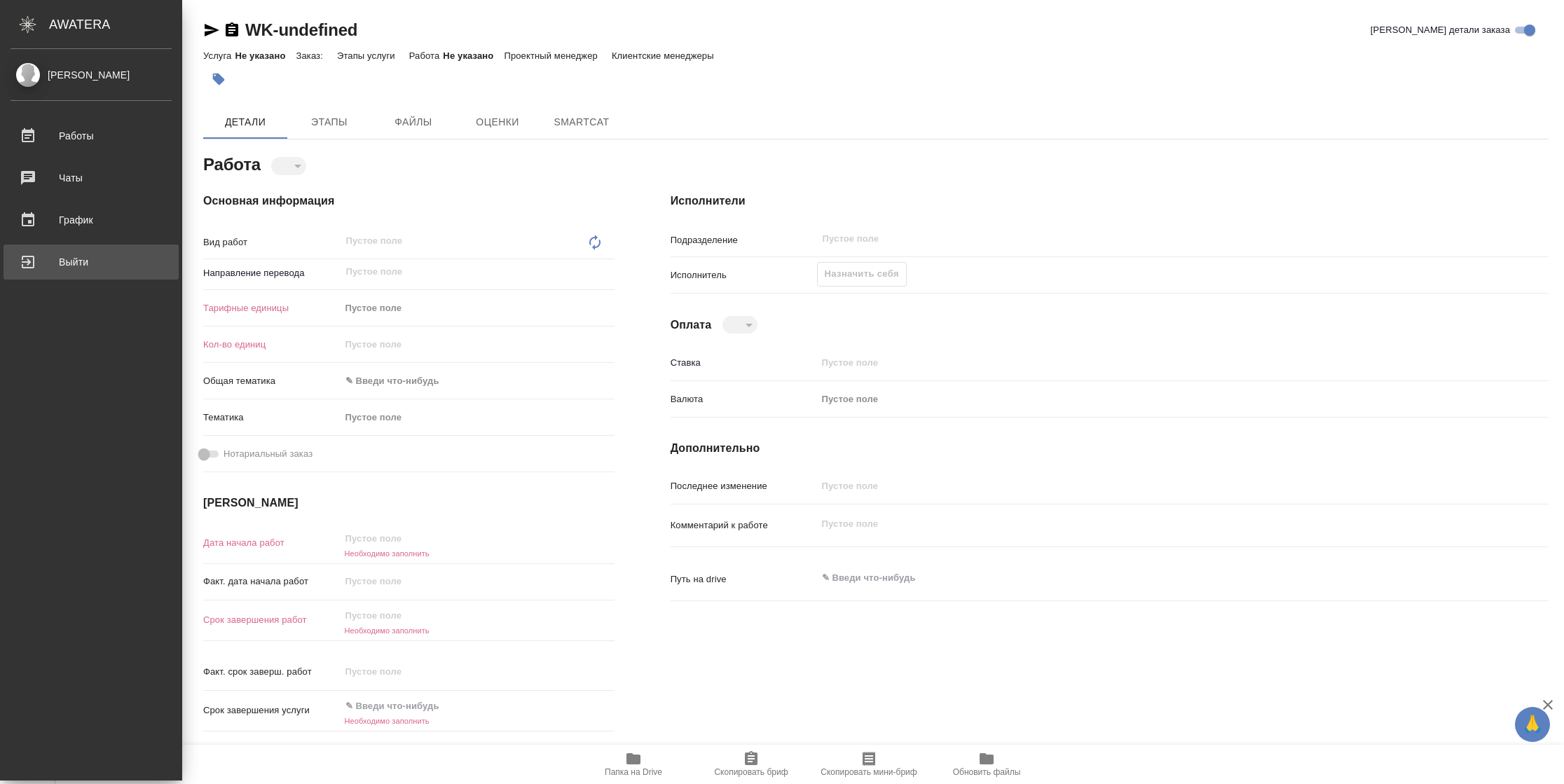
type textarea "x"
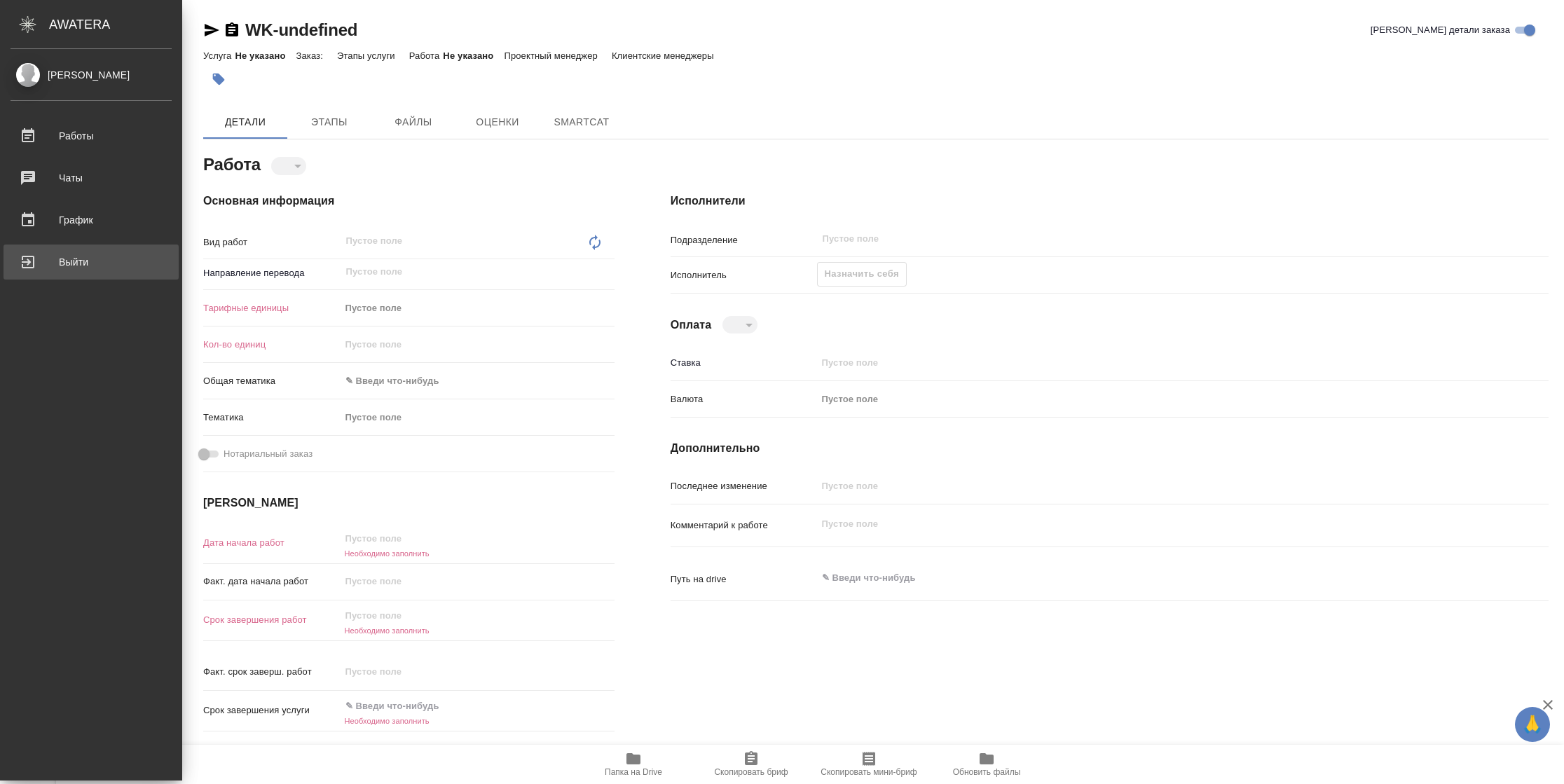
click at [23, 262] on div "Выйти" at bounding box center [91, 262] width 162 height 21
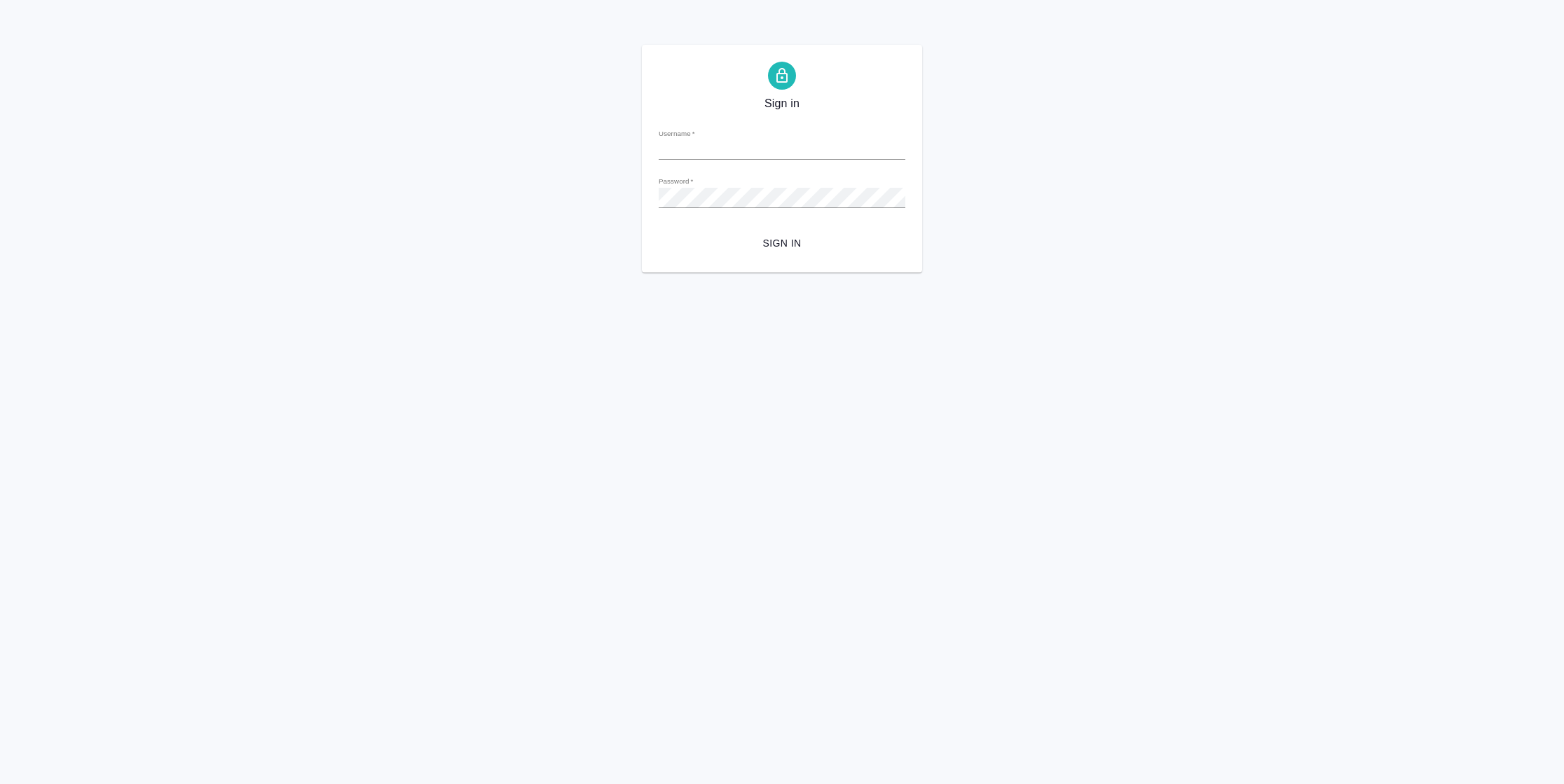
type input "[PERSON_NAME][EMAIL_ADDRESS][DOMAIN_NAME]"
click at [792, 243] on span "Sign in" at bounding box center [782, 243] width 224 height 18
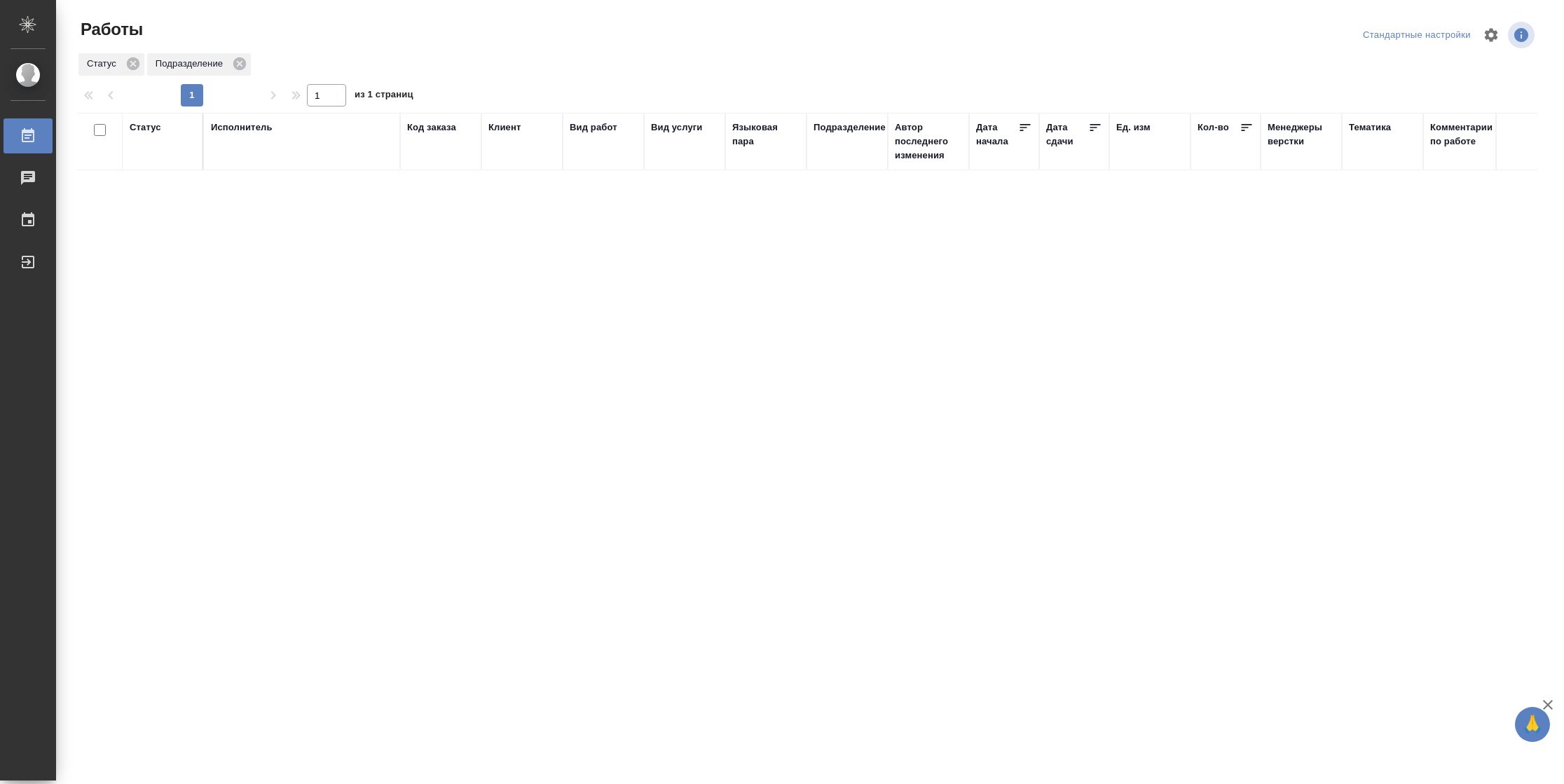
click at [159, 129] on div "Статус" at bounding box center [145, 127] width 31 height 14
click at [173, 191] on div at bounding box center [183, 169] width 26 height 55
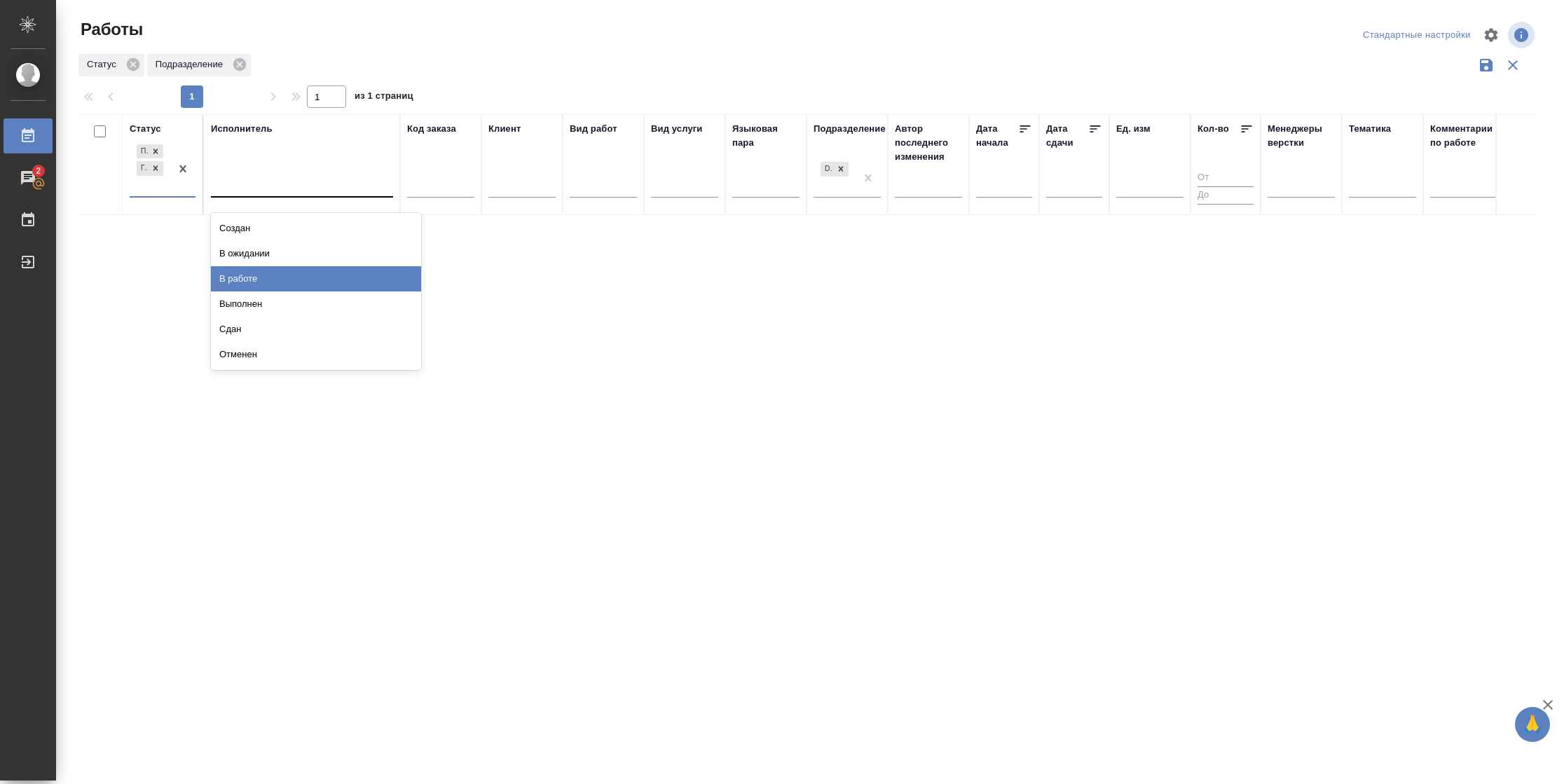
drag, startPoint x: 229, startPoint y: 273, endPoint x: 294, endPoint y: 189, distance: 106.2
click at [229, 273] on div "В работе" at bounding box center [316, 278] width 210 height 26
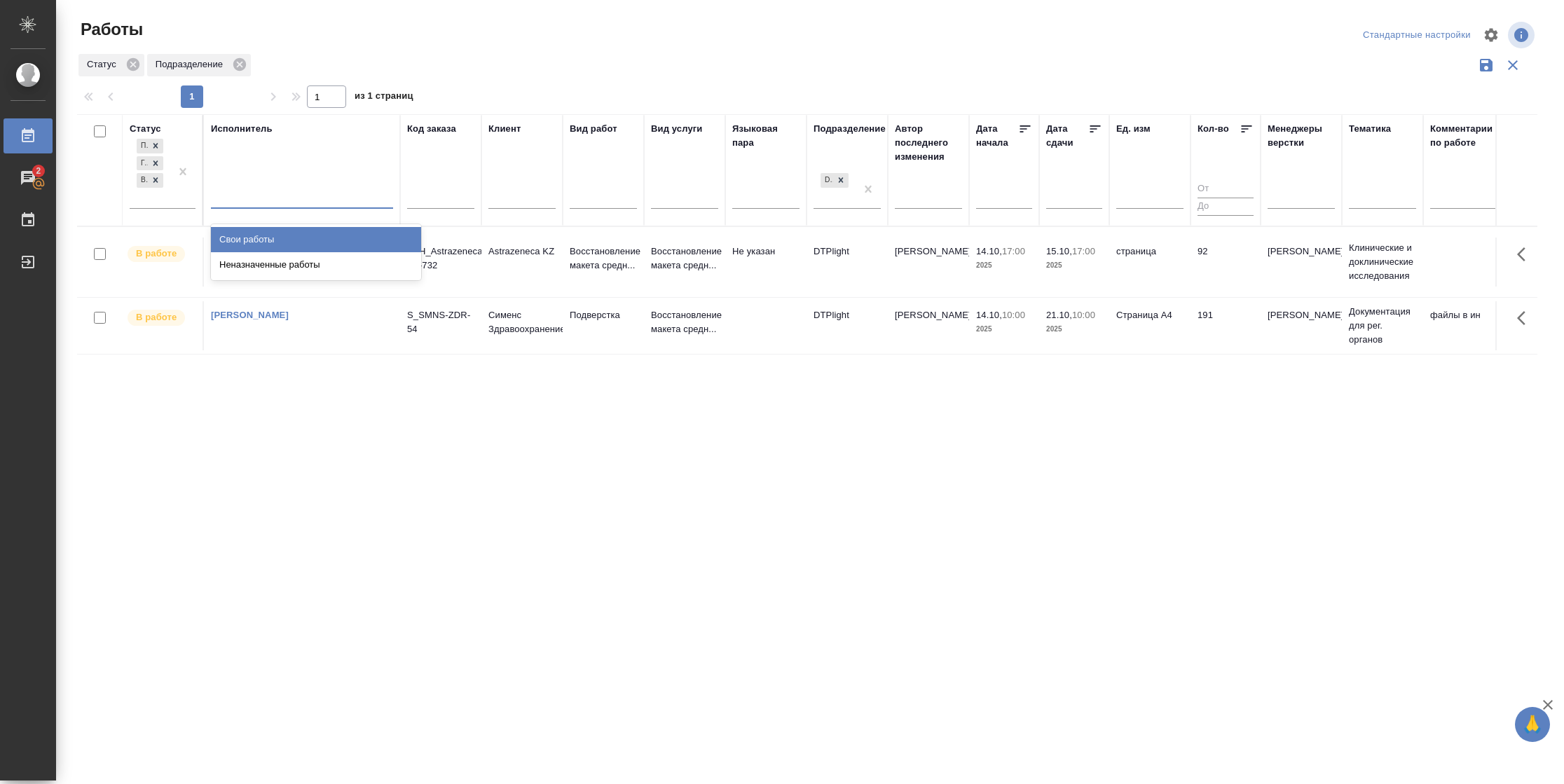
click at [299, 201] on div at bounding box center [302, 194] width 182 height 20
click at [292, 241] on div "Свои работы" at bounding box center [316, 240] width 210 height 26
click at [1091, 126] on icon at bounding box center [1096, 129] width 10 height 7
click at [1226, 259] on td "92" at bounding box center [1226, 262] width 70 height 49
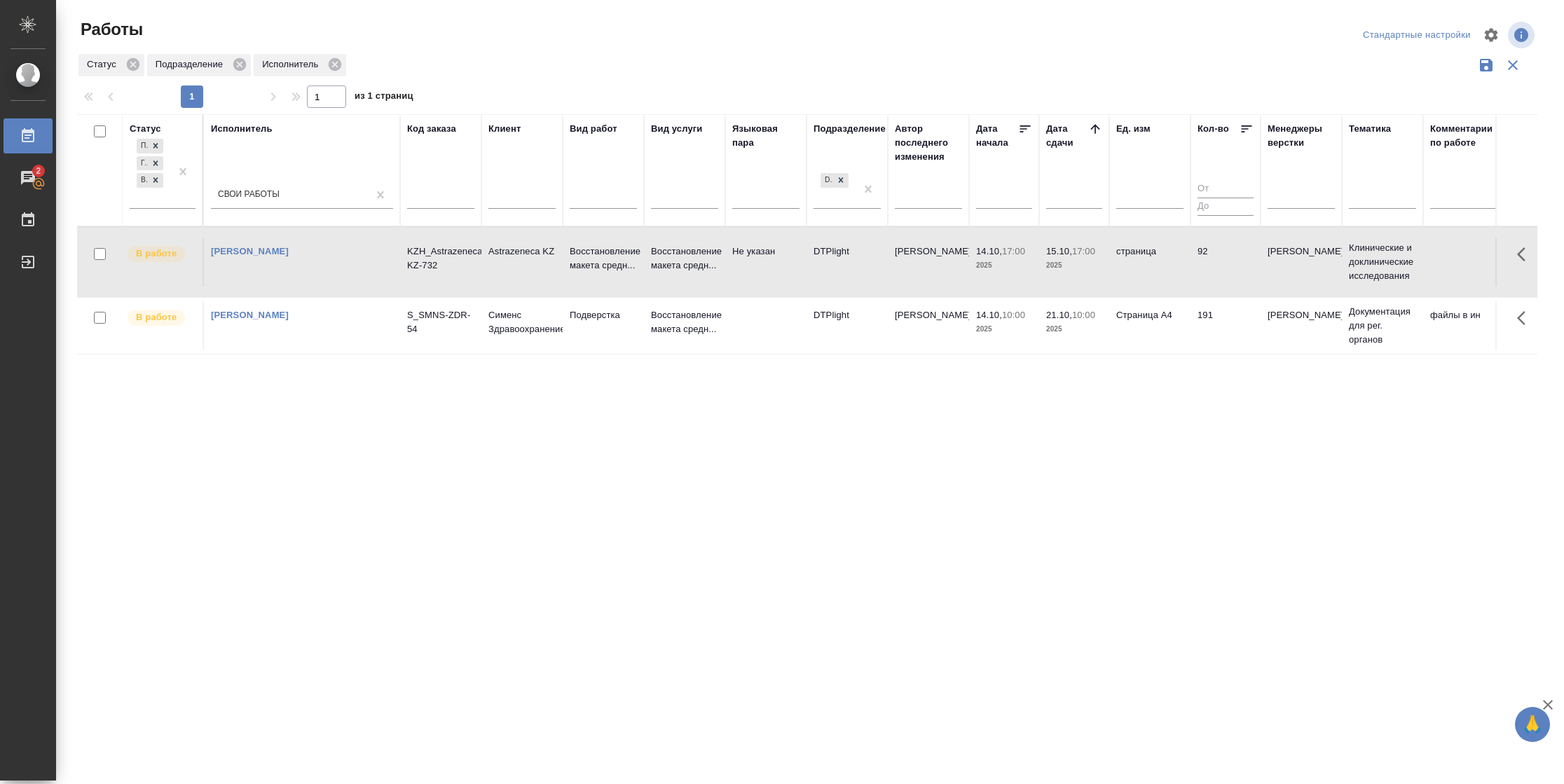
click at [1226, 259] on td "92" at bounding box center [1226, 262] width 70 height 49
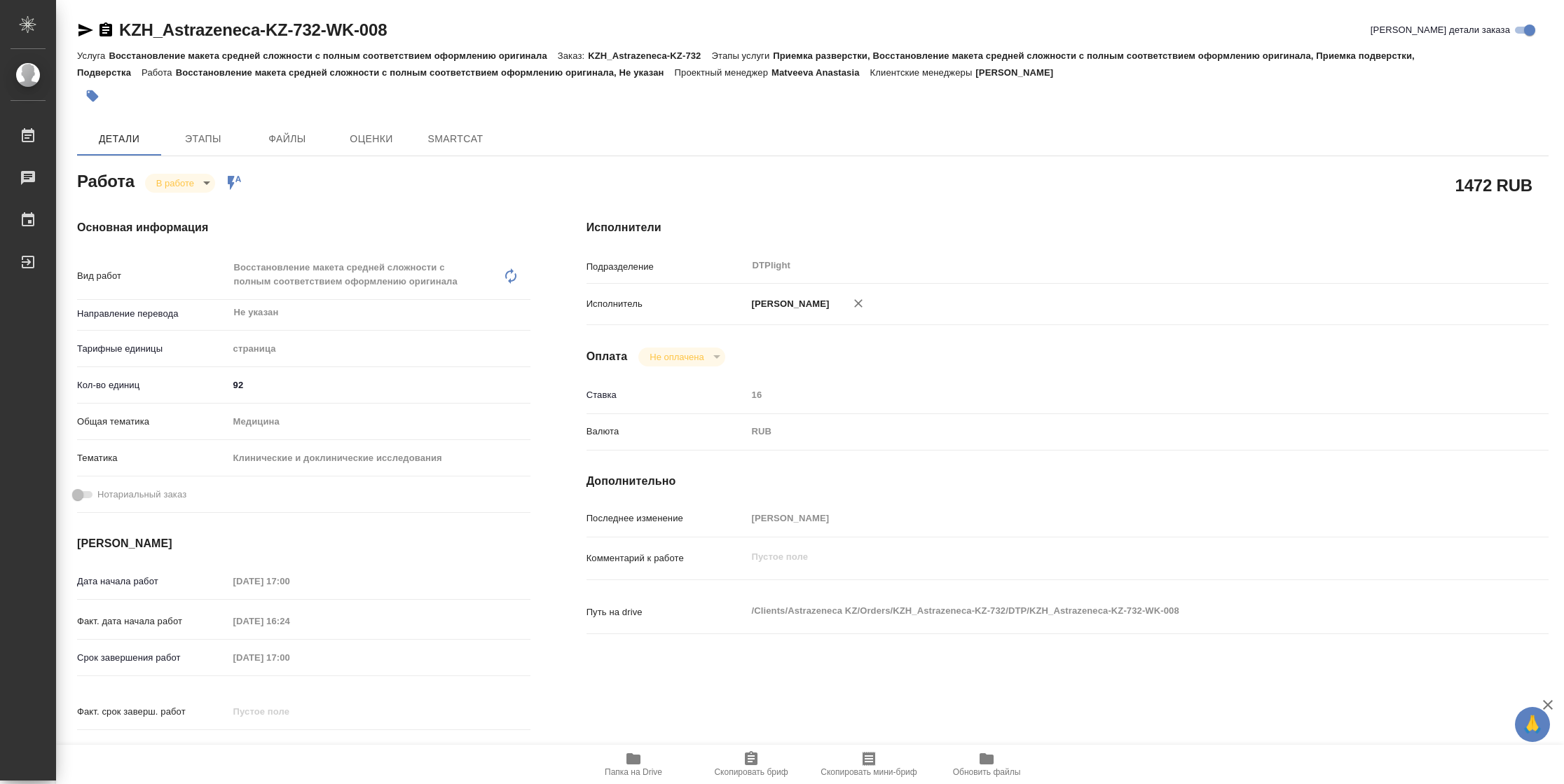
type textarea "x"
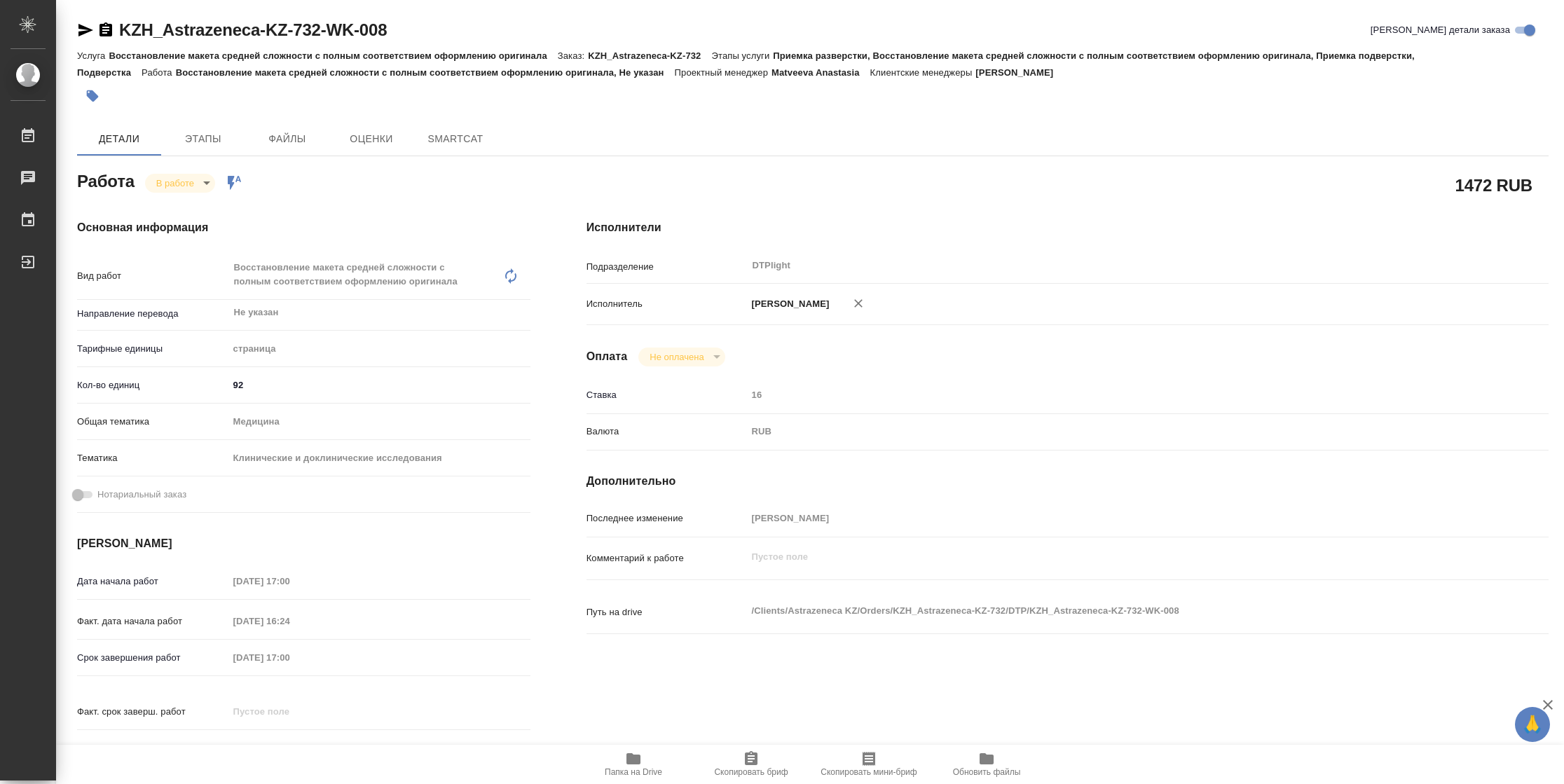
type textarea "x"
